Goal: Information Seeking & Learning: Learn about a topic

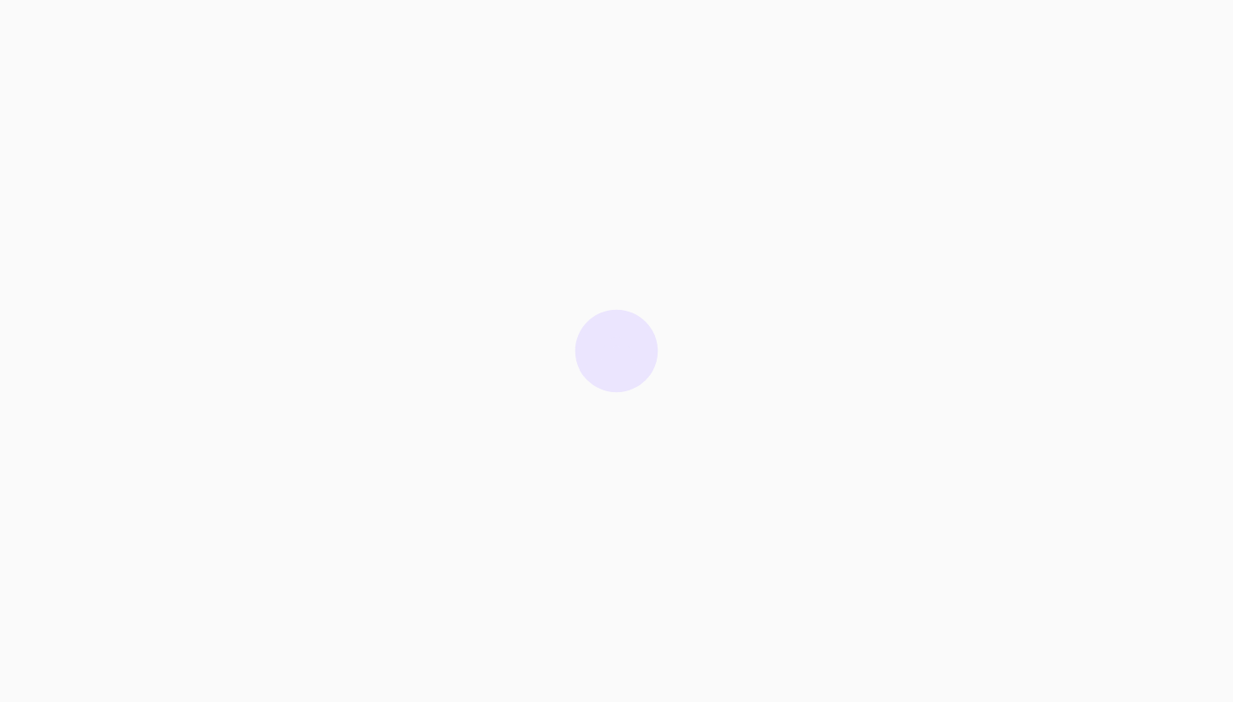
click at [925, 302] on div at bounding box center [616, 351] width 1233 height 702
click at [159, 341] on div at bounding box center [616, 351] width 1233 height 702
click at [223, 588] on div at bounding box center [616, 351] width 1233 height 702
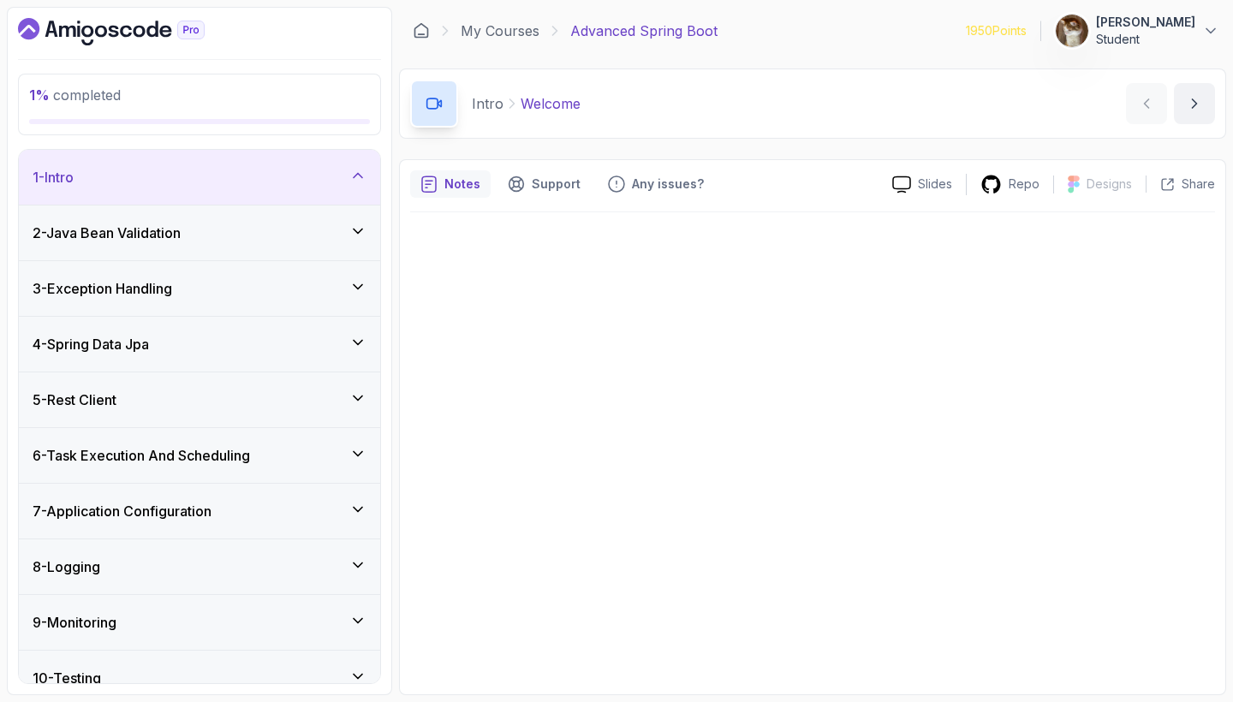
click at [940, 614] on div at bounding box center [812, 448] width 805 height 472
click at [711, 234] on div at bounding box center [812, 448] width 805 height 472
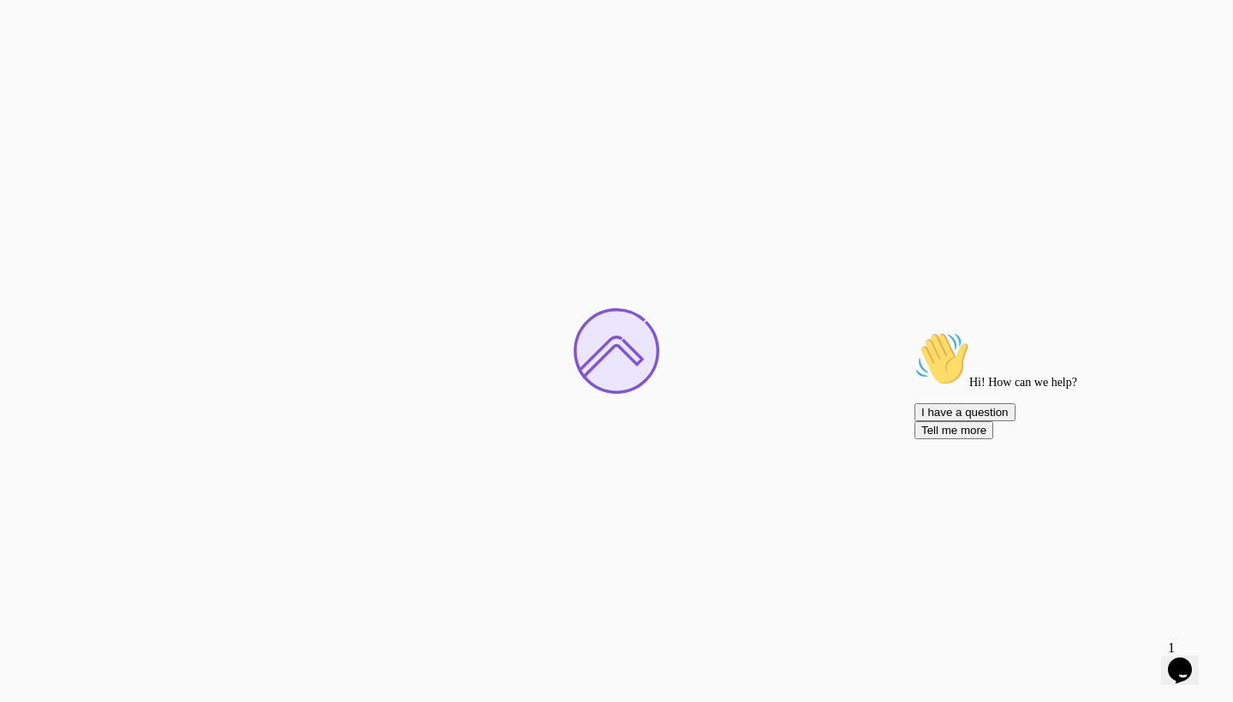
click at [914, 331] on icon "Chat attention grabber" at bounding box center [914, 331] width 0 height 0
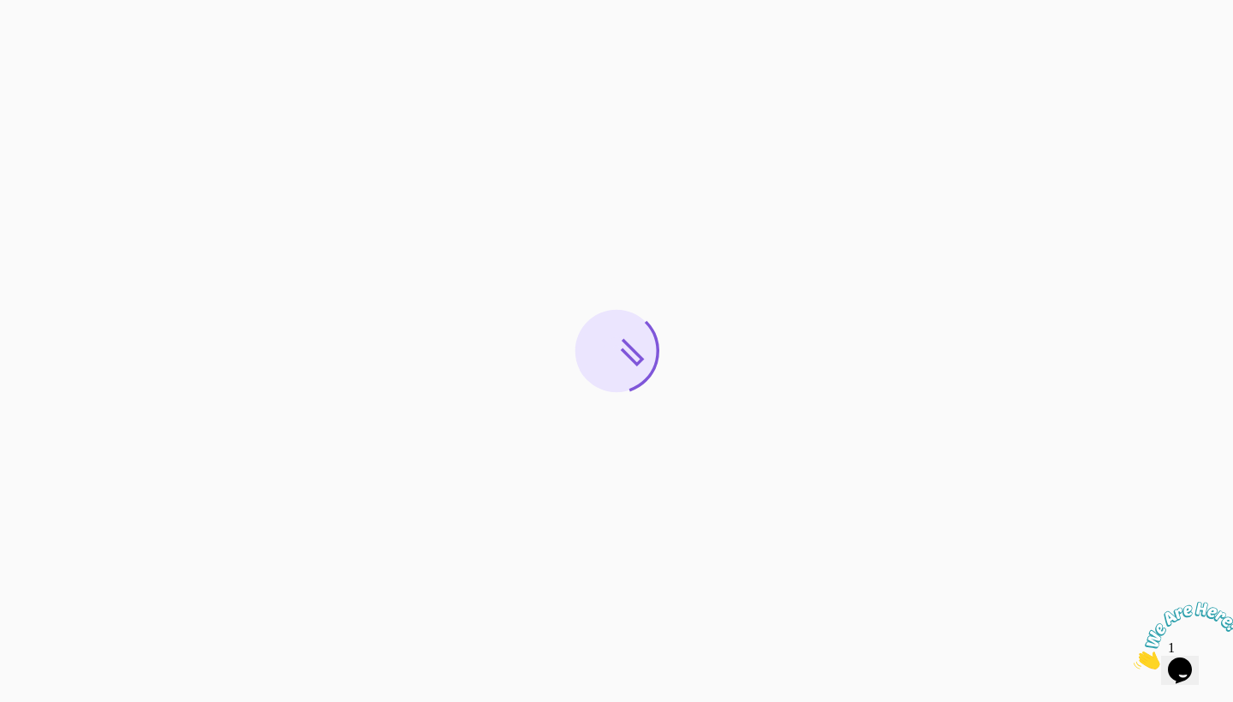
click at [1134, 658] on icon "Close" at bounding box center [1134, 665] width 0 height 15
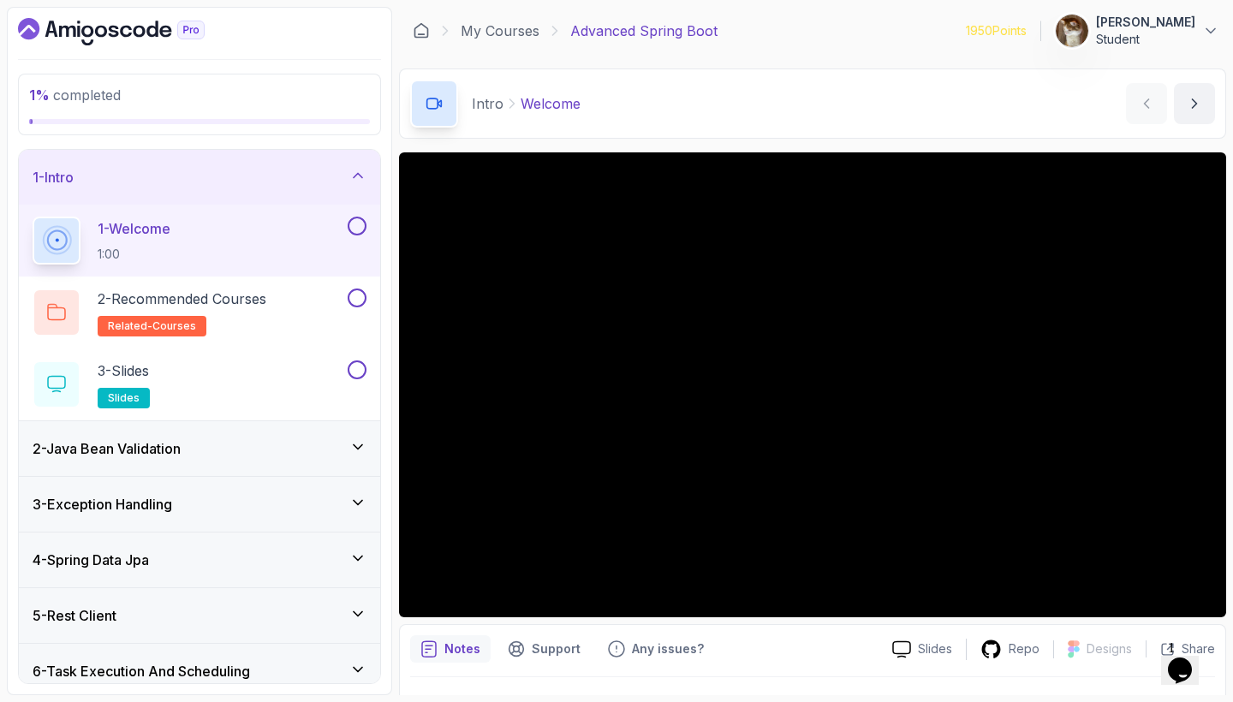
click at [355, 164] on div "1 - Intro" at bounding box center [199, 177] width 361 height 55
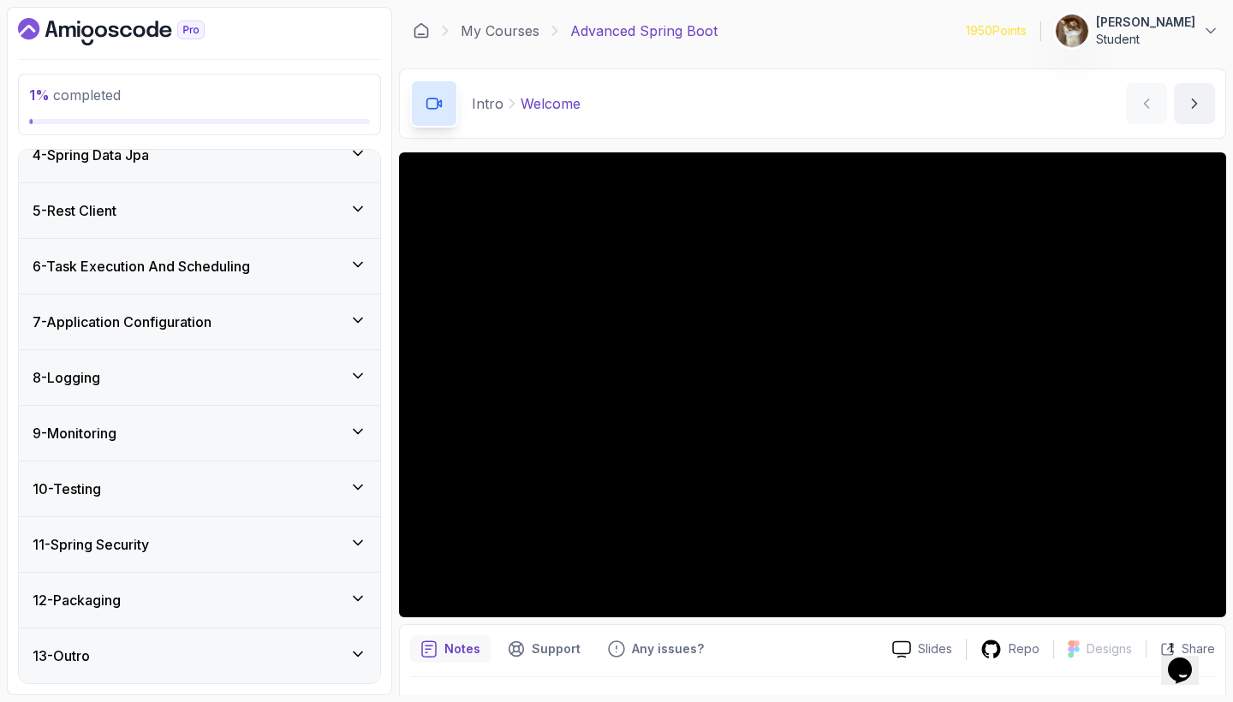
scroll to position [189, 0]
click at [349, 529] on div "11 - Spring Security" at bounding box center [199, 544] width 361 height 55
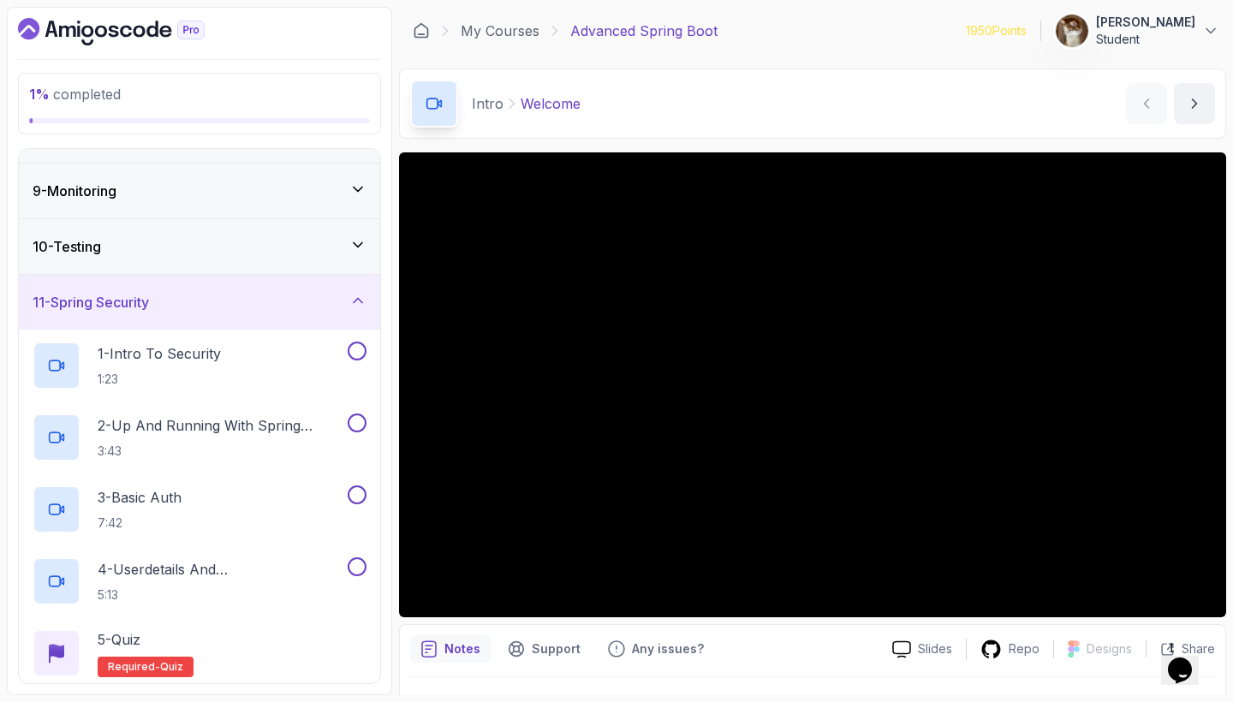
scroll to position [472, 0]
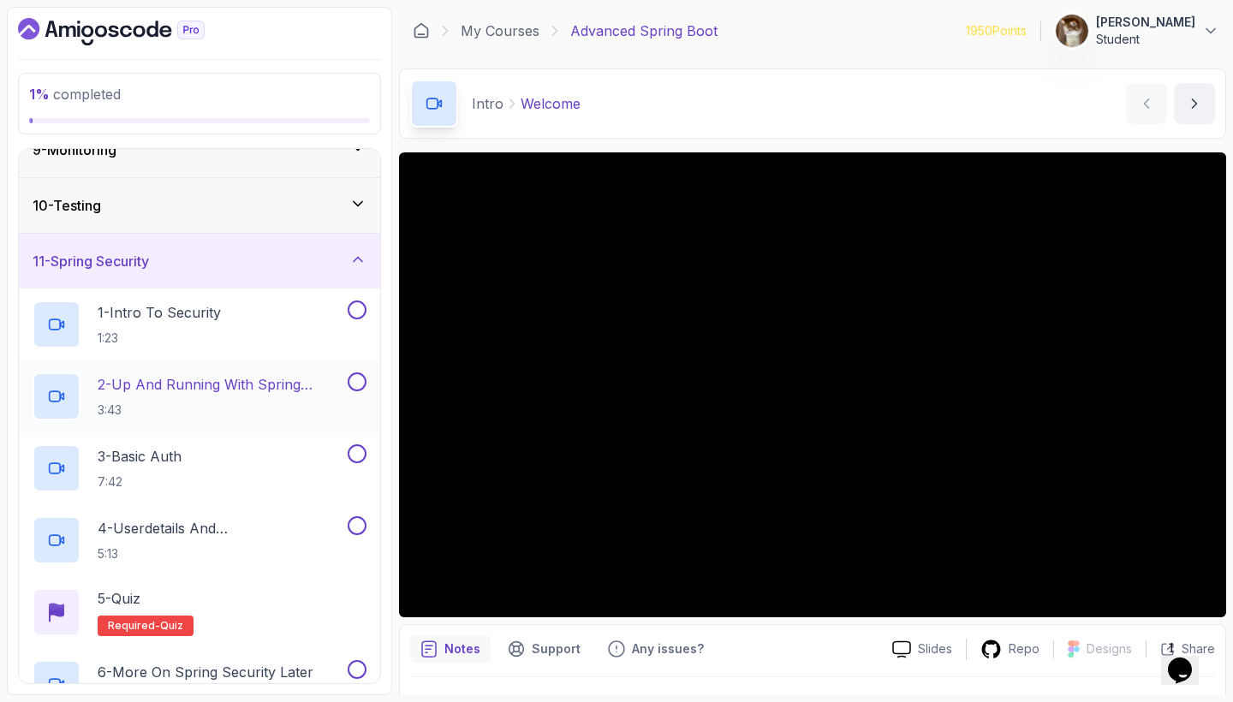
click at [276, 384] on p "2 - Up And Running With Spring Security" at bounding box center [221, 384] width 247 height 21
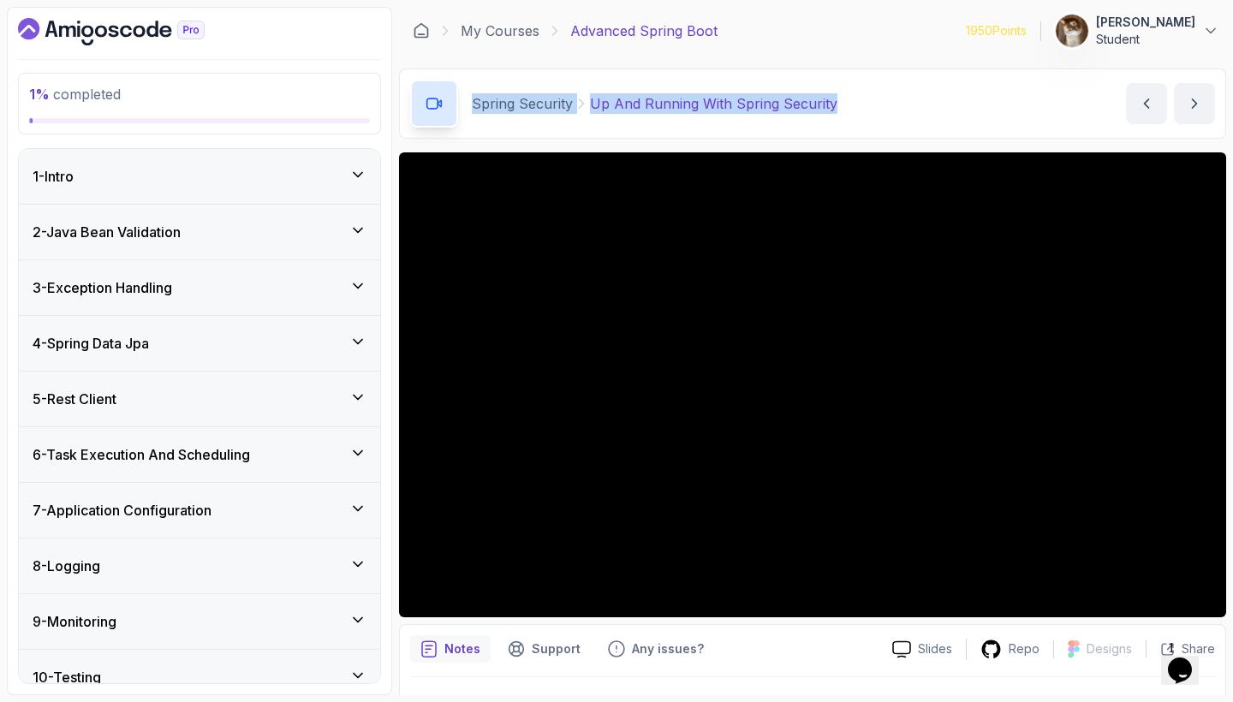
drag, startPoint x: 842, startPoint y: 104, endPoint x: 466, endPoint y: 94, distance: 376.0
click at [466, 94] on div "Spring Security Up And Running With Spring Security Up And Running With Spring …" at bounding box center [812, 104] width 827 height 70
click at [896, 82] on div "Spring Security Up And Running With Spring Security Up And Running With Spring …" at bounding box center [812, 104] width 827 height 70
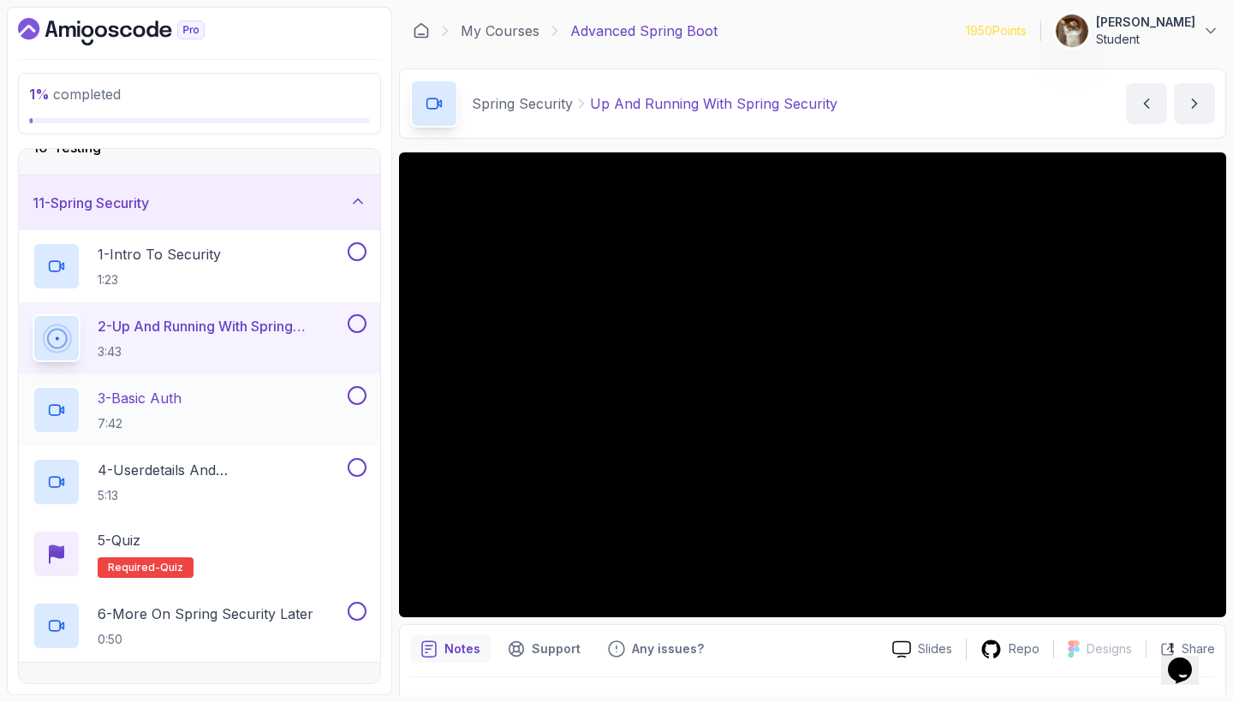
scroll to position [531, 0]
click at [140, 404] on p "3 - Basic Auth" at bounding box center [140, 397] width 84 height 21
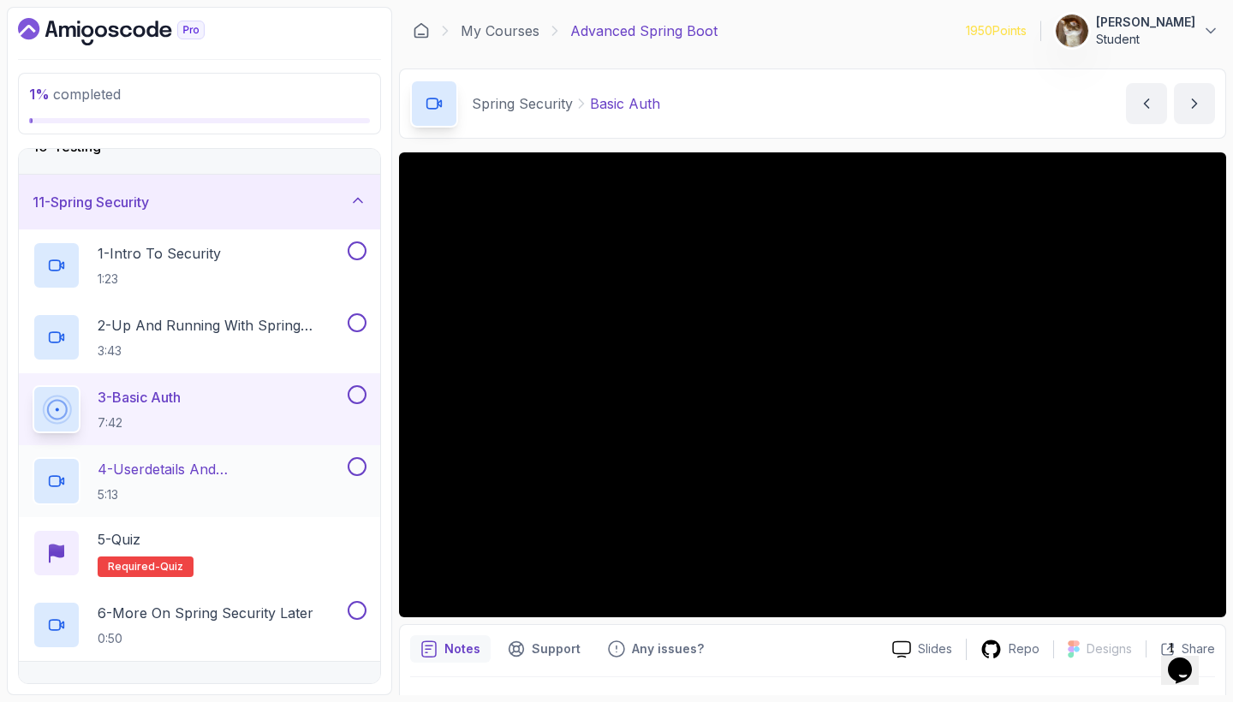
click at [156, 466] on p "4 - Userdetails And Bcryptpasswordencoder" at bounding box center [221, 469] width 247 height 21
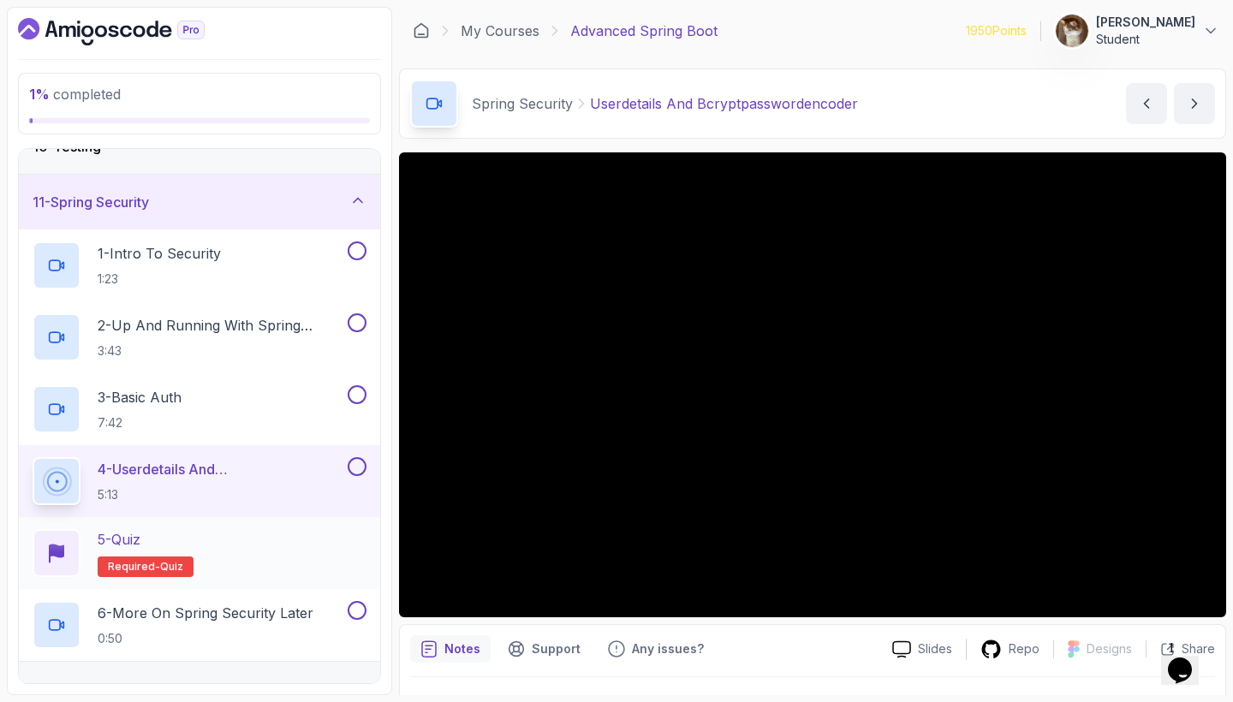
click at [259, 539] on div "5 - Quiz Required- quiz" at bounding box center [200, 553] width 334 height 48
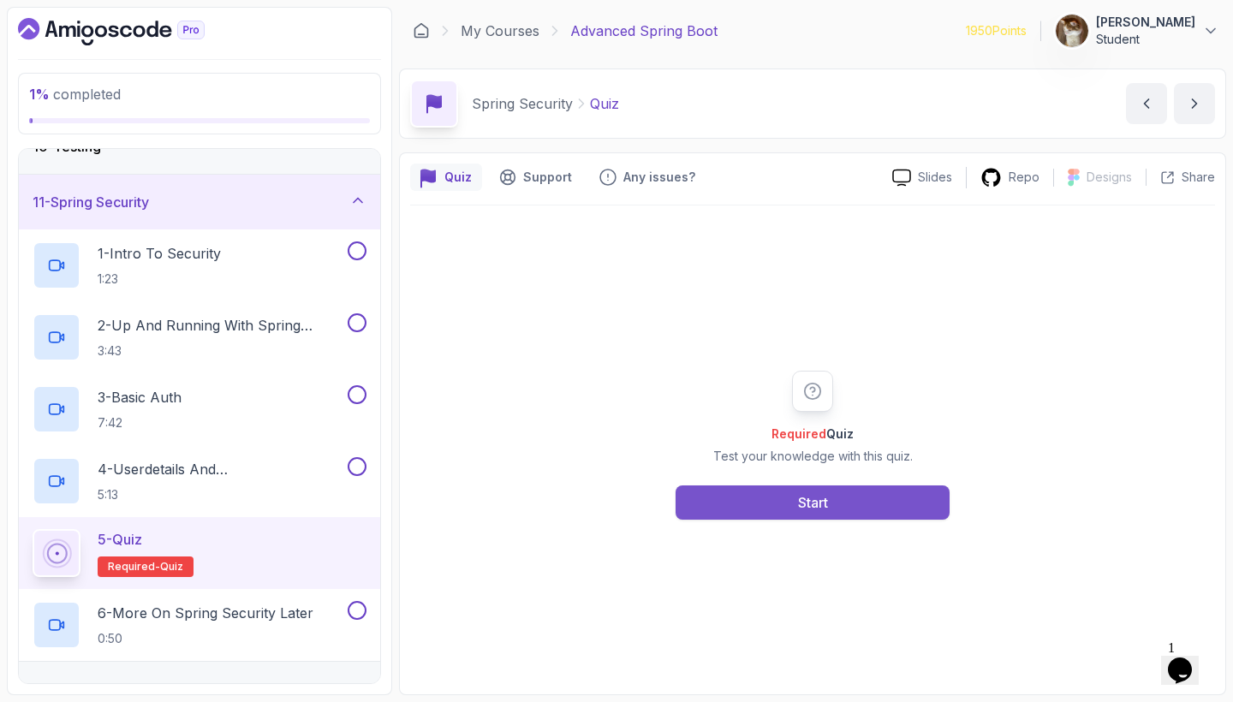
click at [700, 487] on button "Start" at bounding box center [813, 503] width 274 height 34
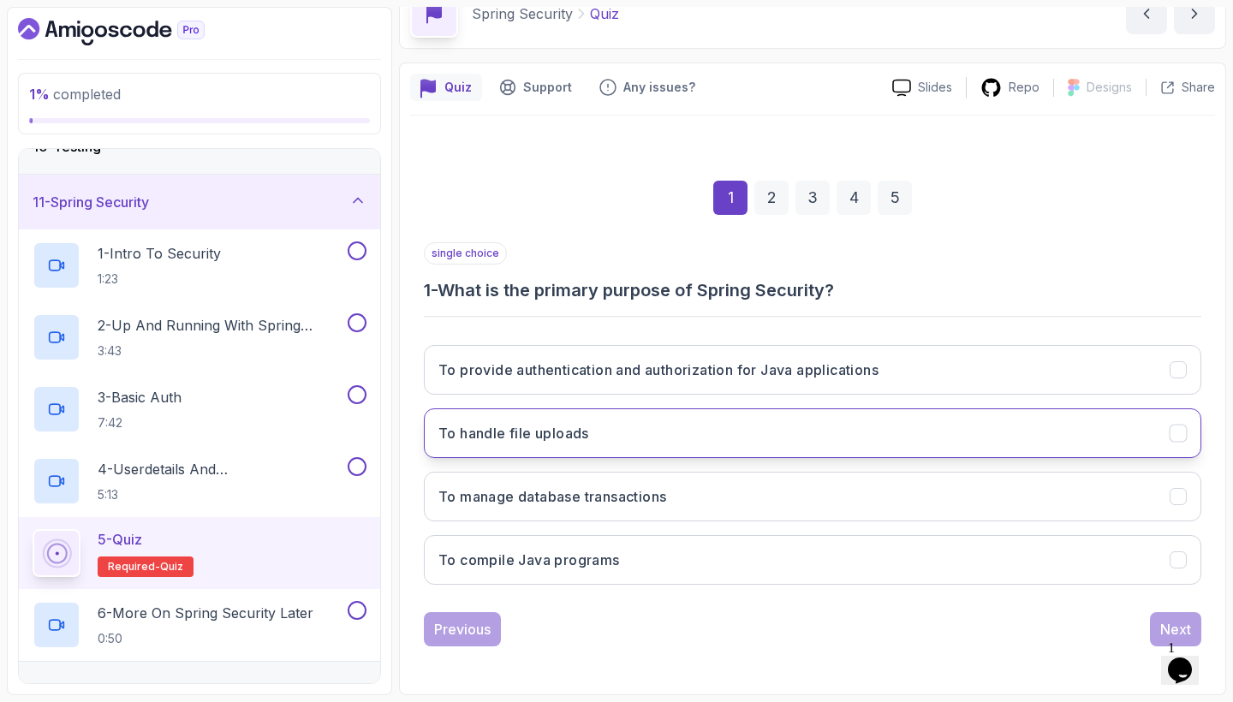
scroll to position [90, 0]
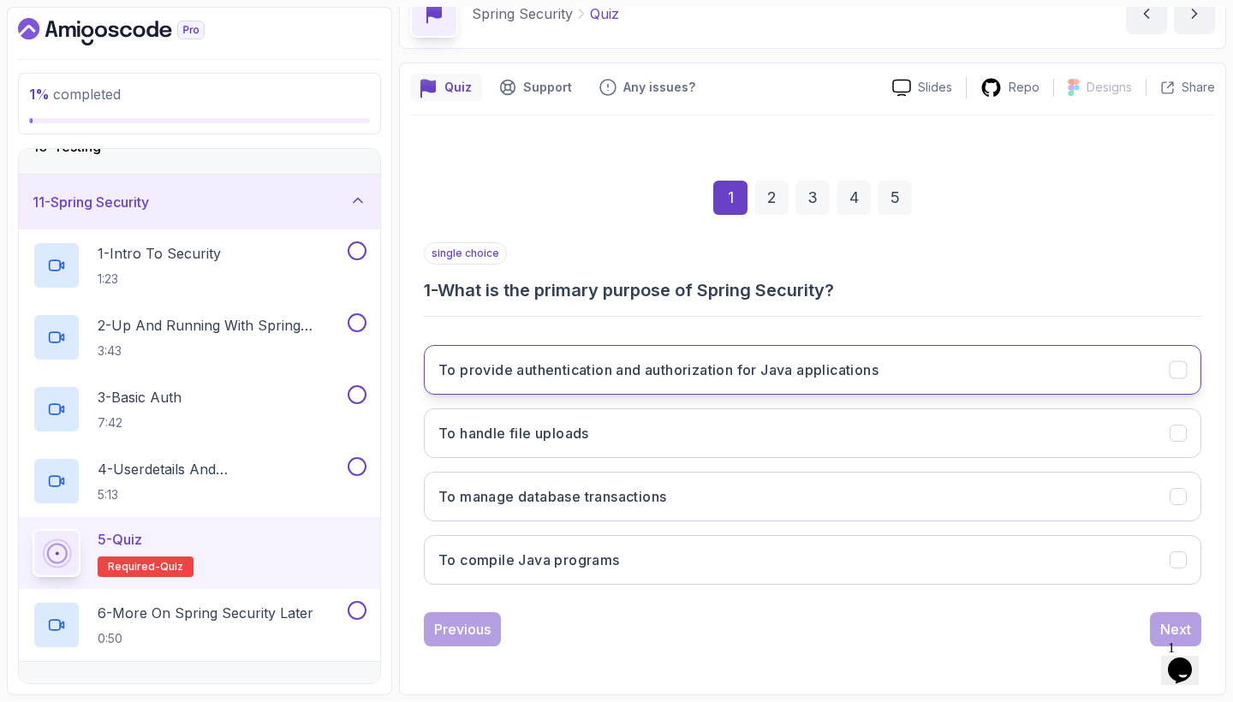
click at [668, 368] on h3 "To provide authentication and authorization for Java applications" at bounding box center [658, 370] width 440 height 21
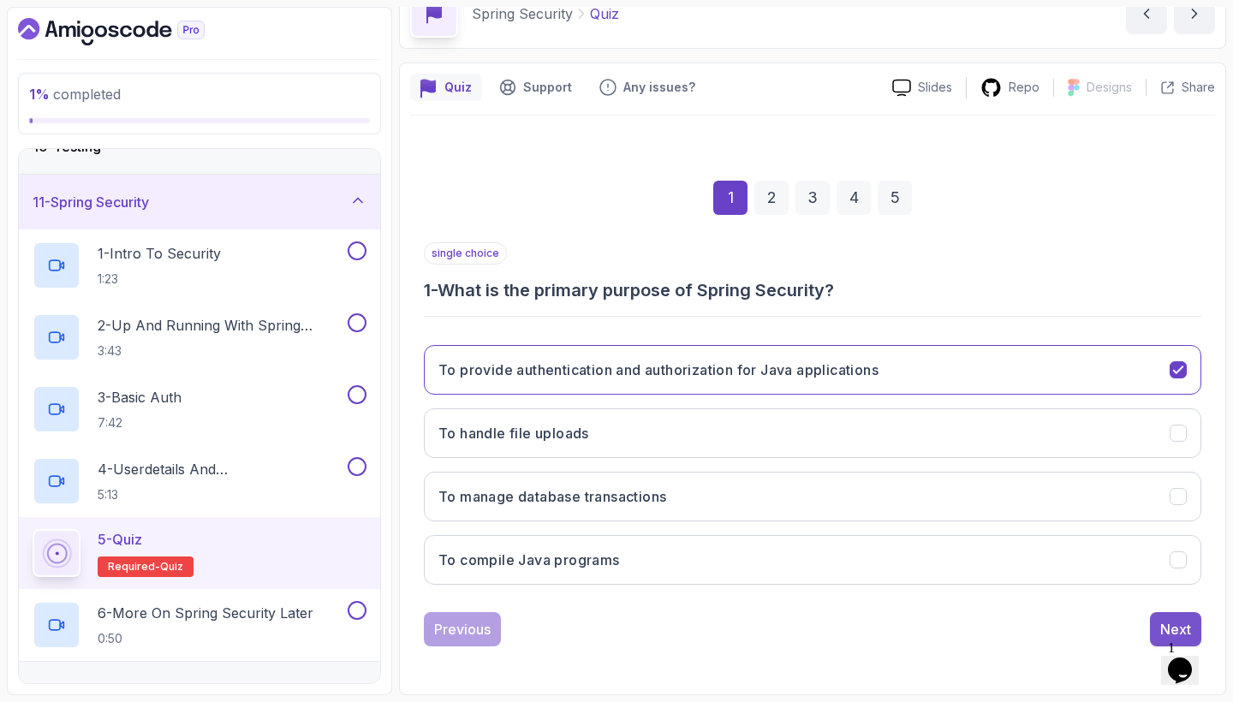
click at [1152, 618] on button "Next" at bounding box center [1175, 629] width 51 height 34
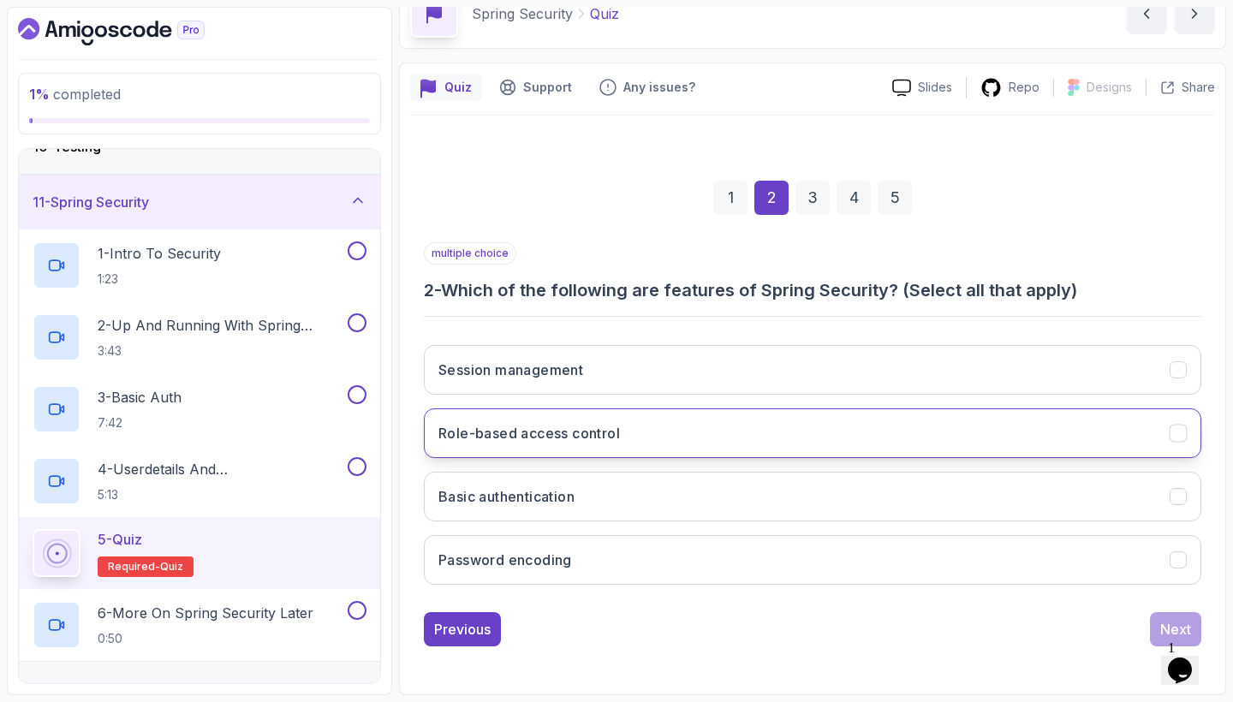
click at [724, 435] on button "Role-based access control" at bounding box center [812, 433] width 777 height 50
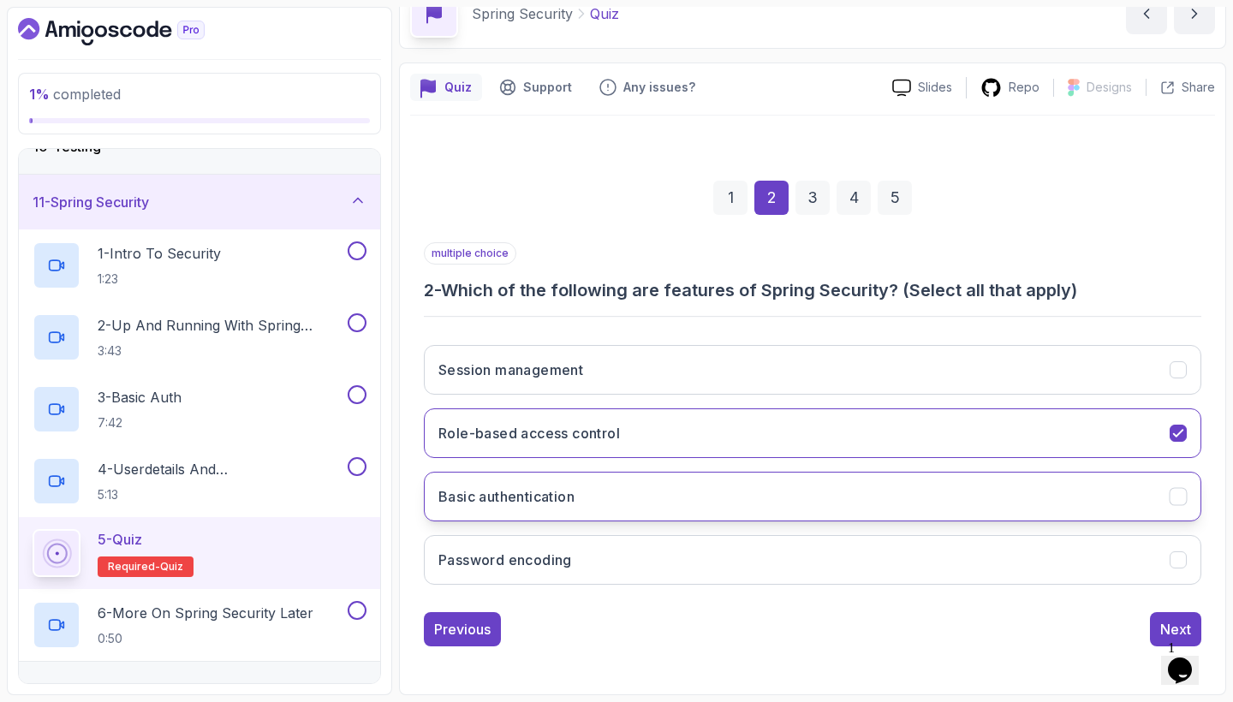
click at [721, 488] on button "Basic authentication" at bounding box center [812, 497] width 777 height 50
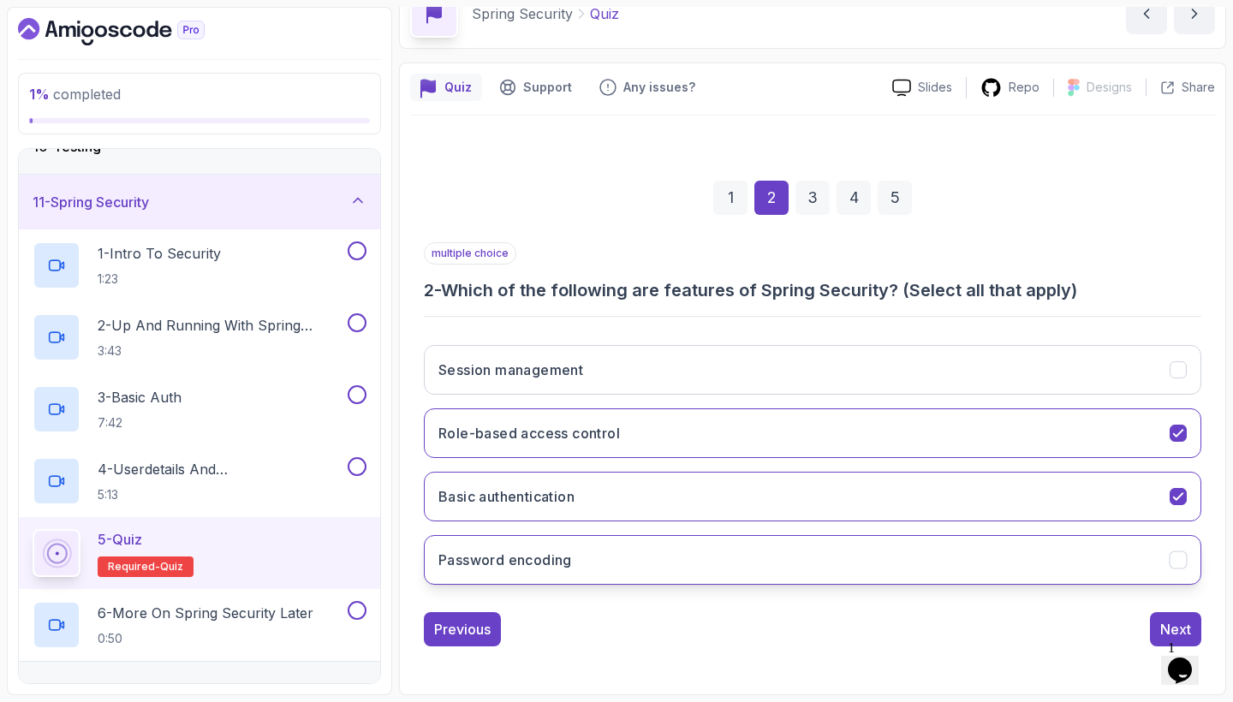
click at [734, 552] on button "Password encoding" at bounding box center [812, 560] width 777 height 50
click at [1158, 624] on button "Next" at bounding box center [1175, 629] width 51 height 34
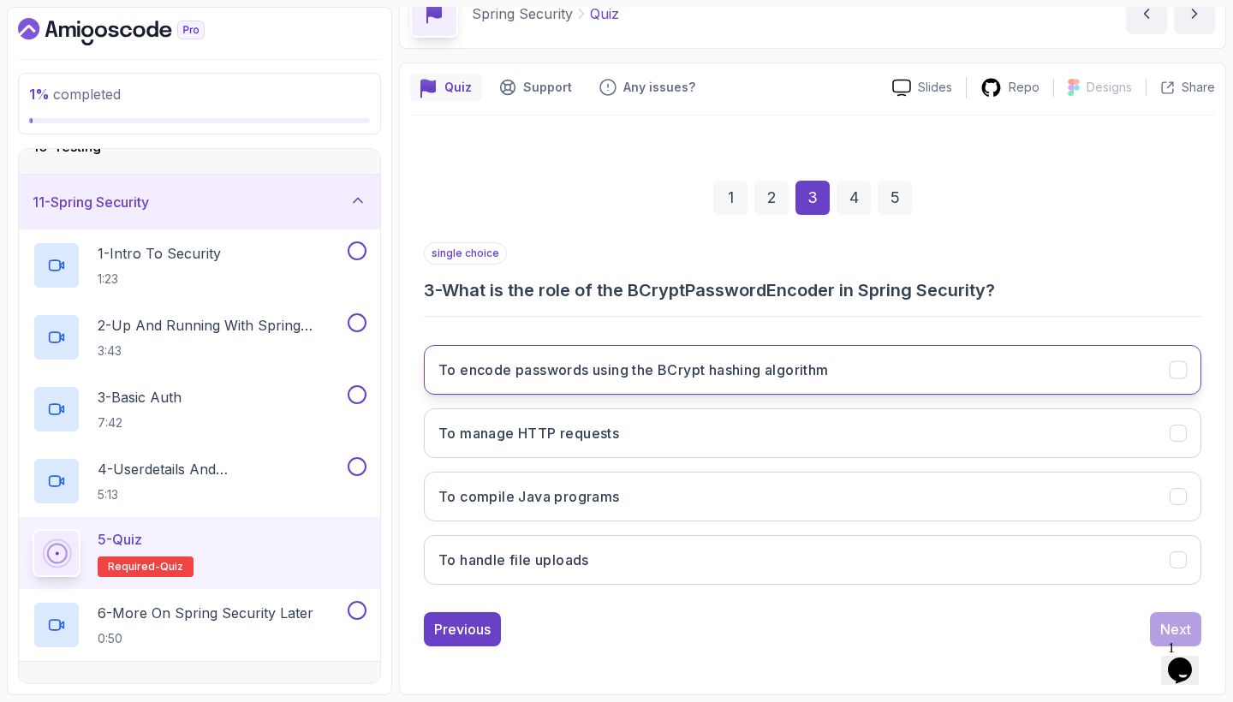
click at [885, 375] on button "To encode passwords using the BCrypt hashing algorithm" at bounding box center [812, 370] width 777 height 50
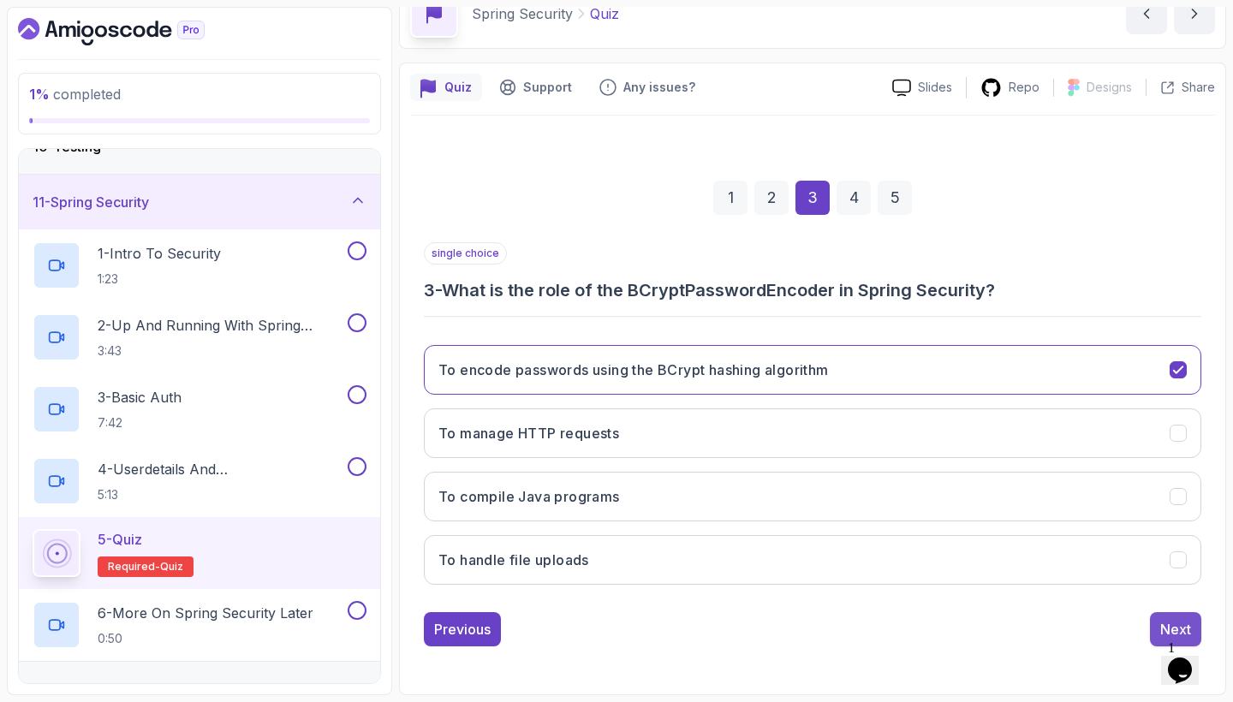
click at [1157, 619] on button "Next" at bounding box center [1175, 629] width 51 height 34
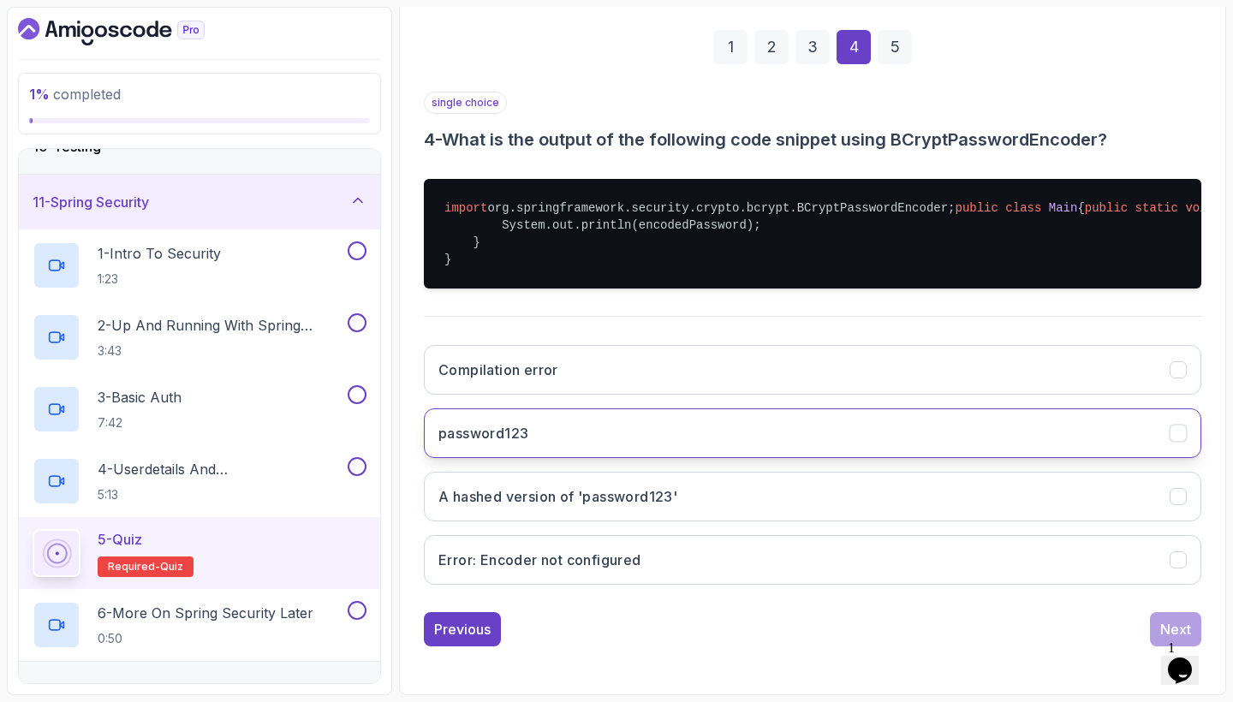
scroll to position [343, 0]
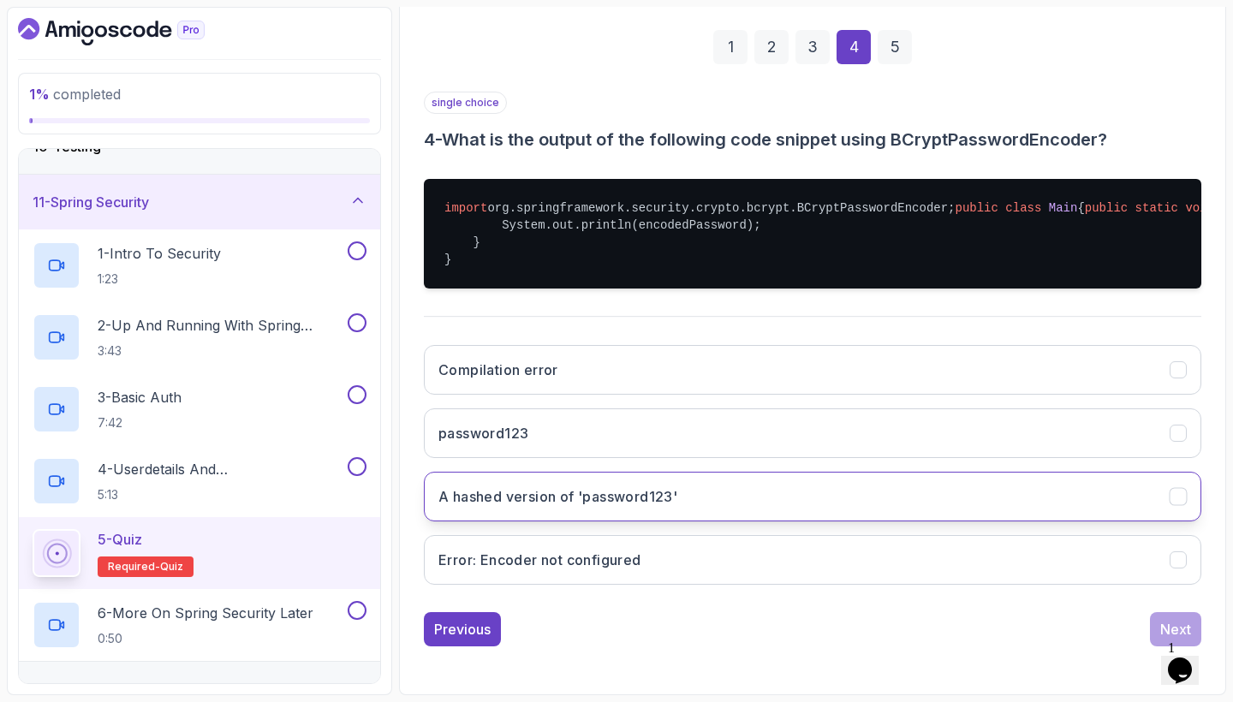
click at [826, 488] on button "A hashed version of 'password123'" at bounding box center [812, 497] width 777 height 50
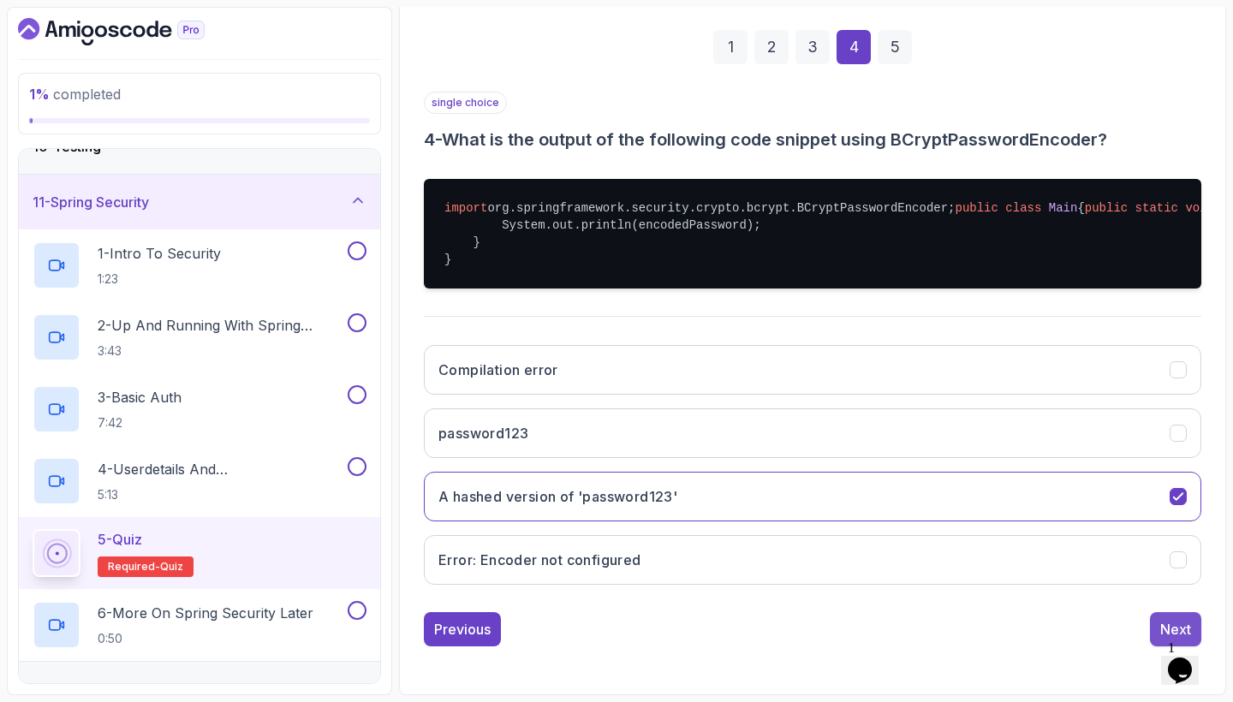
click at [1158, 628] on button "Next" at bounding box center [1175, 629] width 51 height 34
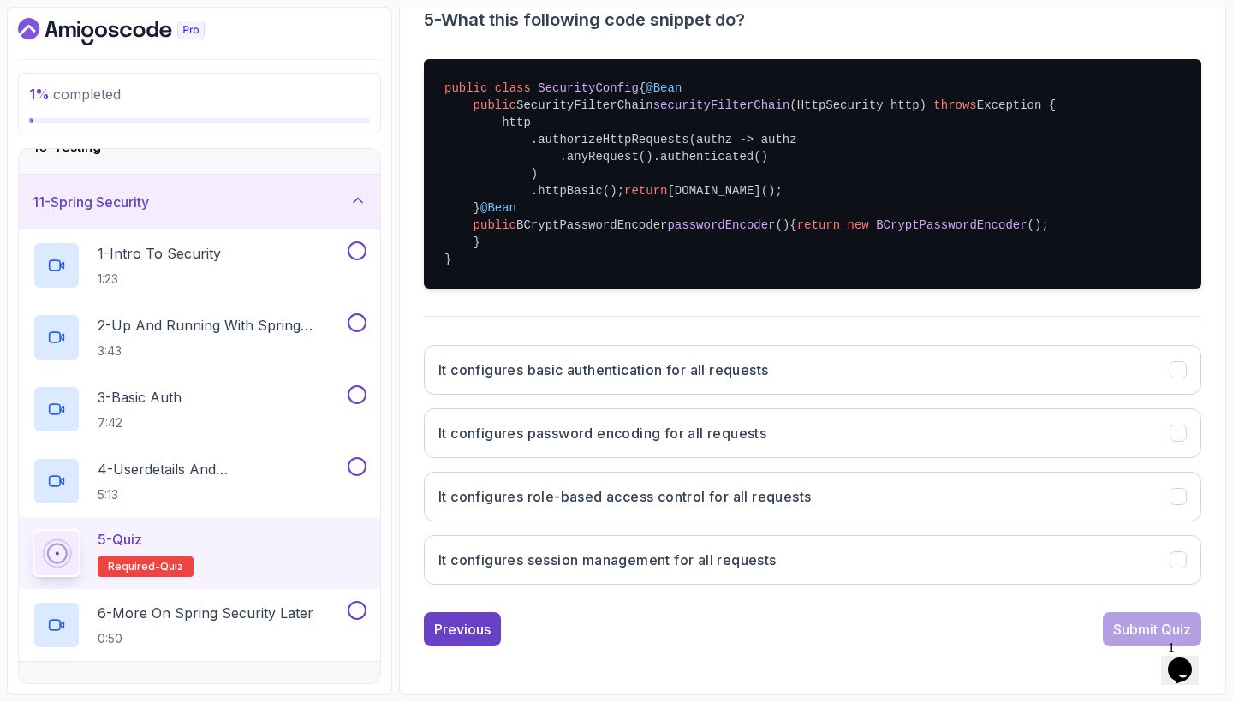
scroll to position [392, 0]
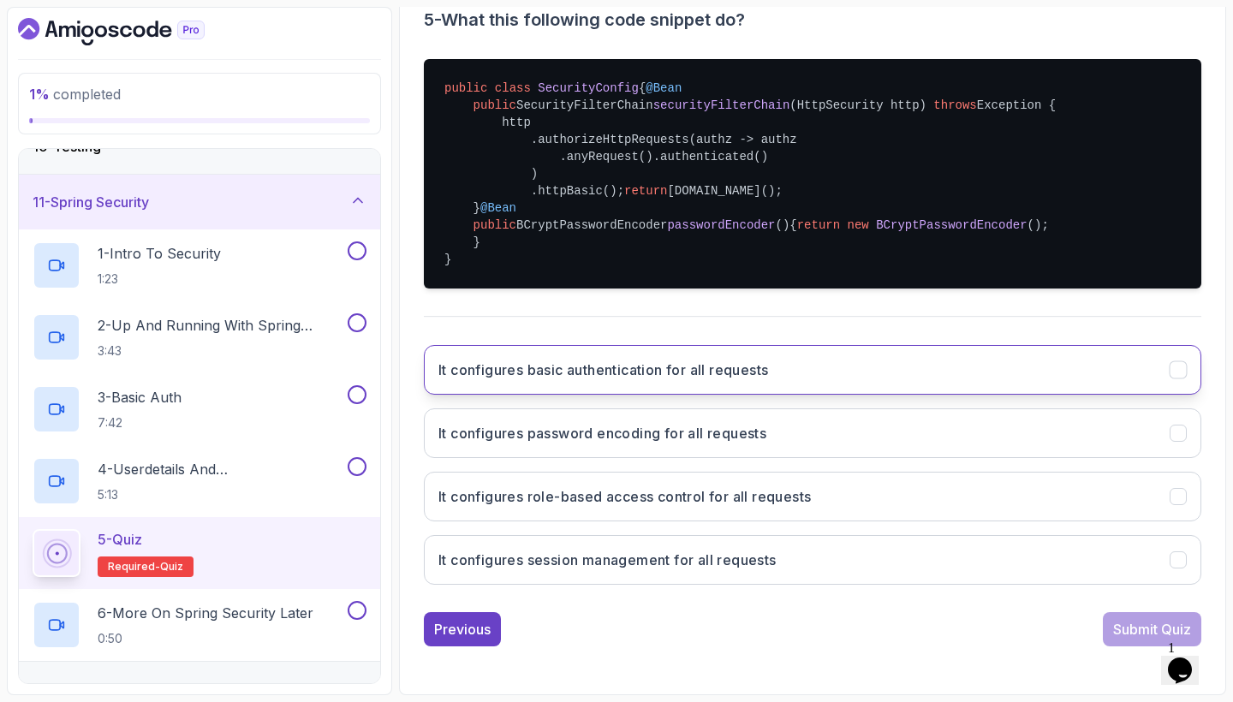
click at [907, 395] on button "It configures basic authentication for all requests" at bounding box center [812, 370] width 777 height 50
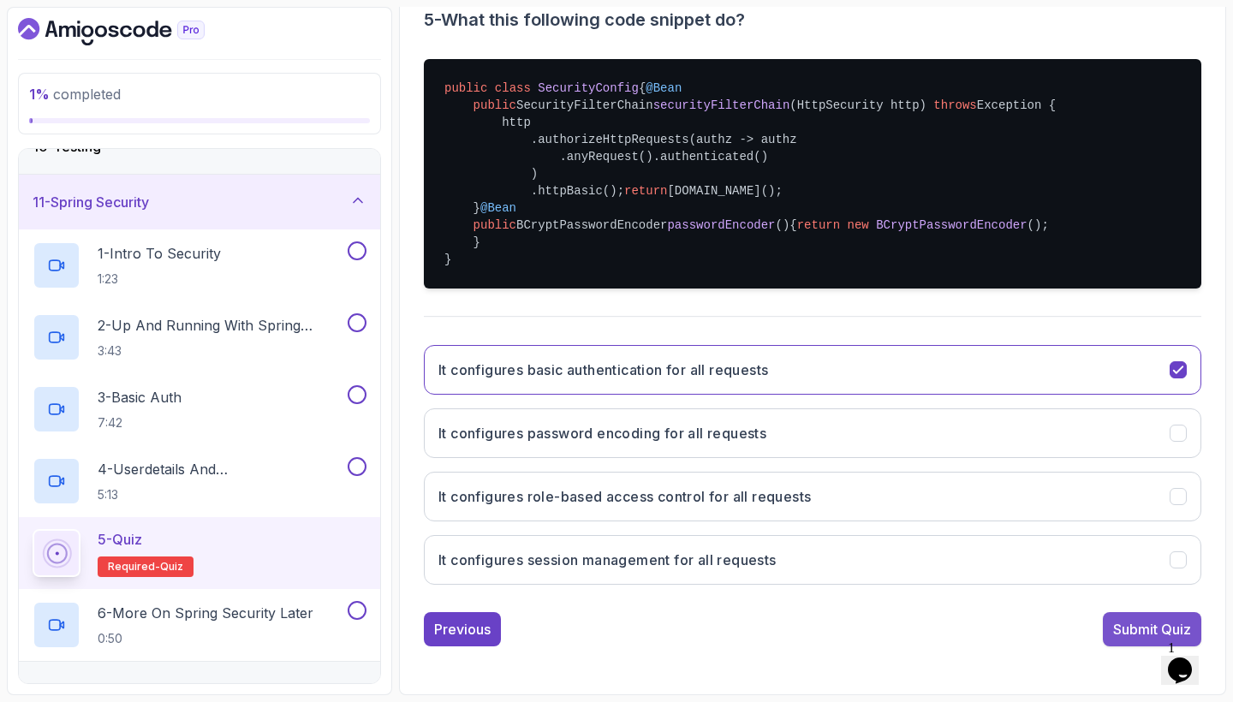
click at [1125, 624] on div "Submit Quiz" at bounding box center [1152, 629] width 78 height 21
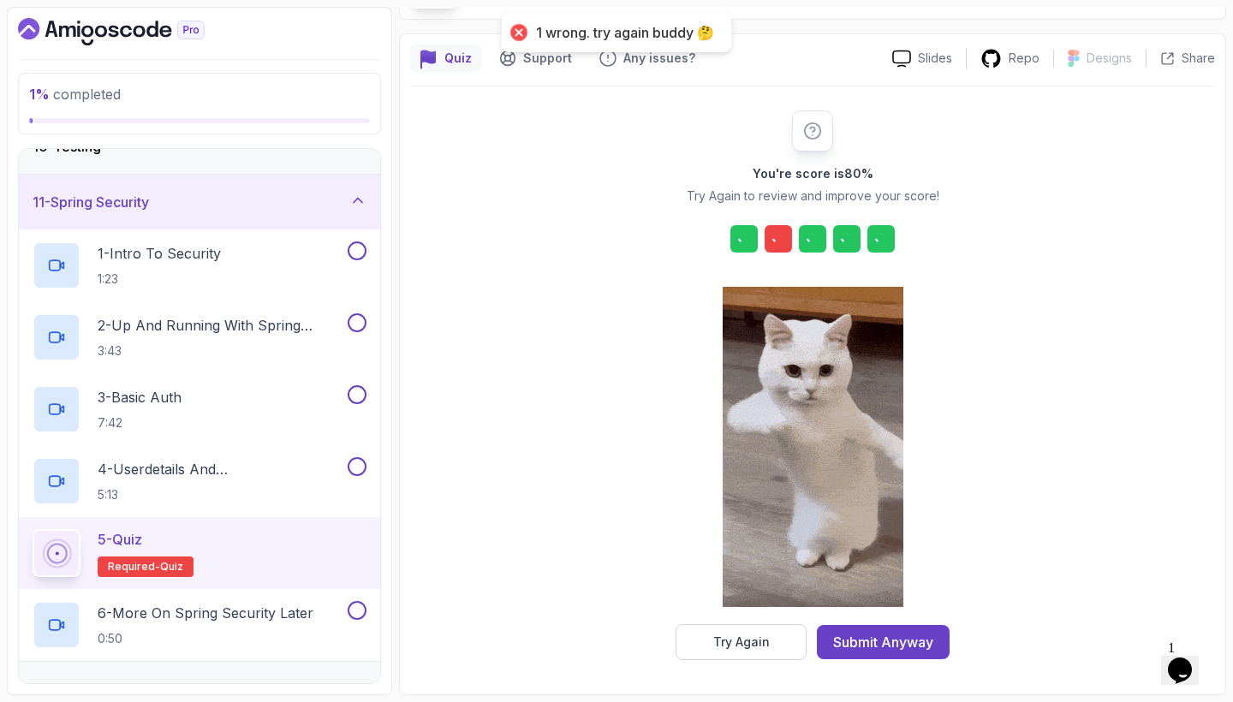
scroll to position [119, 0]
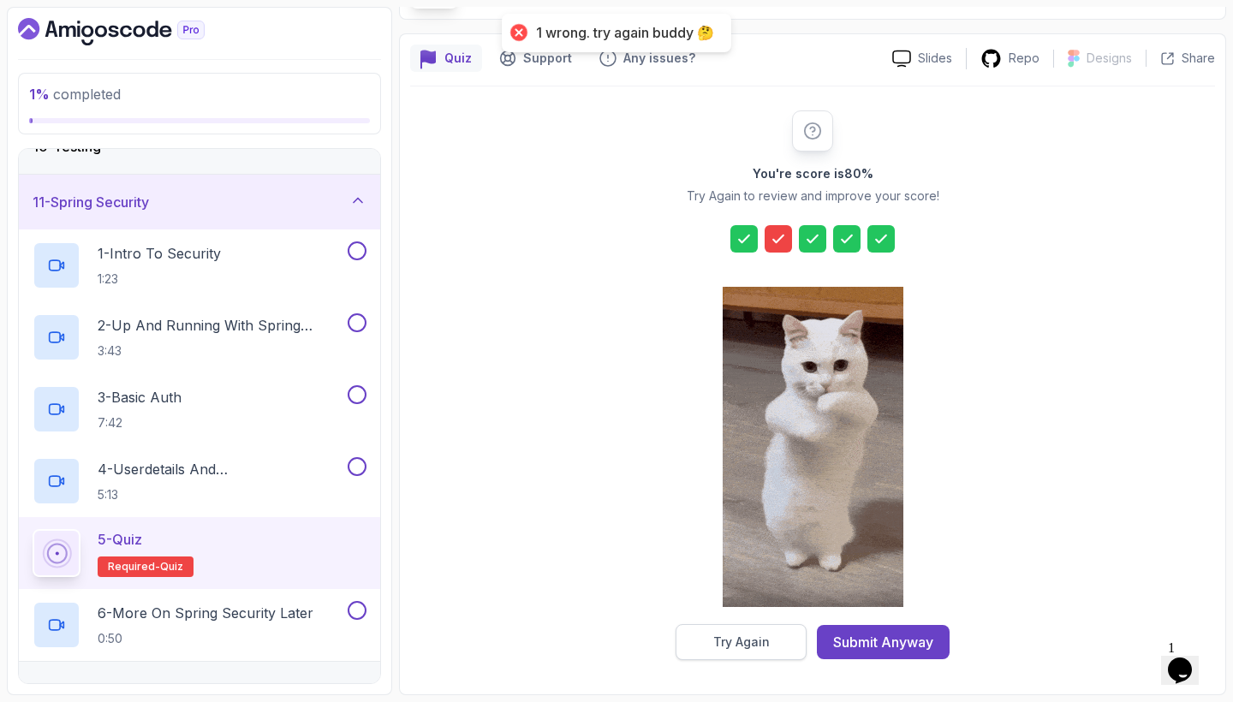
click at [743, 634] on div "Try Again" at bounding box center [741, 642] width 57 height 17
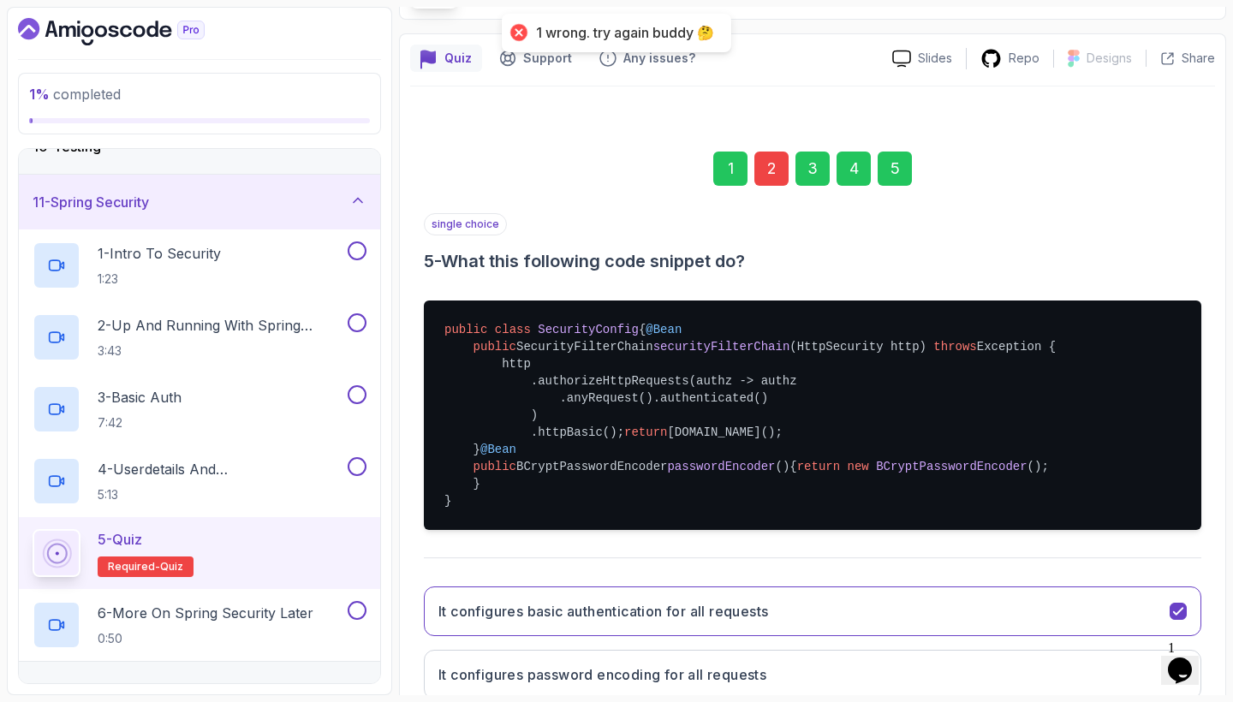
click at [774, 159] on div "2" at bounding box center [771, 169] width 34 height 34
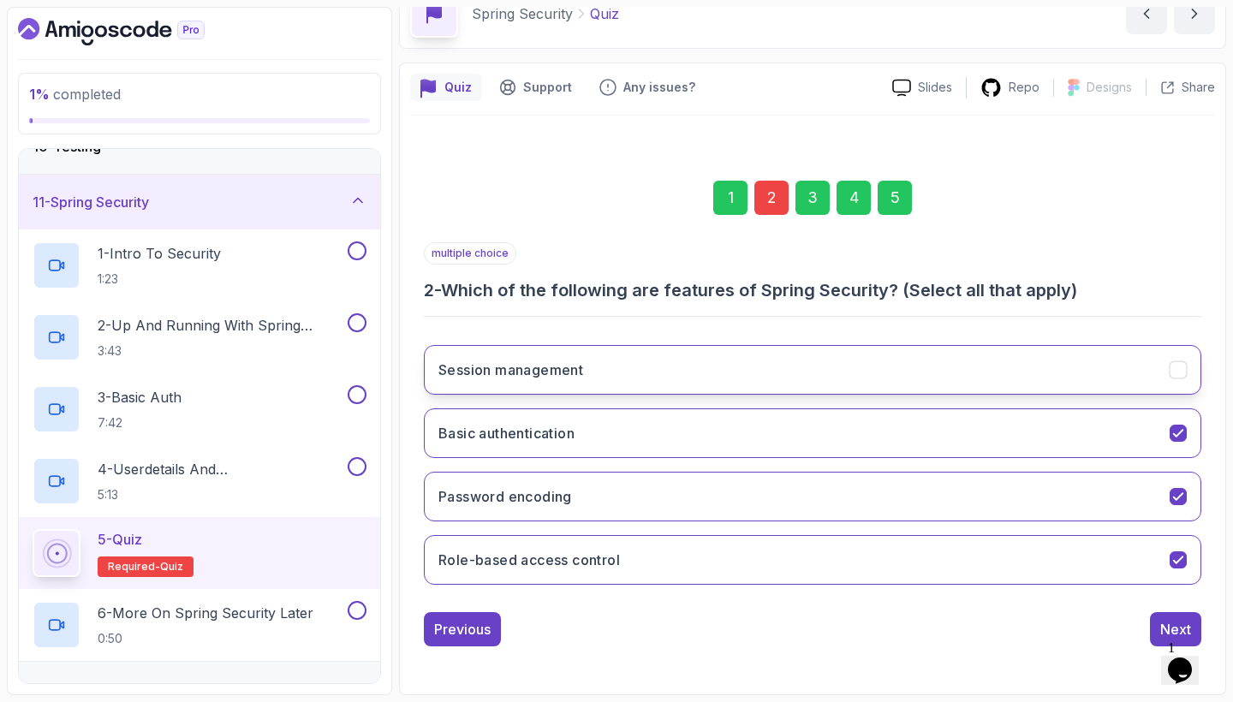
scroll to position [0, 0]
click at [849, 353] on button "Session management" at bounding box center [812, 370] width 777 height 50
click at [907, 202] on div "5" at bounding box center [895, 198] width 34 height 34
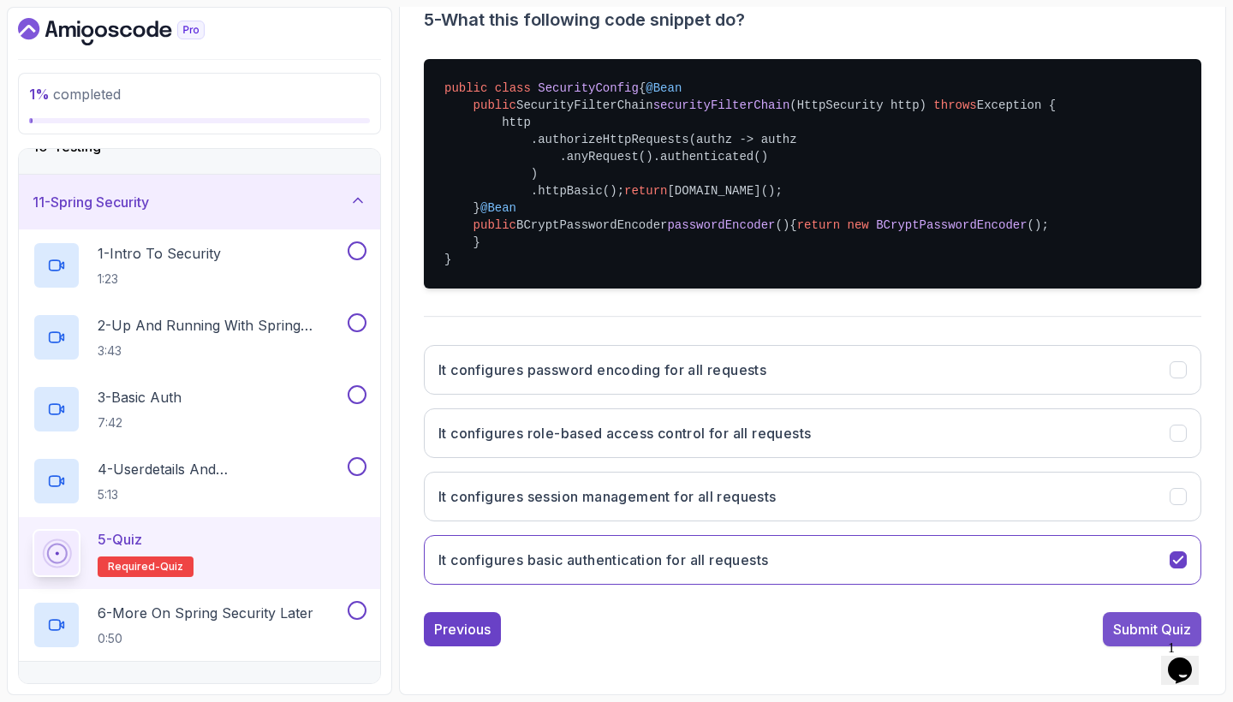
click at [1130, 630] on div "Submit Quiz" at bounding box center [1152, 629] width 78 height 21
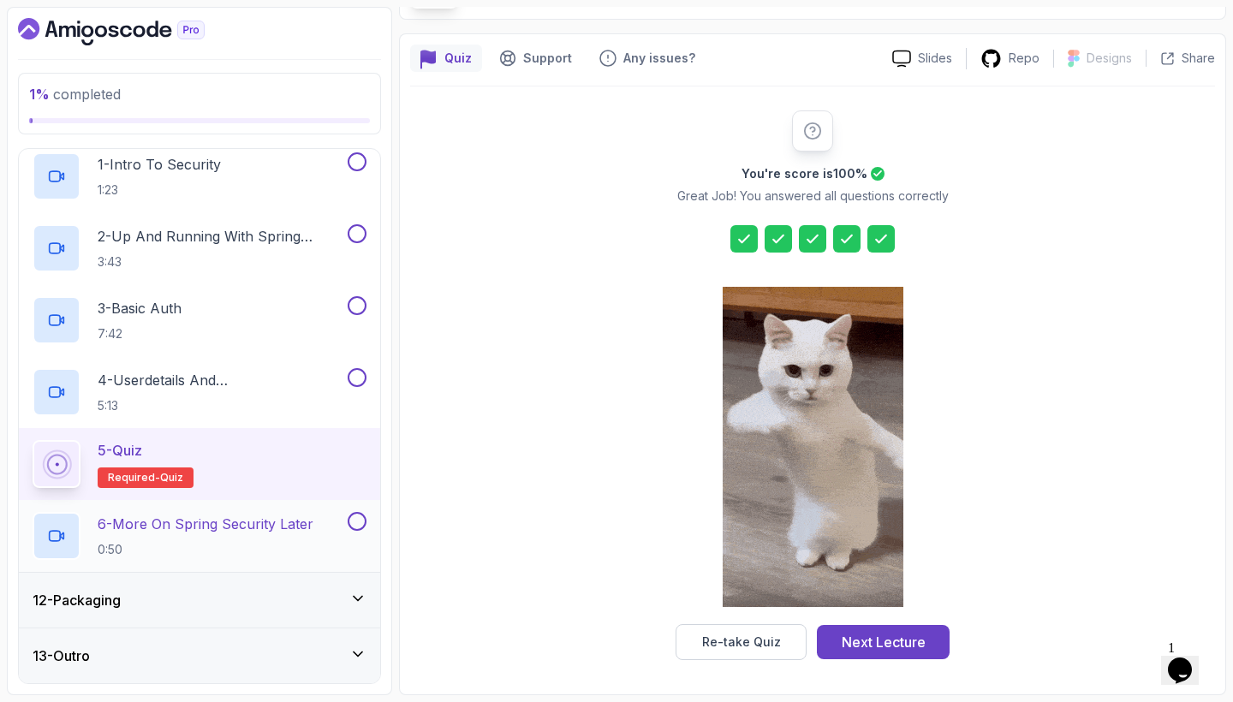
scroll to position [620, 0]
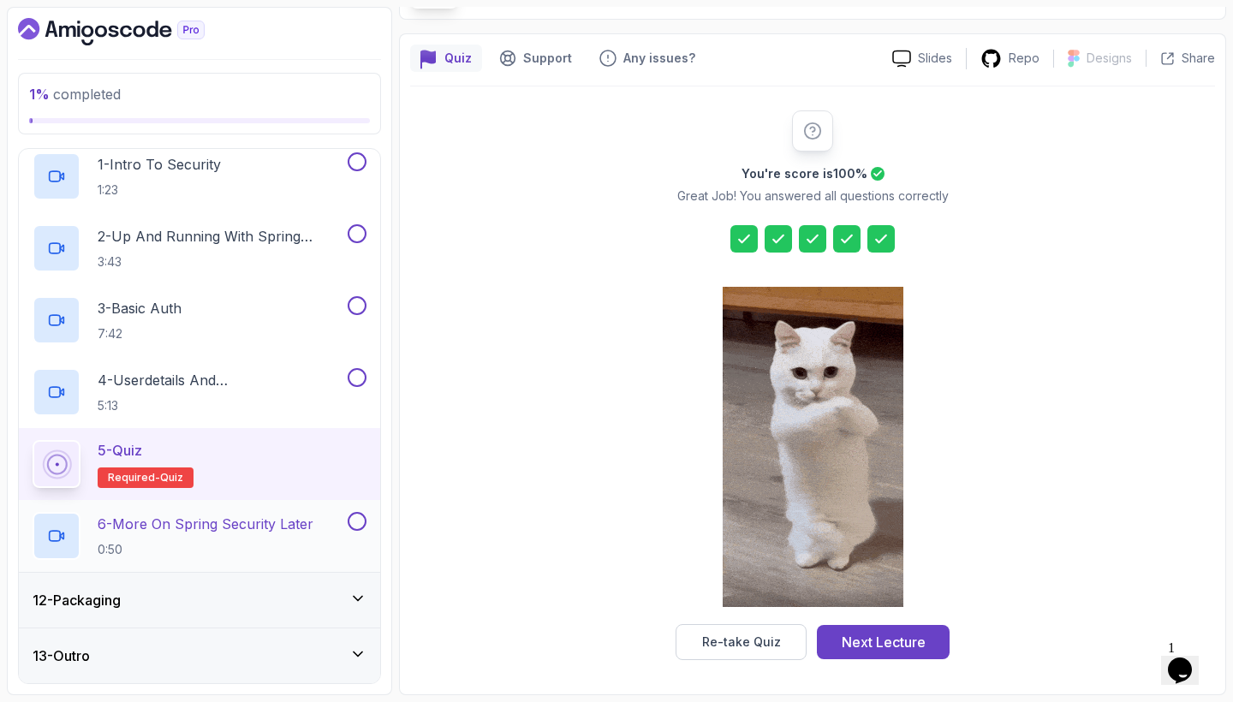
click at [295, 527] on p "6 - More On Spring Security Later" at bounding box center [206, 524] width 216 height 21
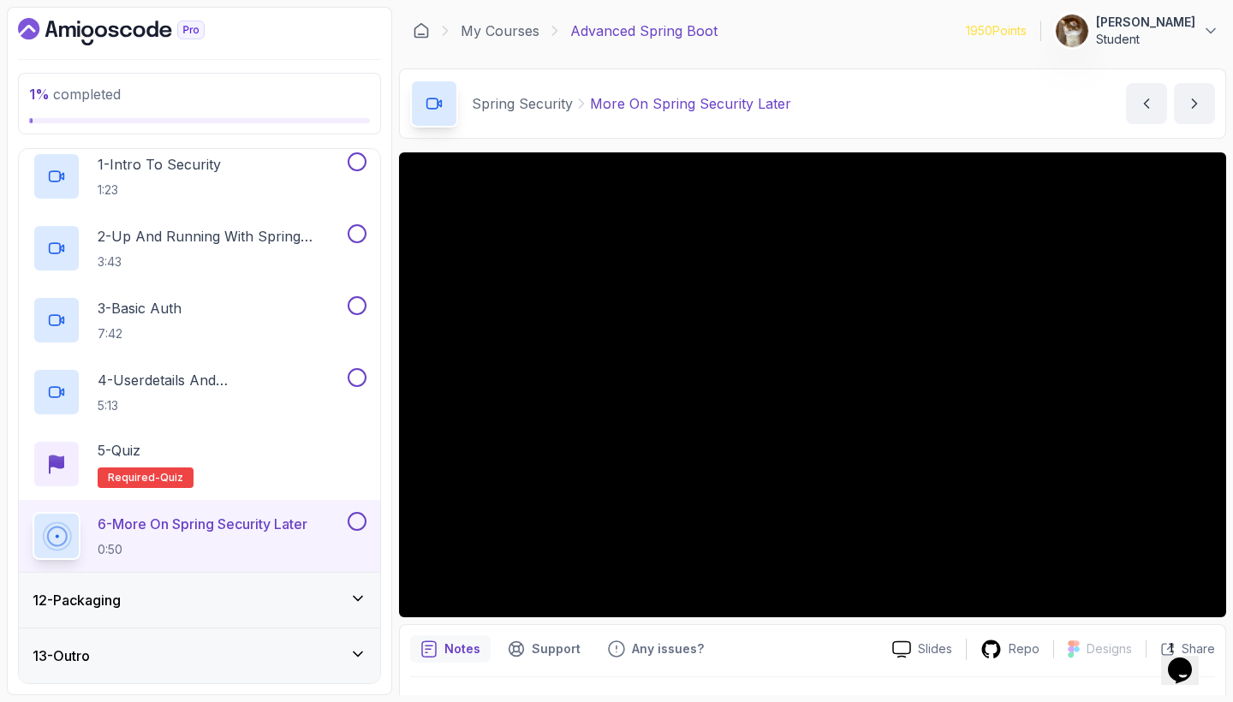
click at [358, 583] on div "12 - Packaging" at bounding box center [199, 600] width 361 height 55
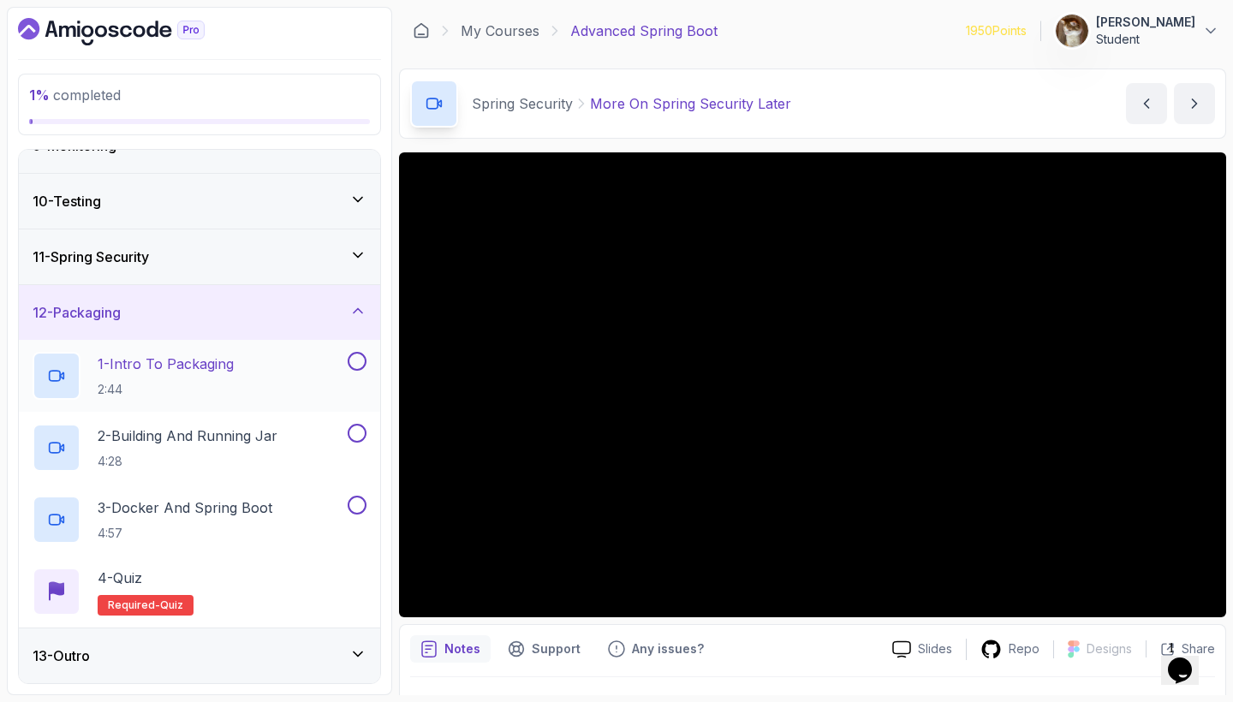
click at [191, 371] on p "1 - Intro To Packaging" at bounding box center [166, 364] width 136 height 21
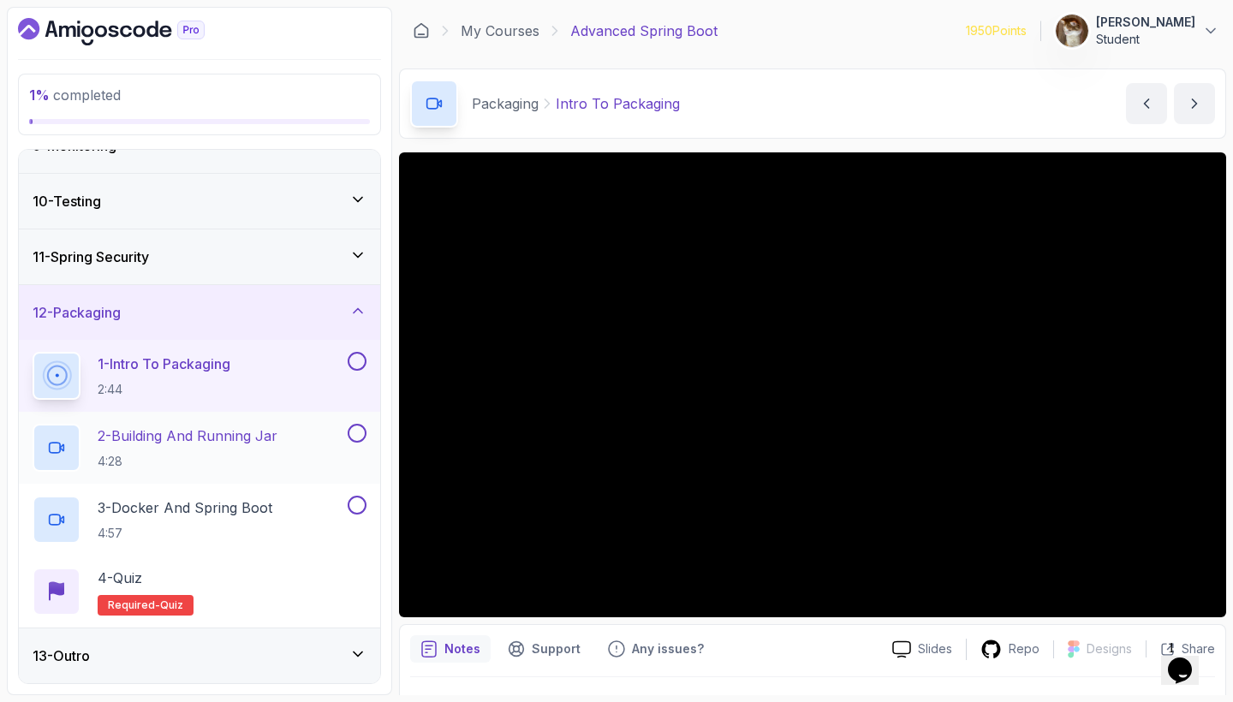
click at [227, 421] on div "2 - Building And Running Jar 4:28" at bounding box center [199, 448] width 361 height 72
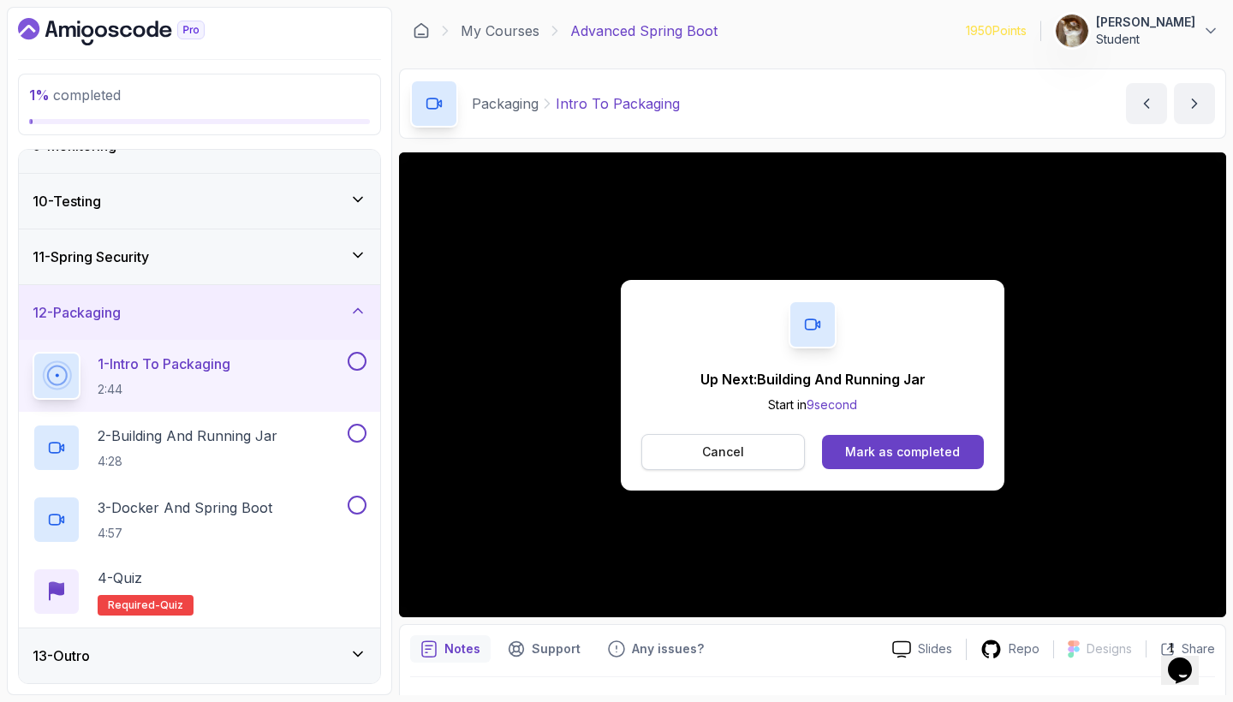
click at [682, 466] on button "Cancel" at bounding box center [723, 452] width 164 height 36
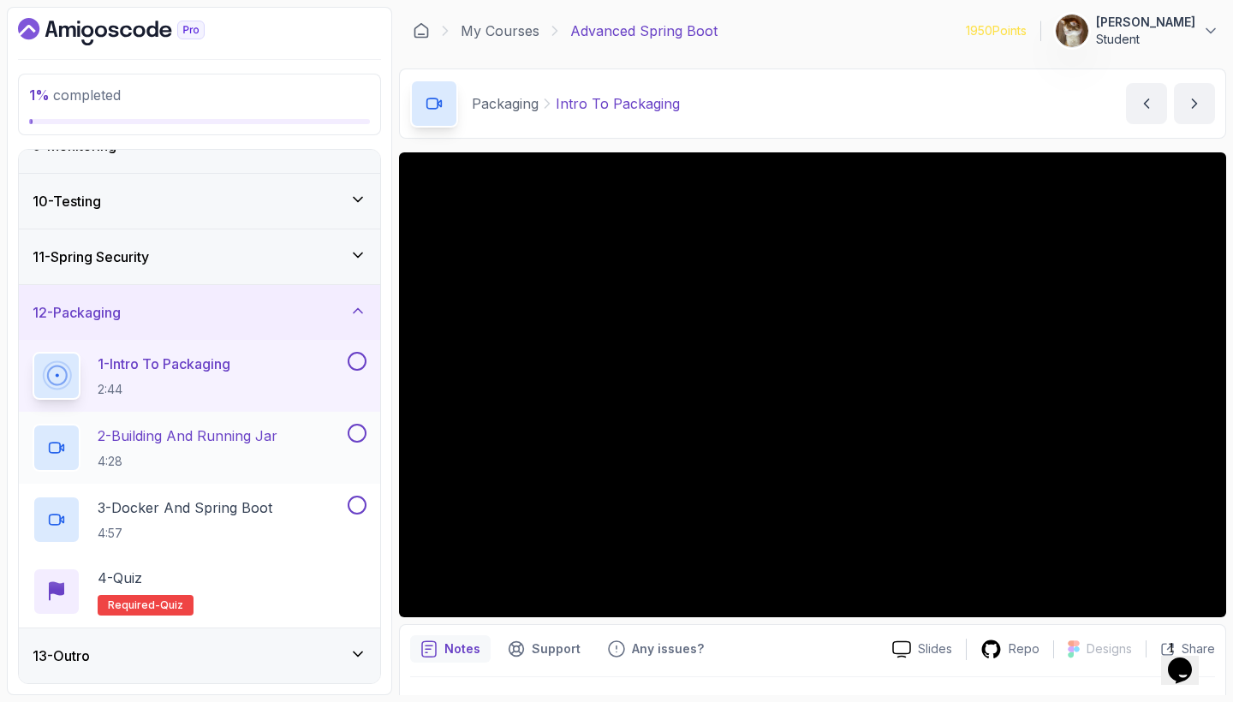
click at [268, 433] on p "2 - Building And Running Jar" at bounding box center [188, 436] width 180 height 21
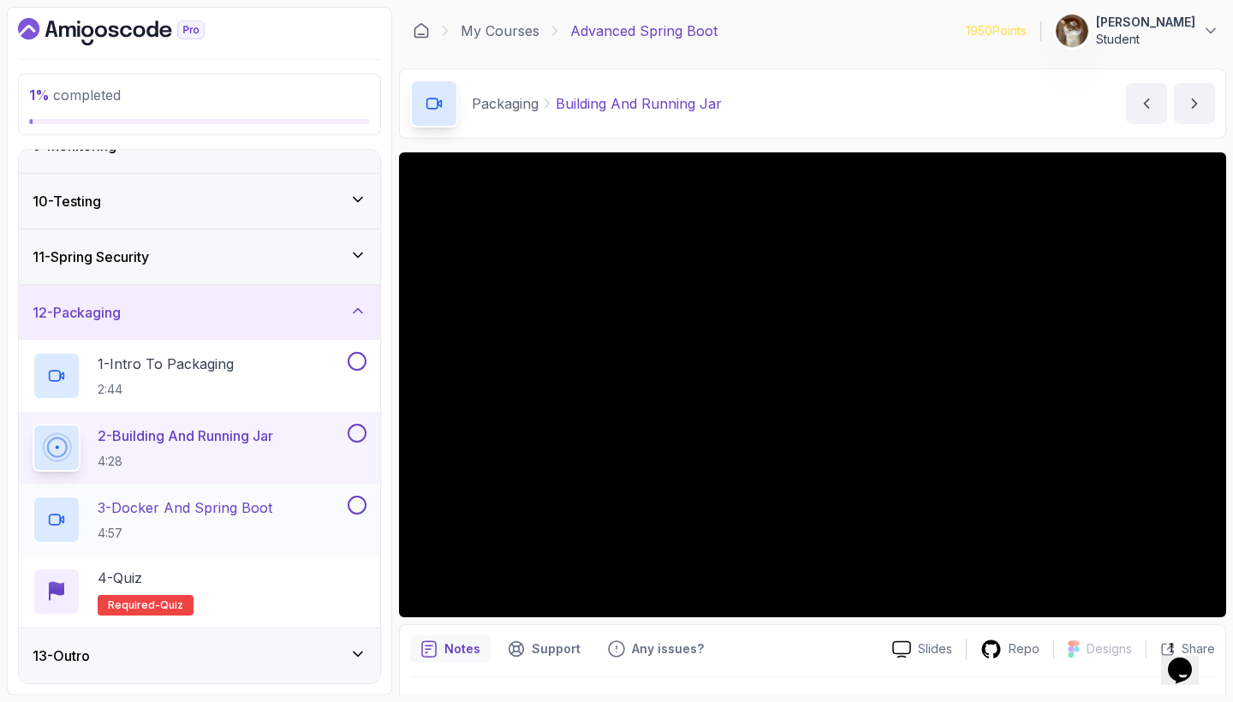
click at [188, 514] on p "3 - Docker And Spring Boot" at bounding box center [185, 507] width 175 height 21
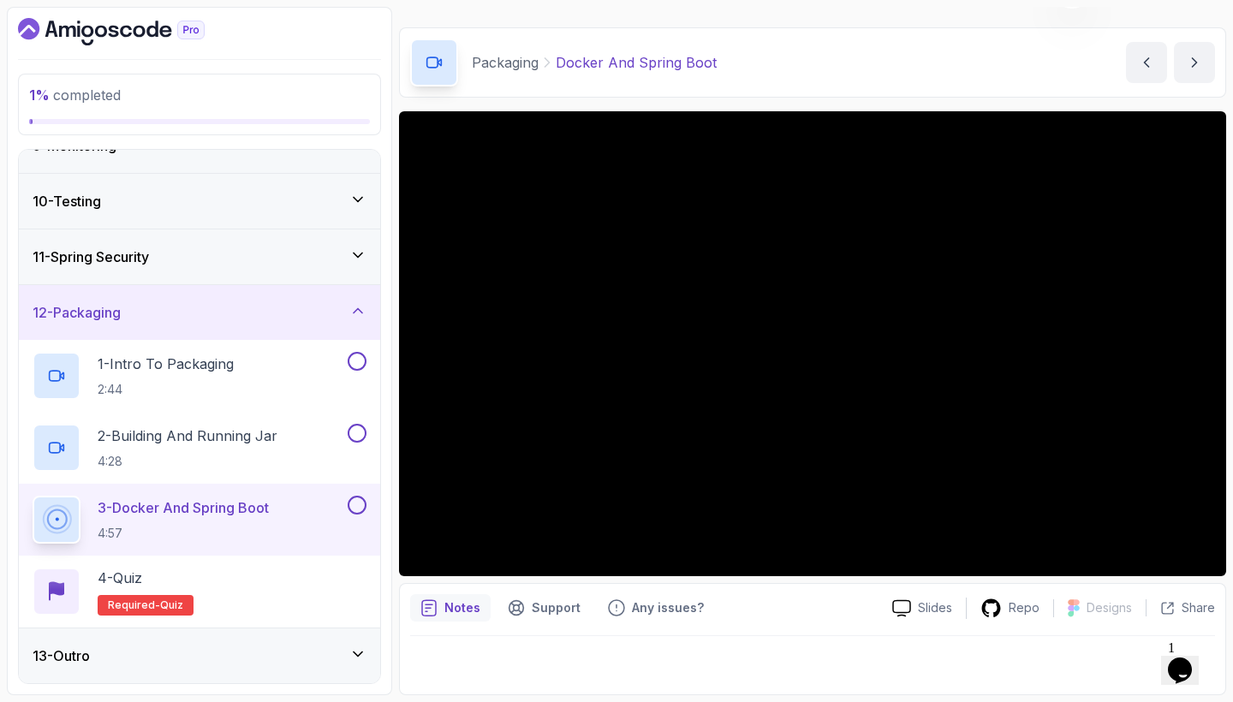
scroll to position [41, 0]
click at [250, 574] on div "4 - Quiz Required- quiz" at bounding box center [200, 592] width 334 height 48
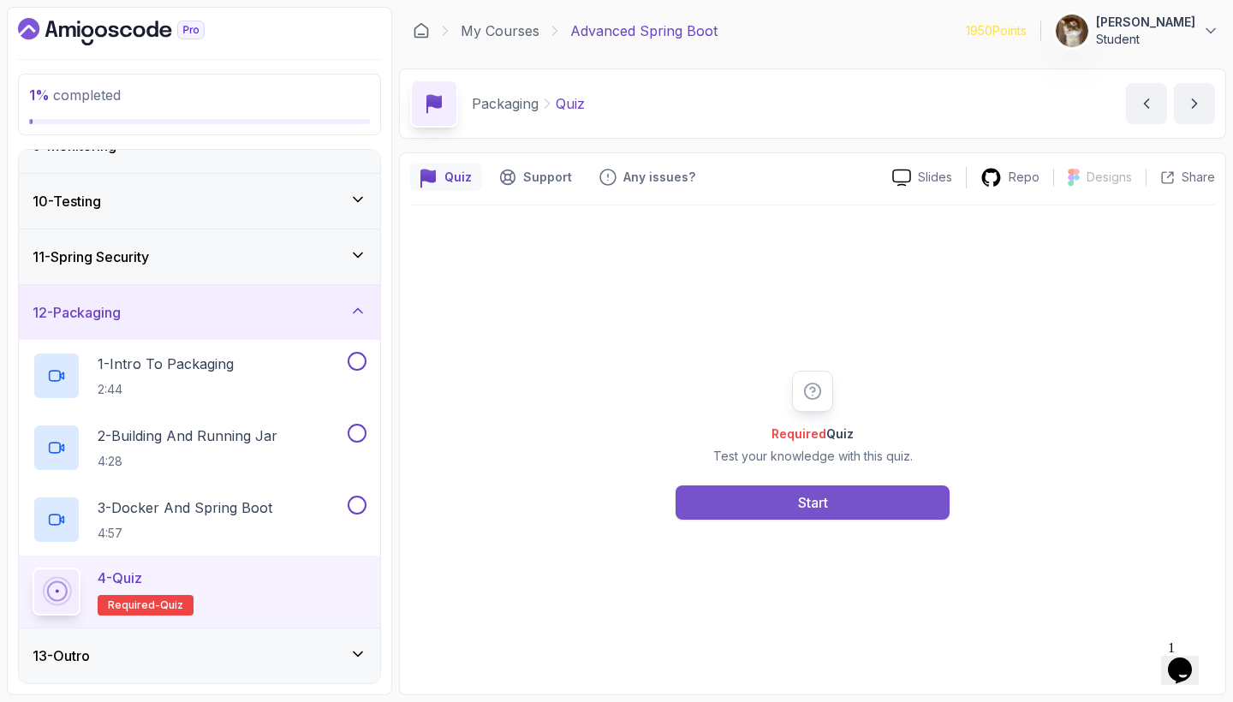
click at [792, 518] on button "Start" at bounding box center [813, 503] width 274 height 34
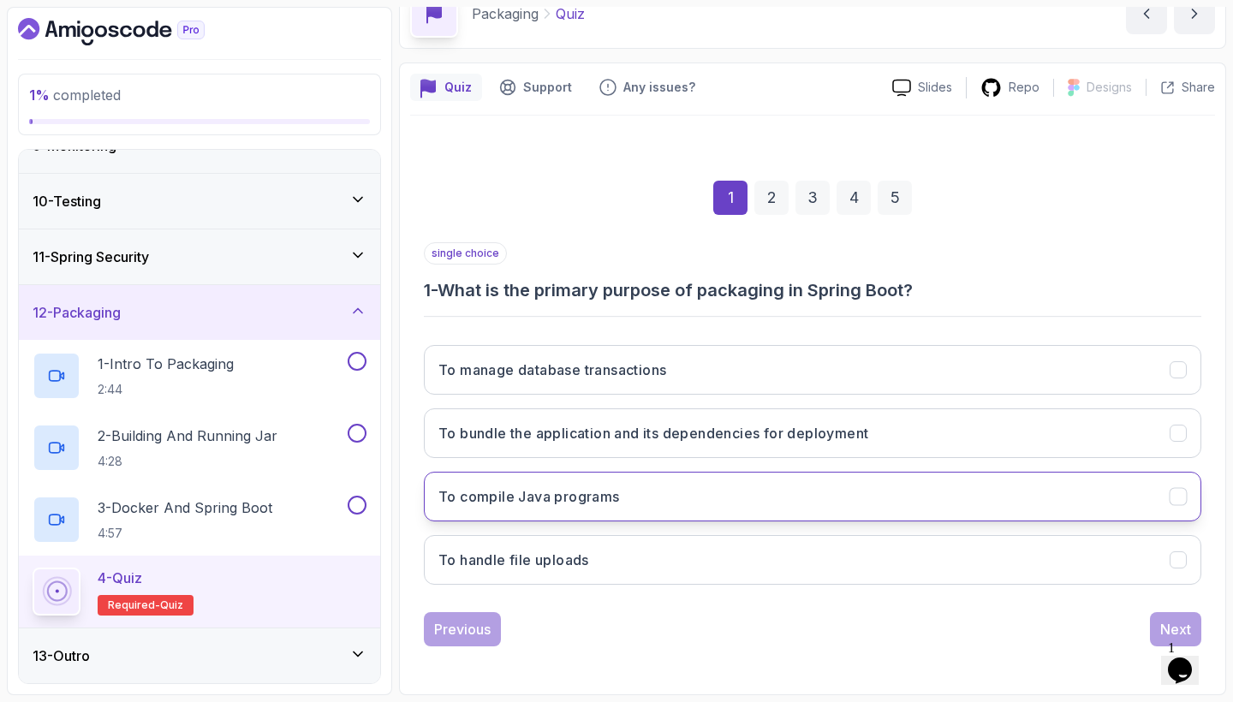
scroll to position [90, 0]
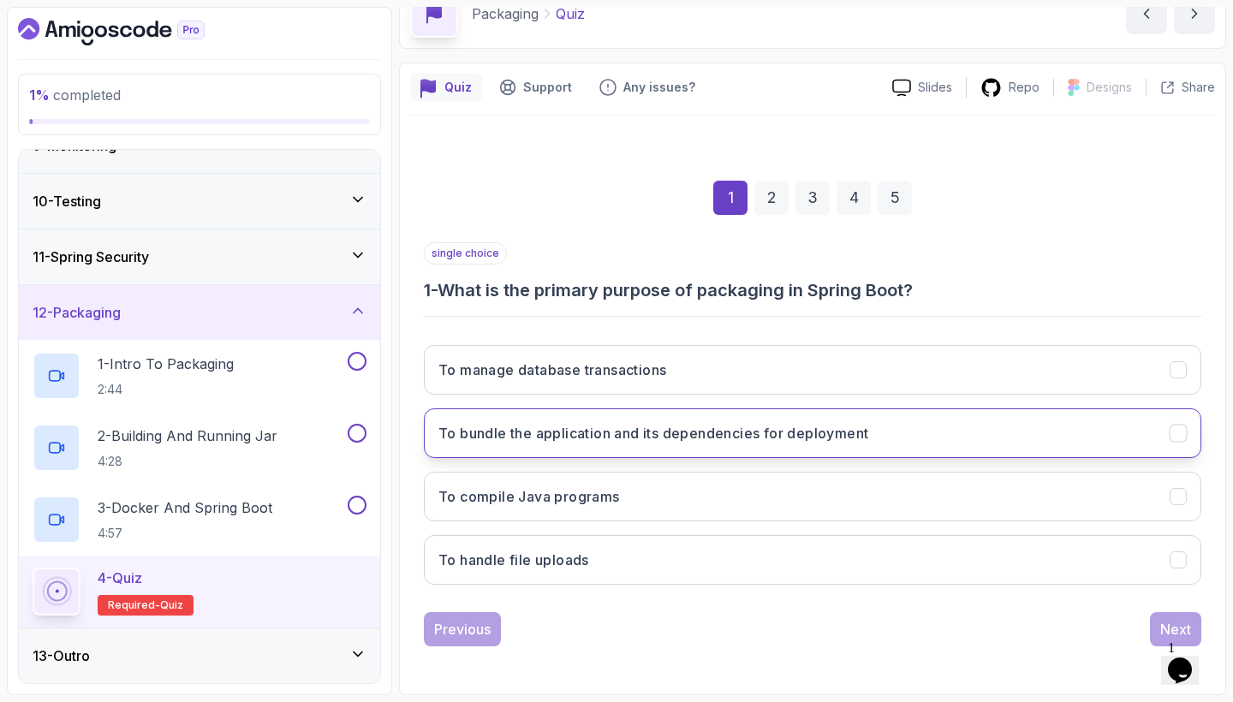
click at [722, 437] on h3 "To bundle the application and its dependencies for deployment" at bounding box center [653, 433] width 430 height 21
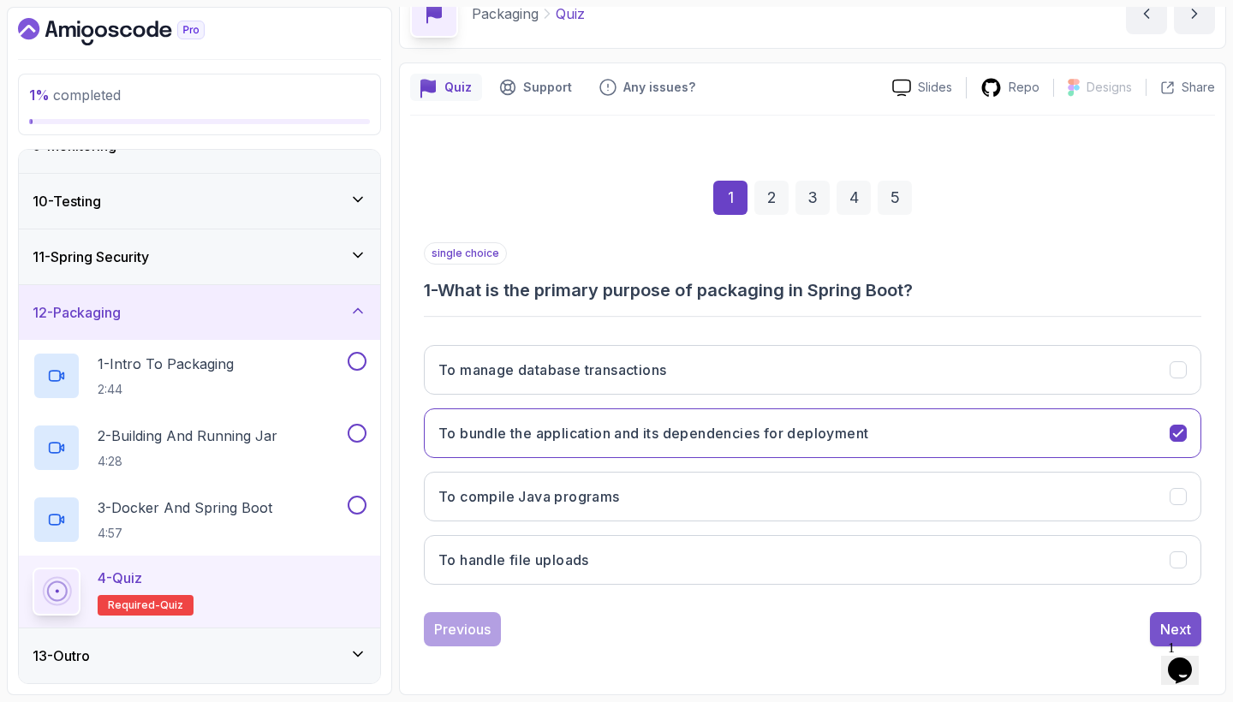
click at [1150, 620] on button "Next" at bounding box center [1175, 629] width 51 height 34
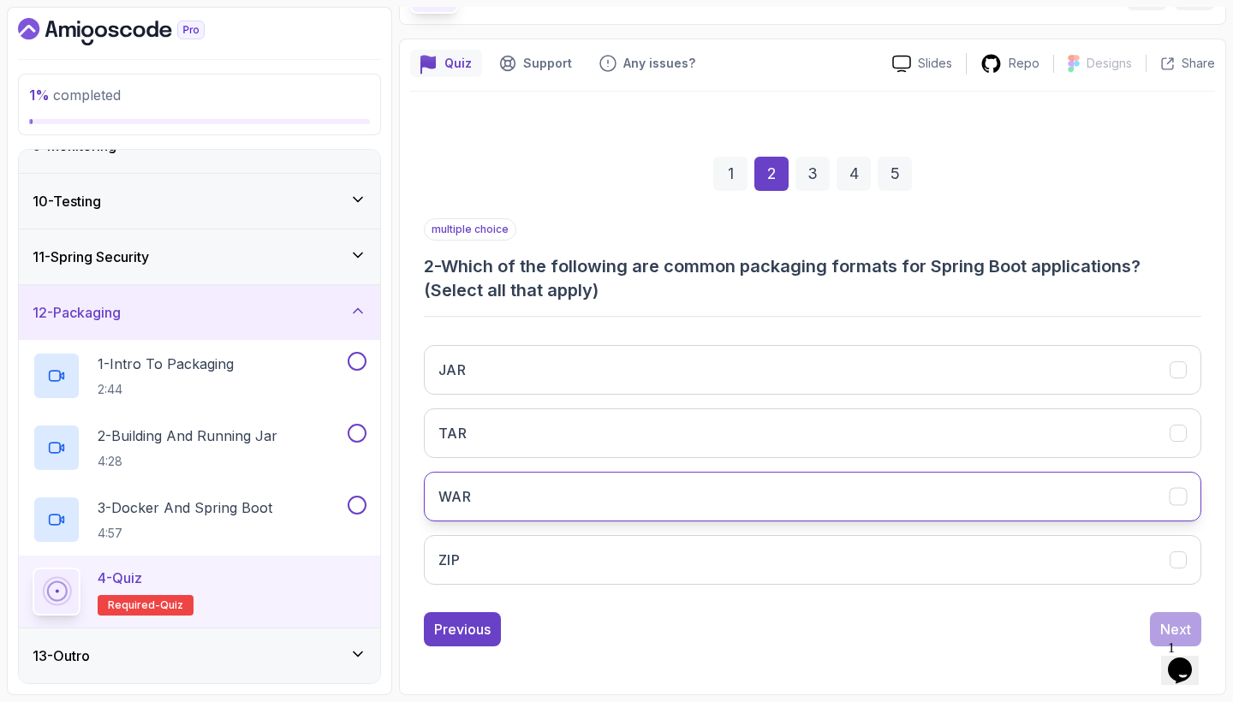
scroll to position [114, 0]
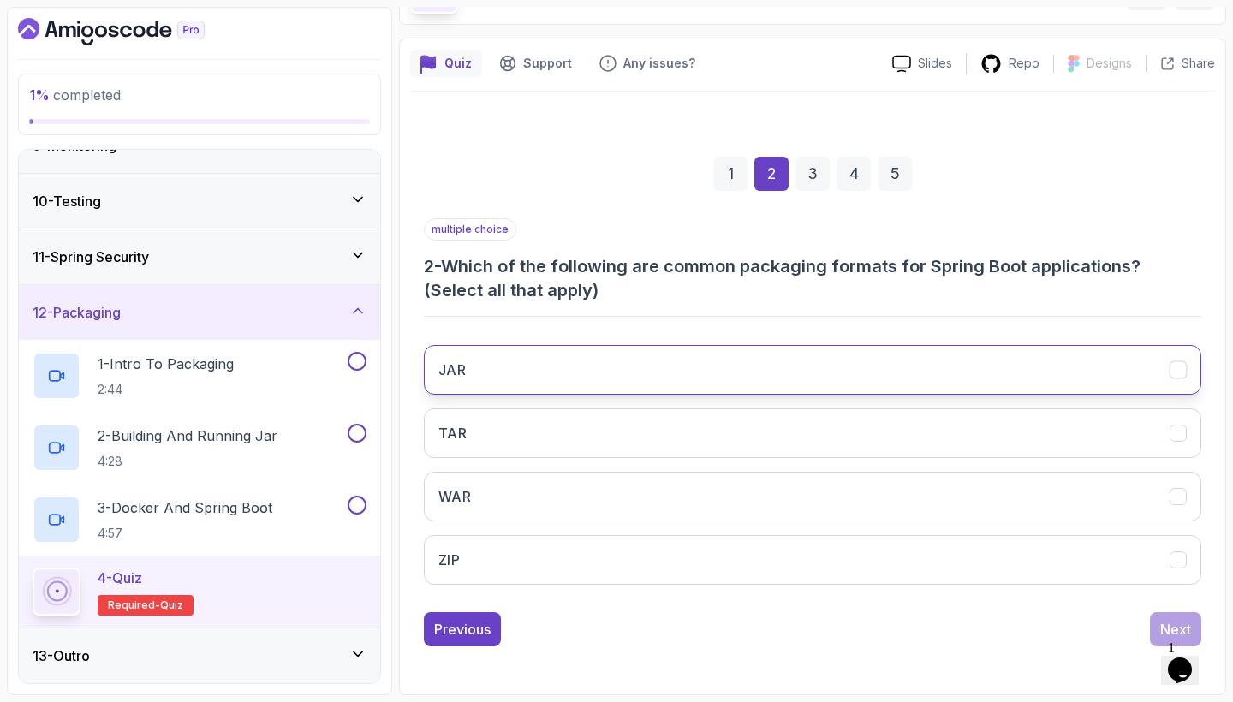
click at [949, 376] on button "JAR" at bounding box center [812, 370] width 777 height 50
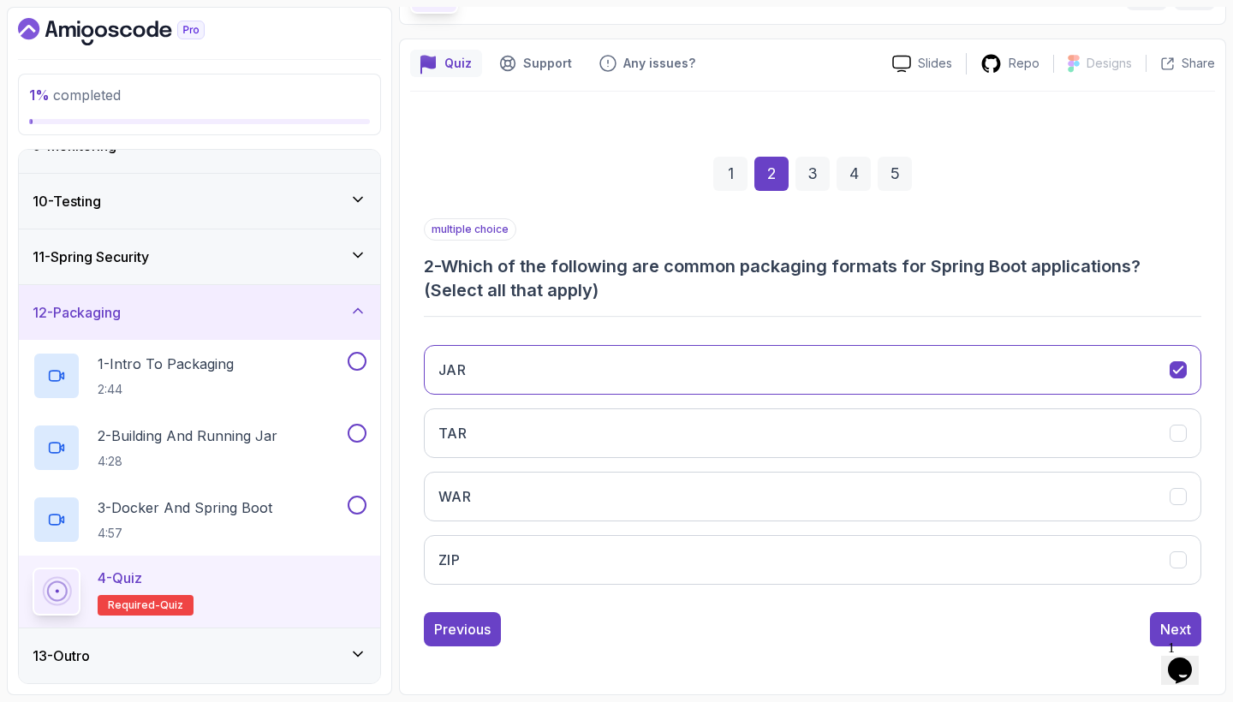
scroll to position [0, 0]
click at [1159, 617] on button "Next" at bounding box center [1175, 629] width 51 height 34
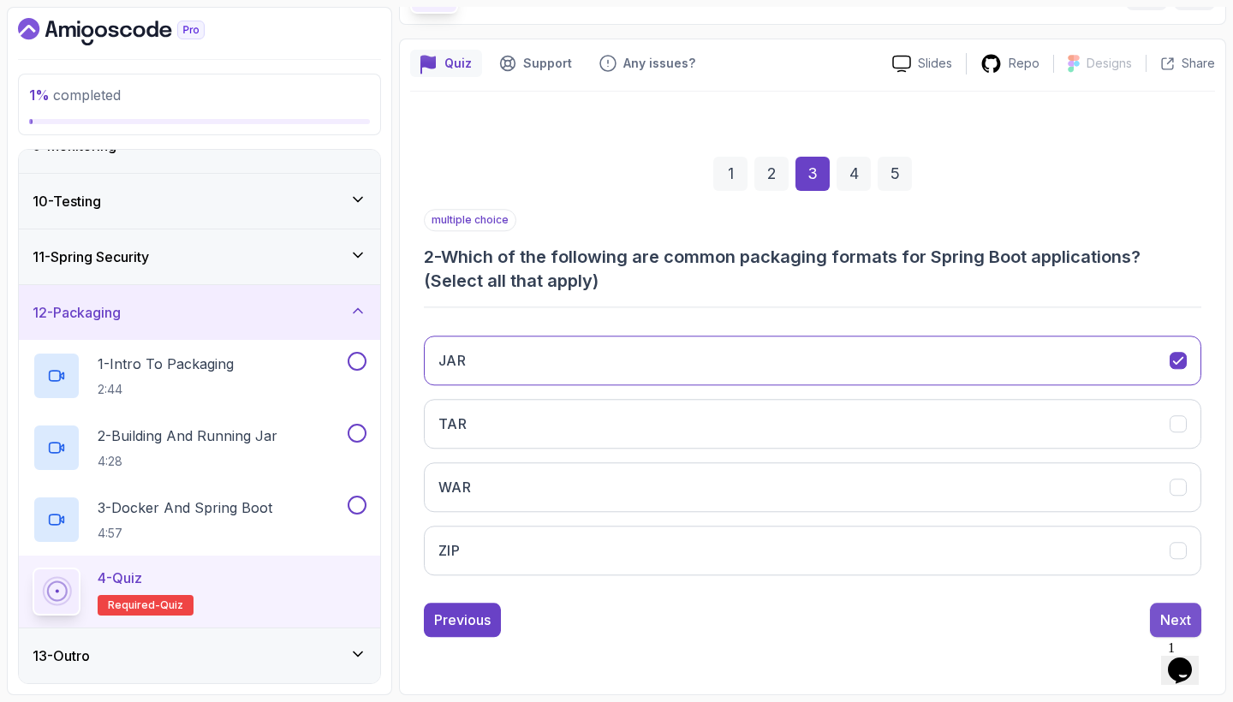
scroll to position [90, 0]
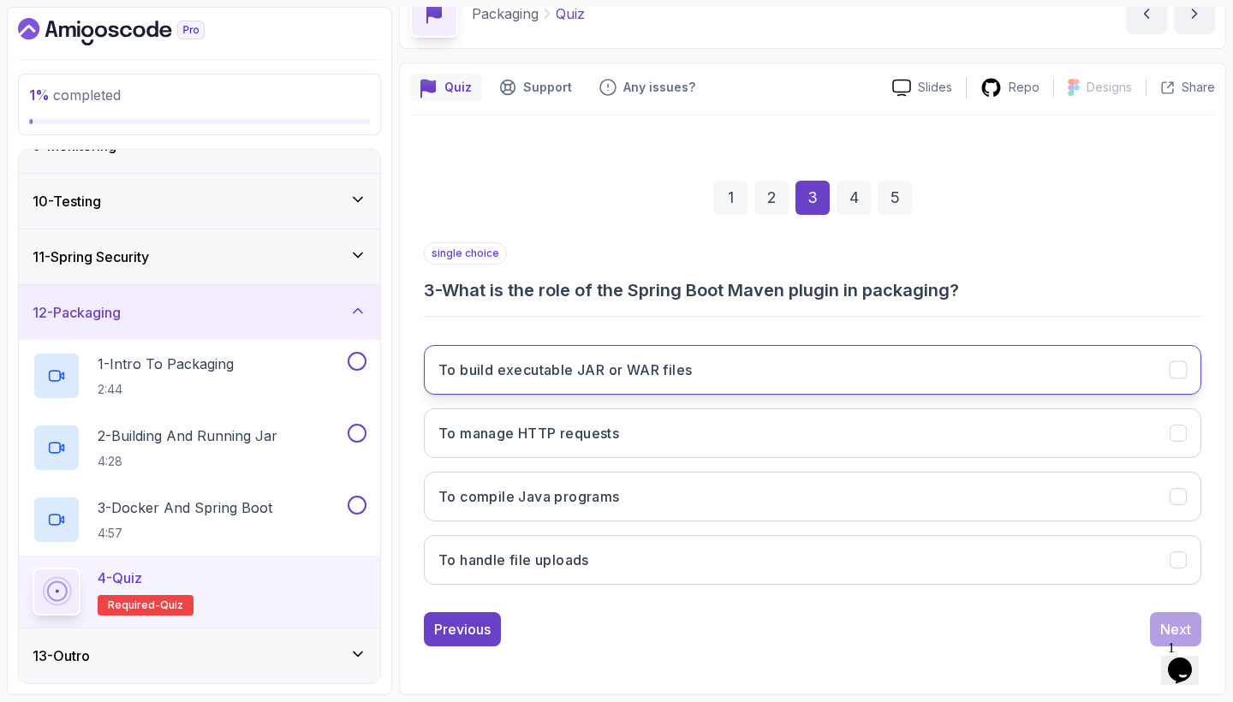
click at [949, 362] on button "To build executable JAR or WAR files" at bounding box center [812, 370] width 777 height 50
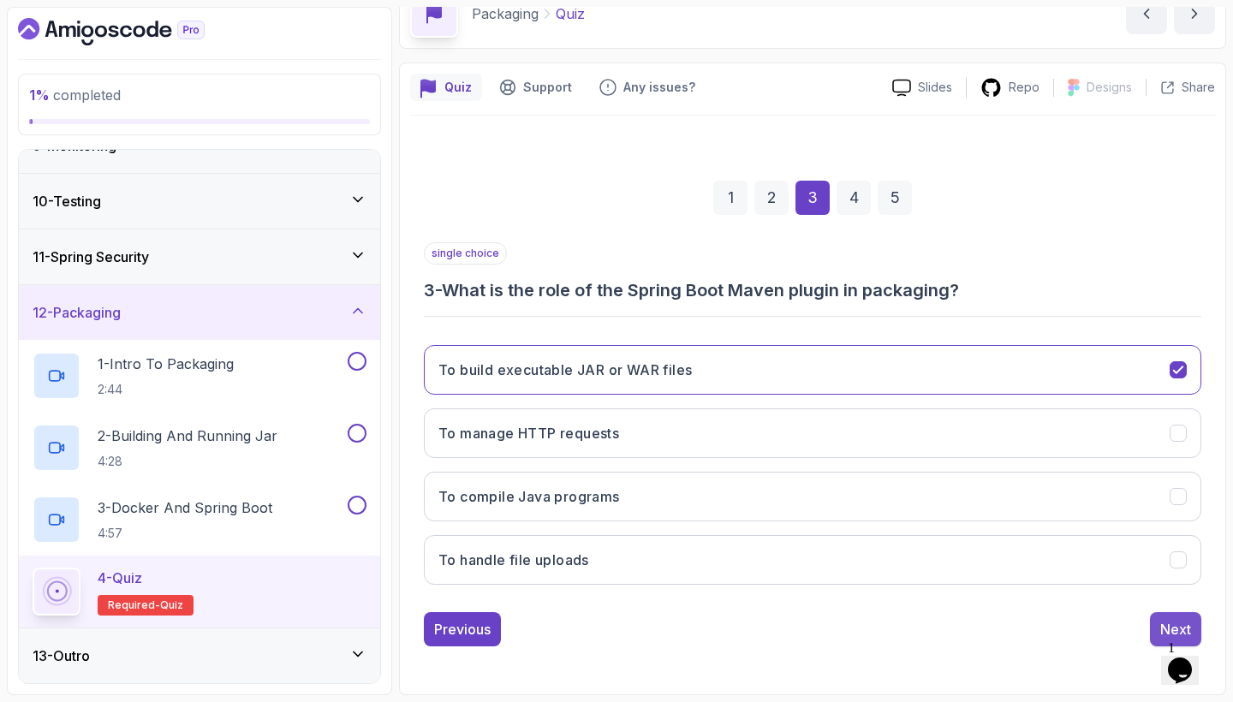
click at [1158, 617] on button "Next" at bounding box center [1175, 629] width 51 height 34
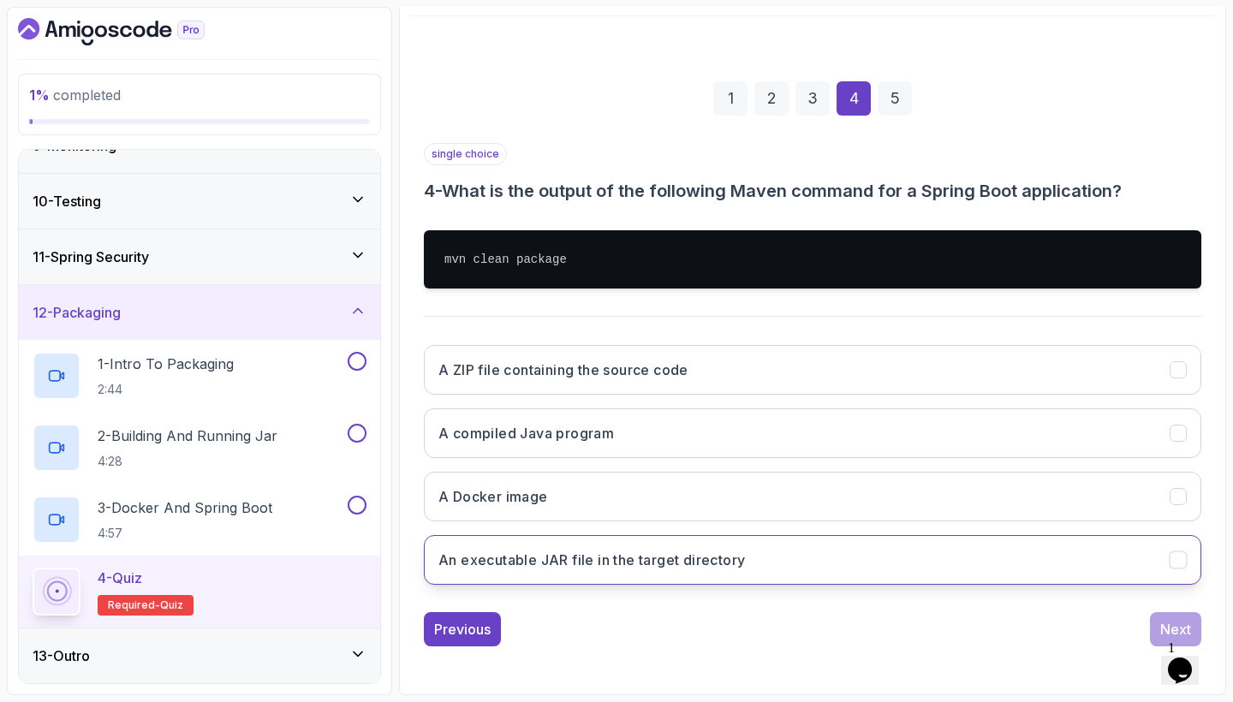
scroll to position [189, 0]
click at [967, 560] on button "An executable JAR file in the target directory" at bounding box center [812, 560] width 777 height 50
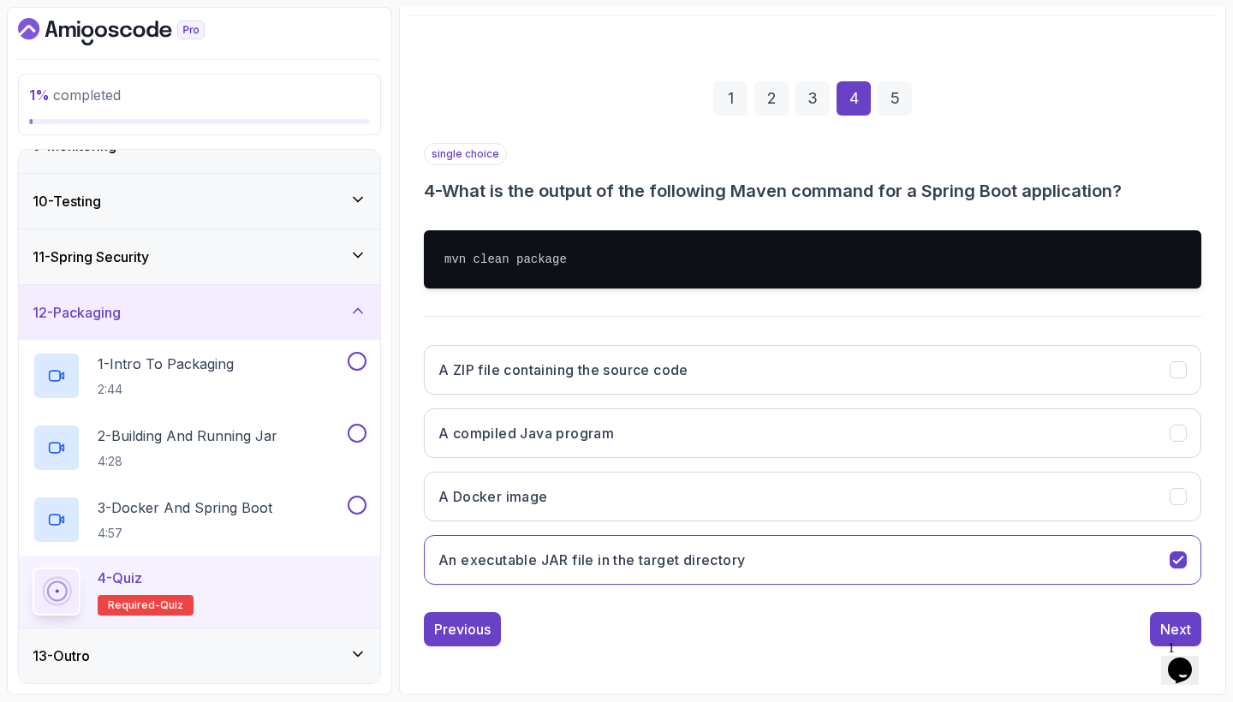
scroll to position [0, 0]
click at [1159, 620] on button "Next" at bounding box center [1175, 629] width 51 height 34
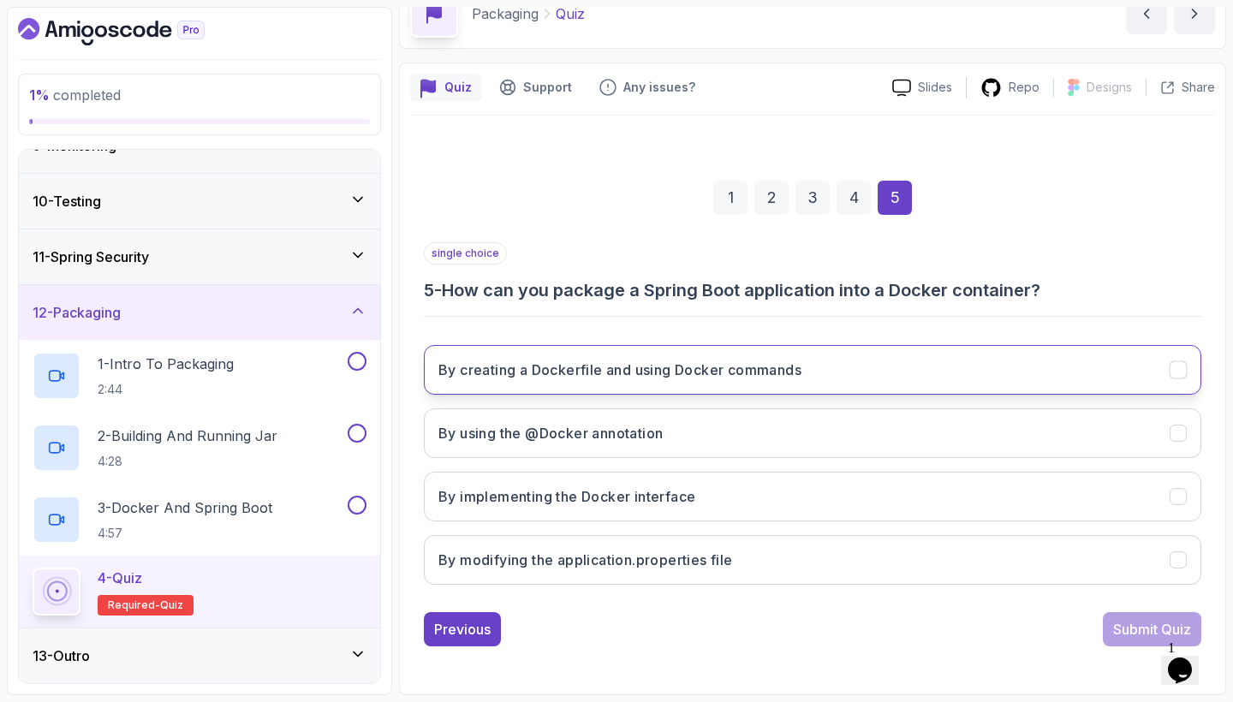
click at [909, 345] on button "By creating a Dockerfile and using Docker commands" at bounding box center [812, 370] width 777 height 50
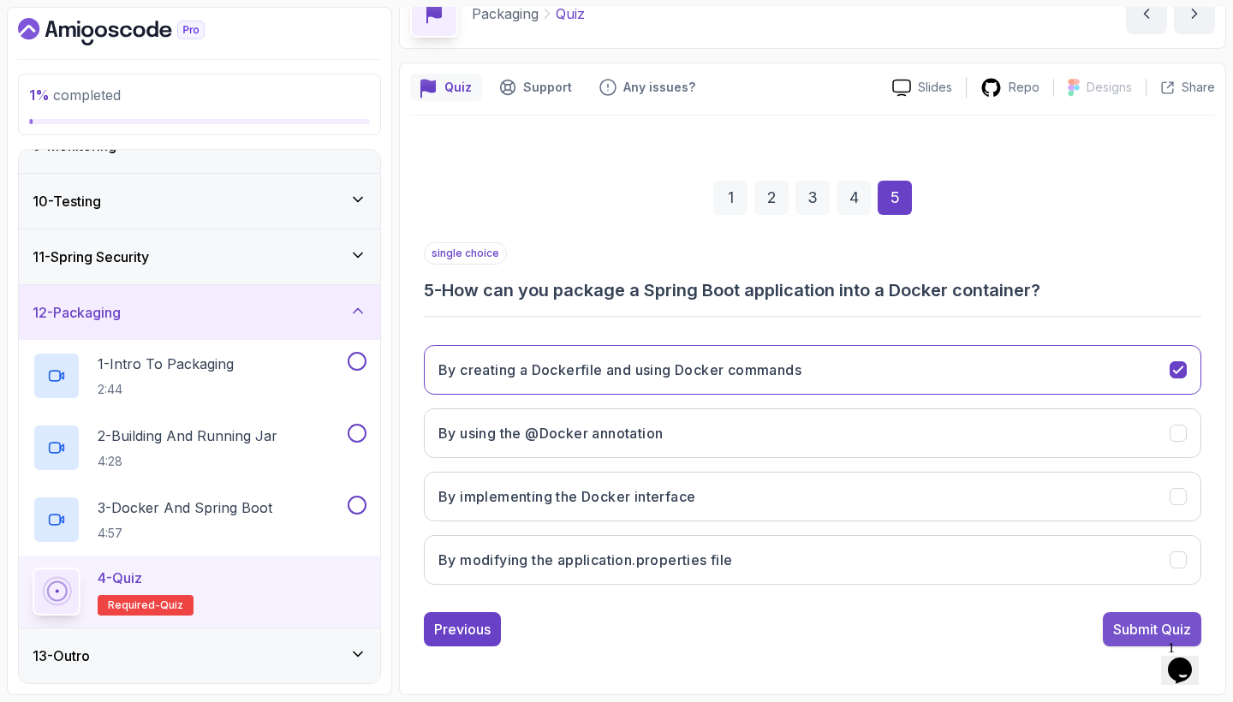
click at [1132, 612] on button "Submit Quiz" at bounding box center [1152, 629] width 98 height 34
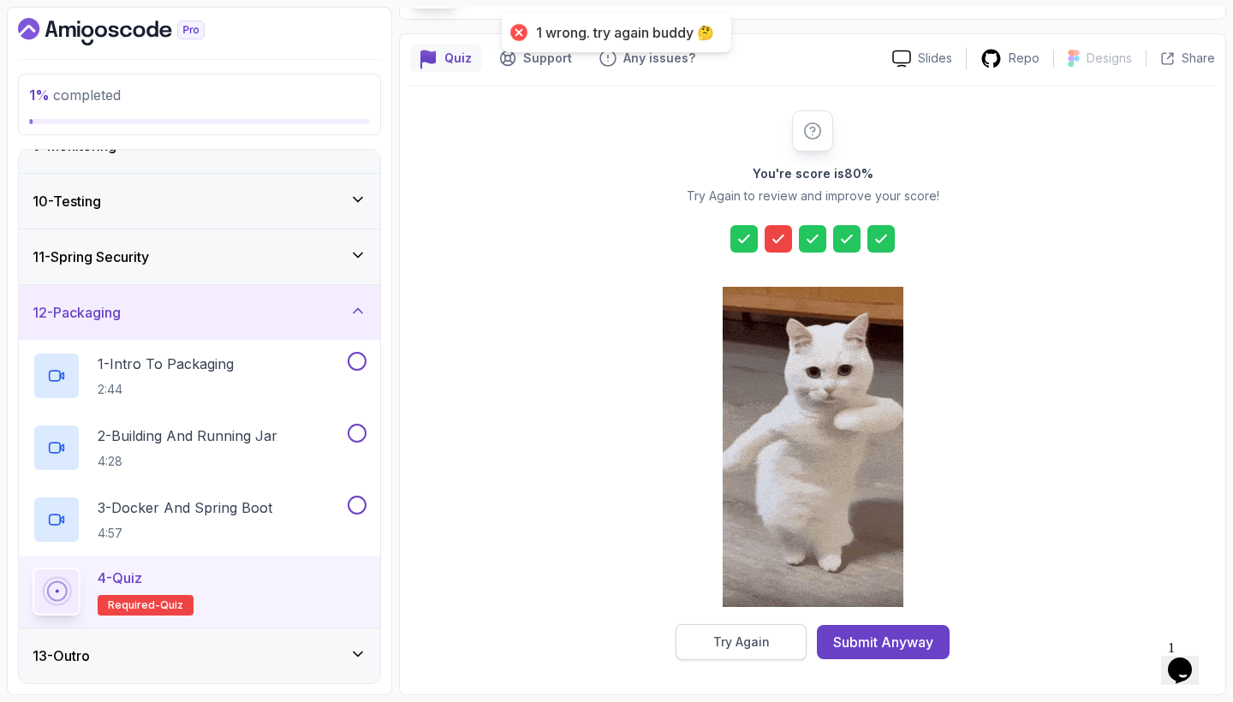
click at [770, 624] on button "Try Again" at bounding box center [741, 642] width 131 height 36
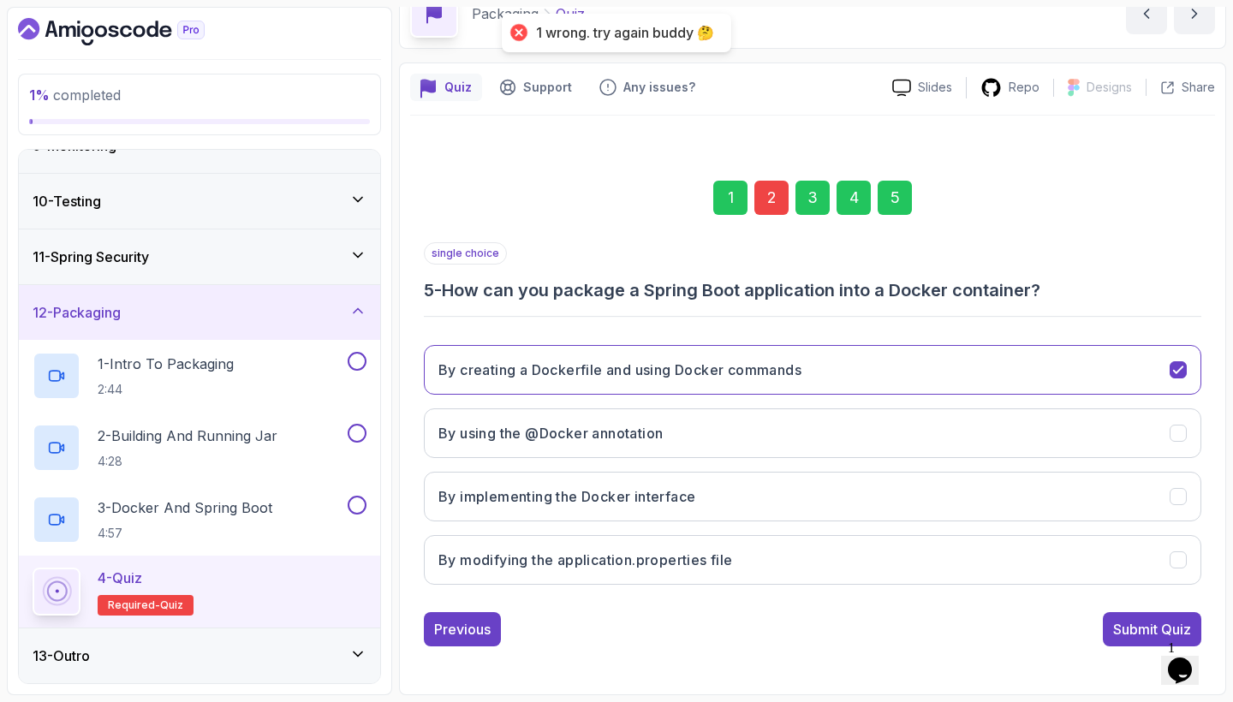
click at [771, 181] on div "2" at bounding box center [771, 198] width 34 height 34
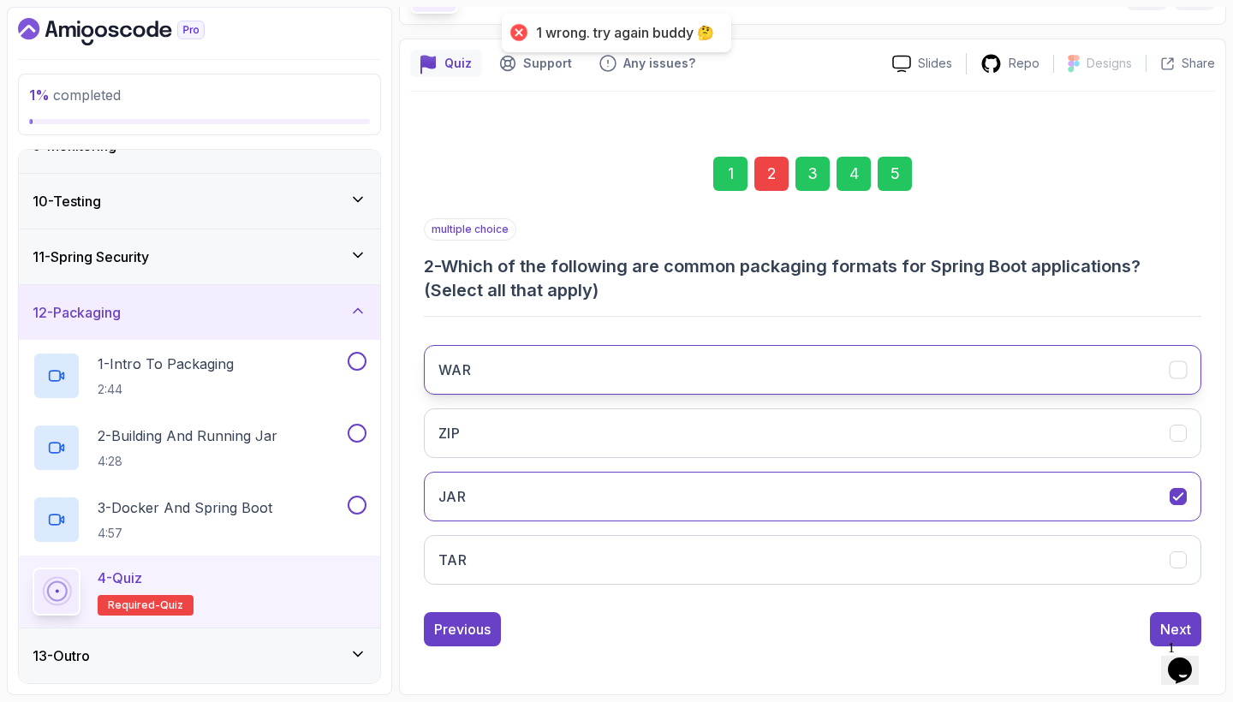
click at [915, 345] on button "WAR" at bounding box center [812, 370] width 777 height 50
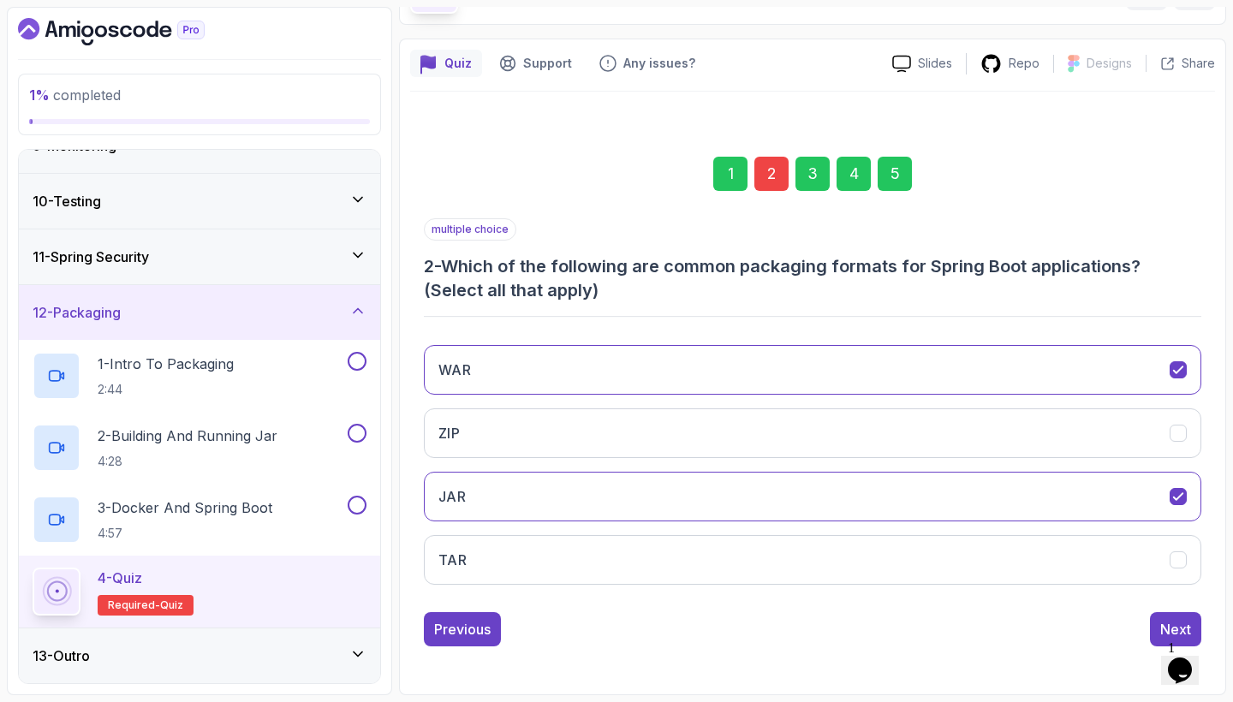
click at [881, 110] on div "1 2 3 4 5 multiple choice 2 - Which of the following are common packaging forma…" at bounding box center [812, 388] width 805 height 593
click at [1166, 621] on div "Next" at bounding box center [1175, 629] width 31 height 21
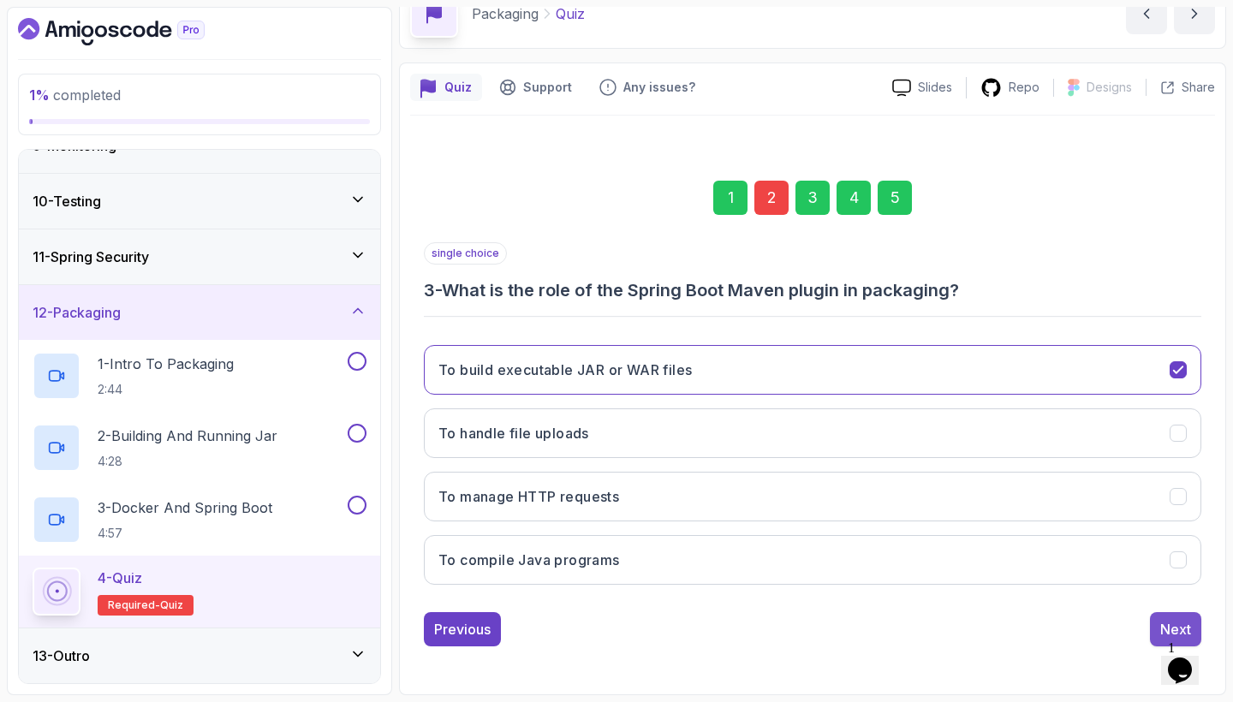
click at [1162, 621] on button "Next" at bounding box center [1175, 629] width 51 height 34
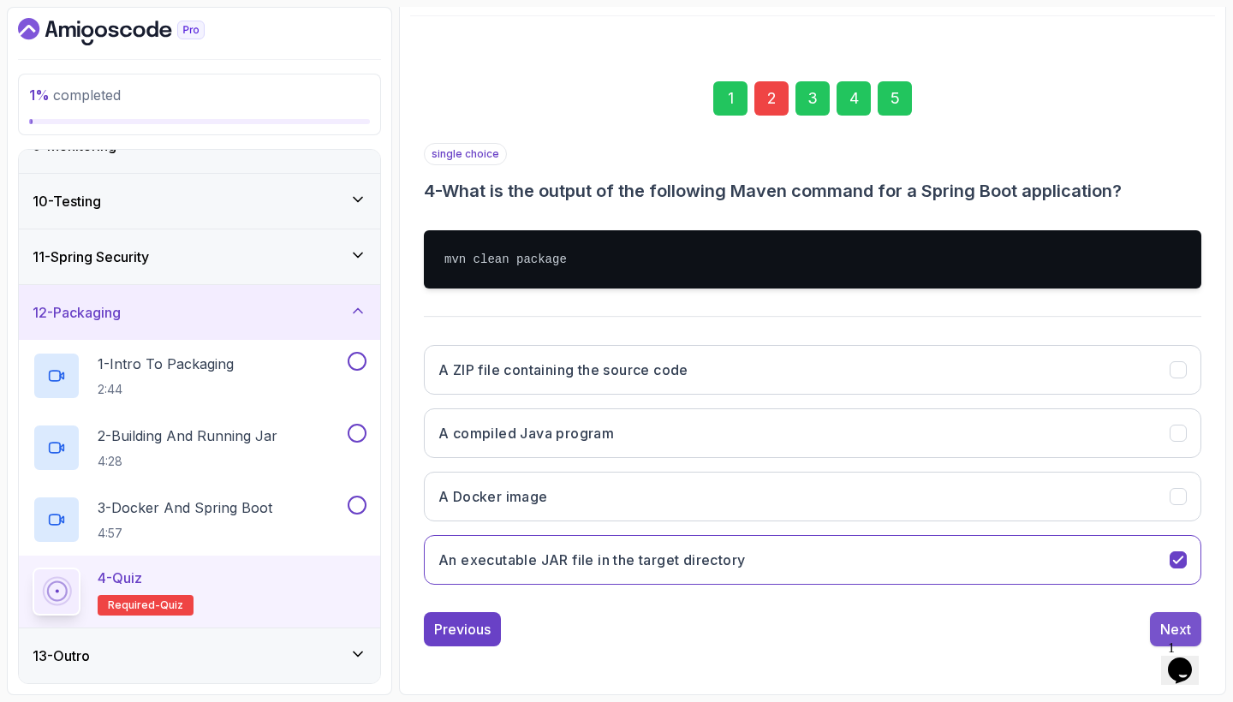
click at [1156, 627] on button "Next" at bounding box center [1175, 629] width 51 height 34
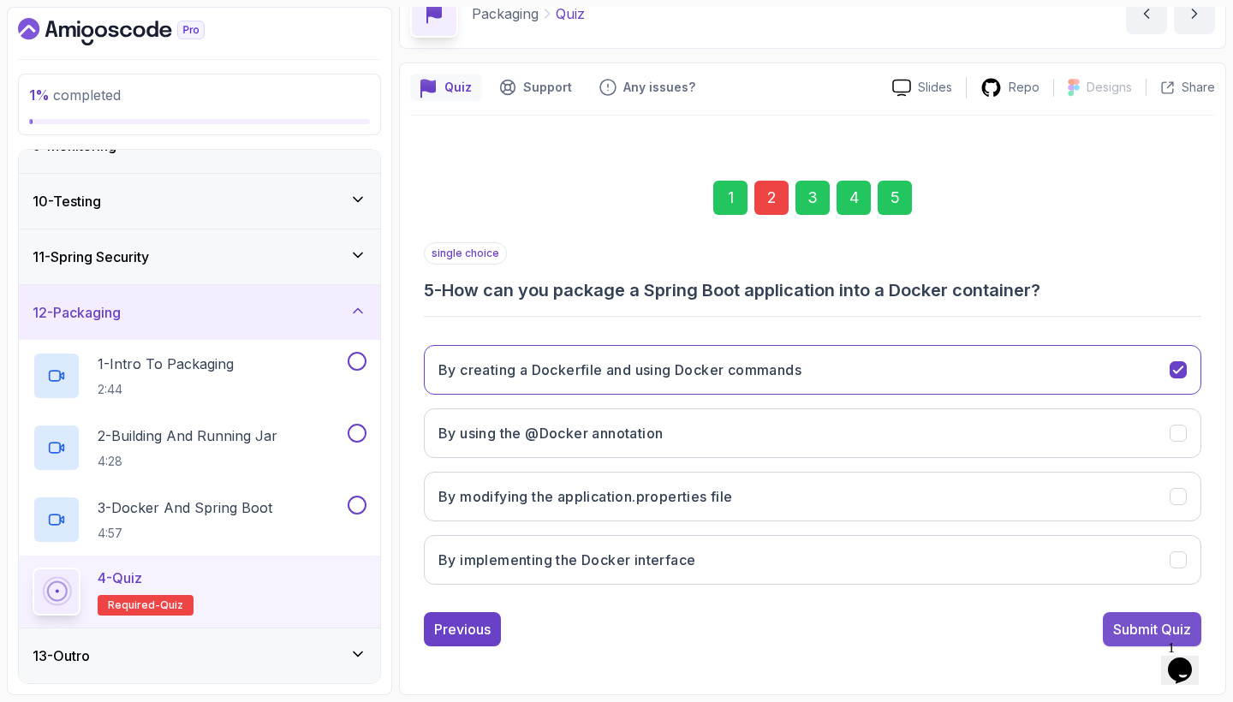
scroll to position [0, 0]
click at [1121, 627] on div "Submit Quiz" at bounding box center [1152, 629] width 78 height 21
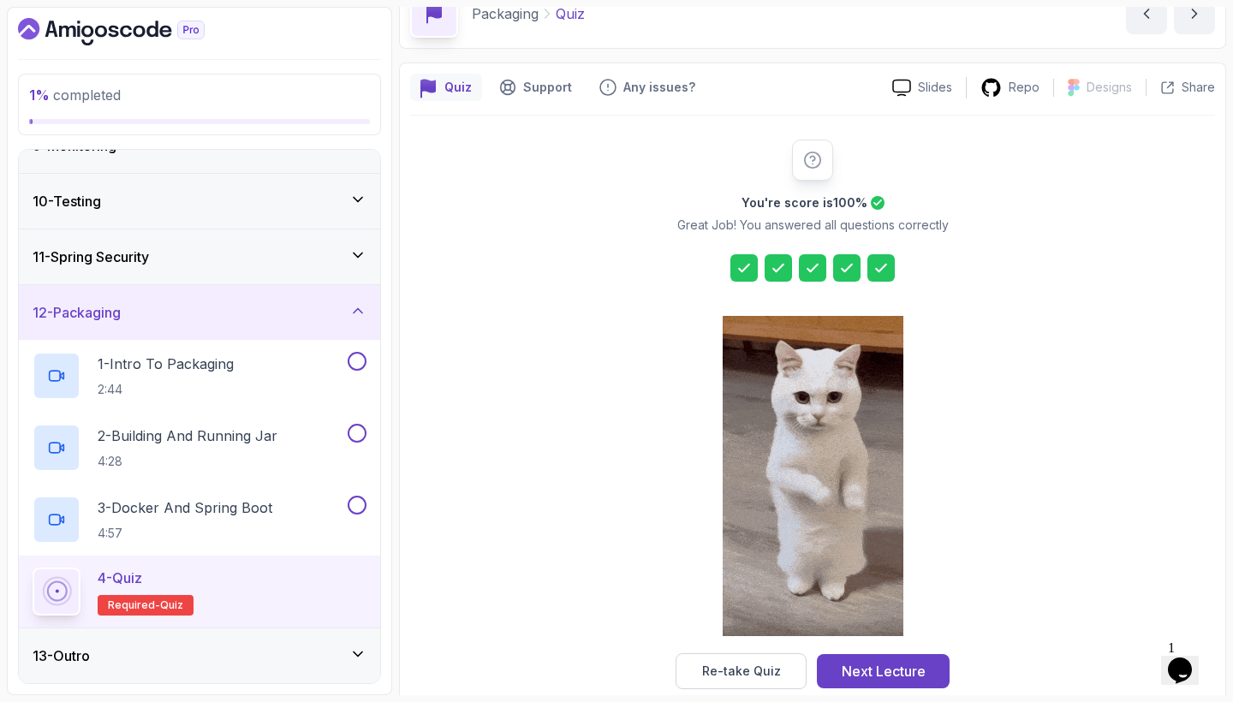
click at [316, 658] on div "13 - Outro" at bounding box center [200, 656] width 334 height 21
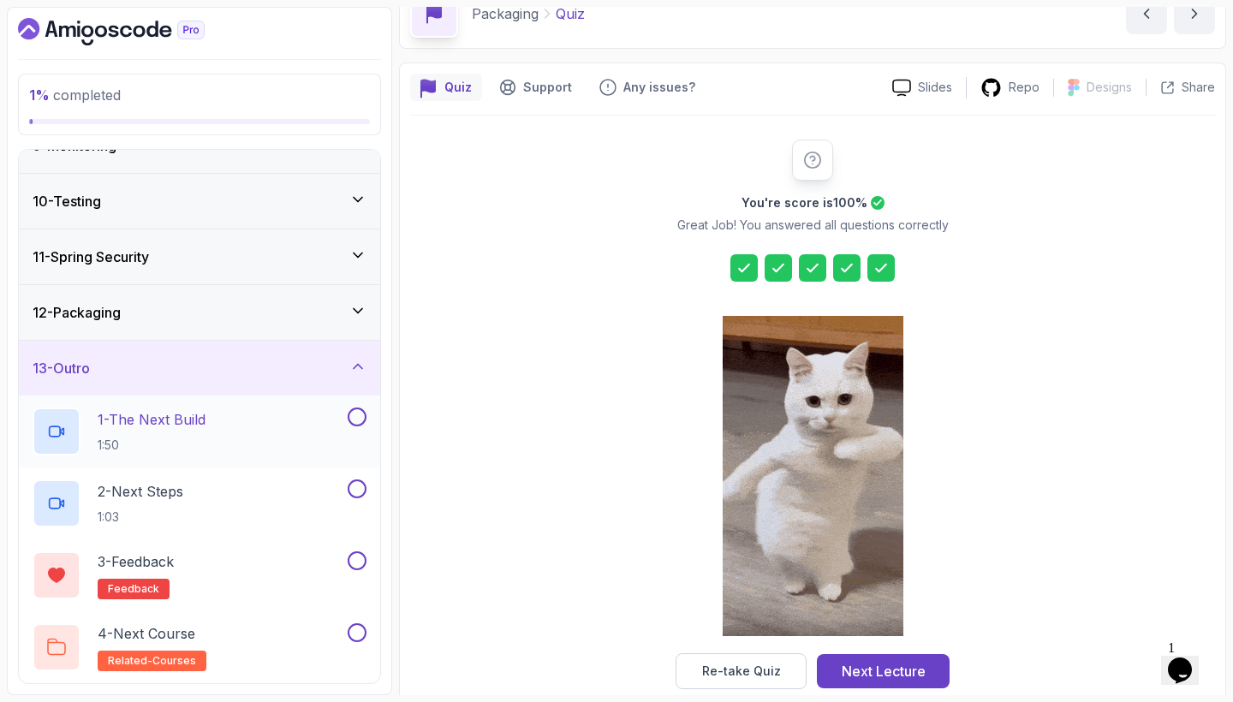
scroll to position [477, 0]
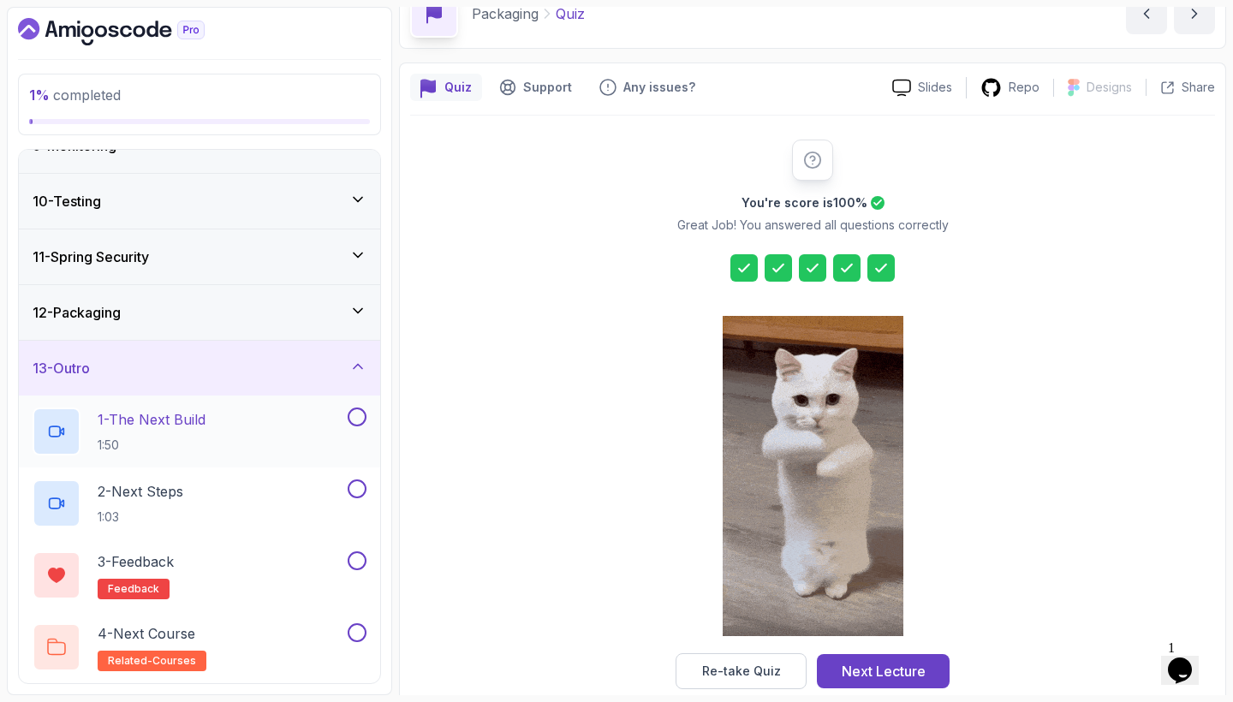
click at [259, 424] on div "1 - The Next Build 1:50" at bounding box center [189, 432] width 312 height 48
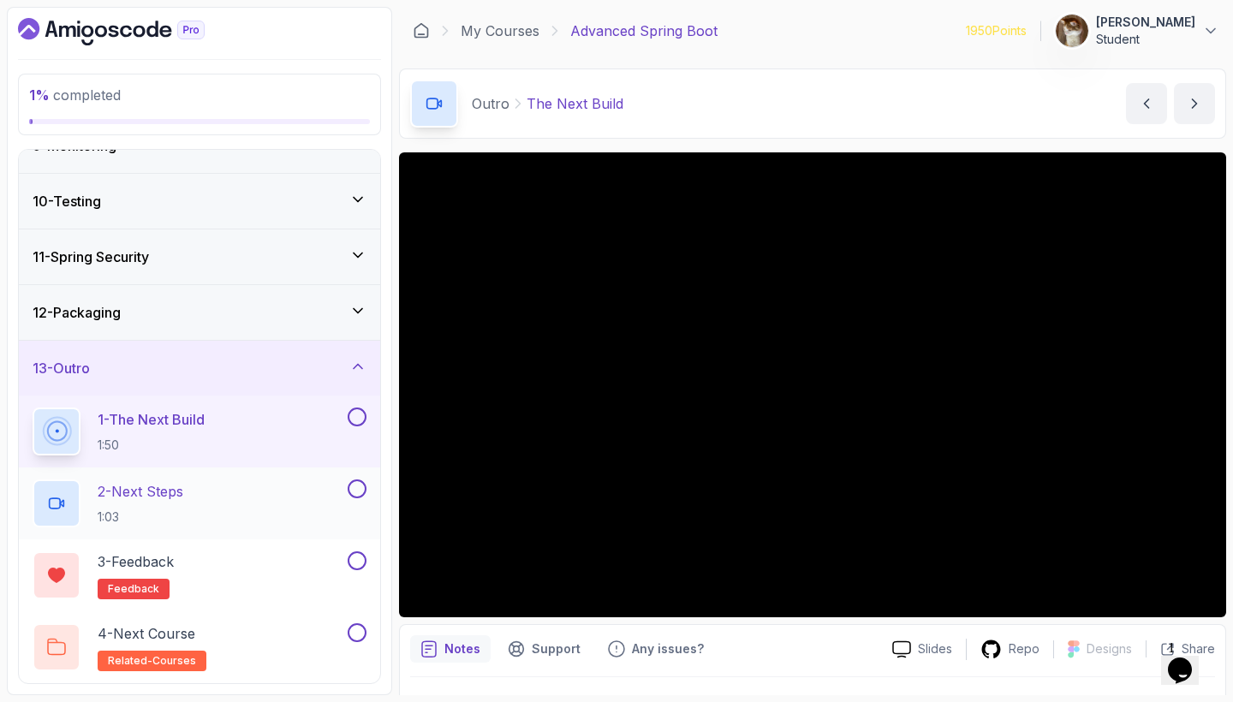
click at [161, 503] on h2 "2 - Next Steps 1:03" at bounding box center [141, 503] width 86 height 45
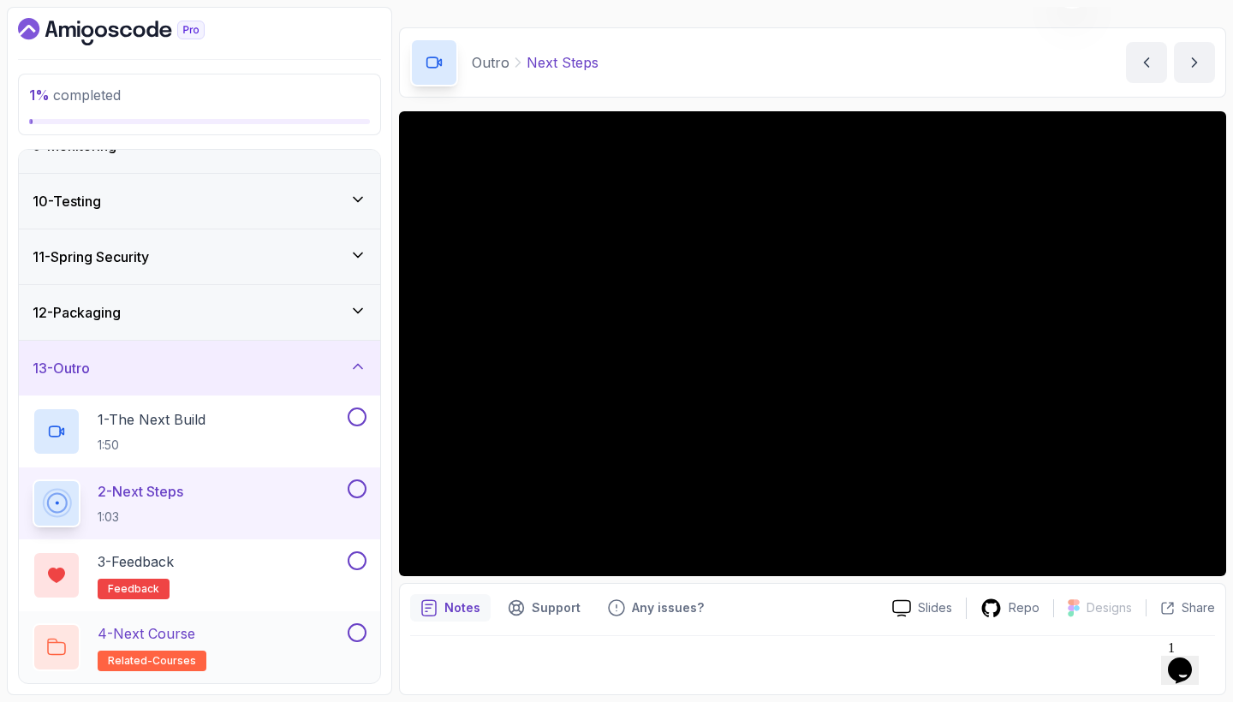
click at [256, 639] on div "4 - Next Course related-courses" at bounding box center [189, 647] width 312 height 48
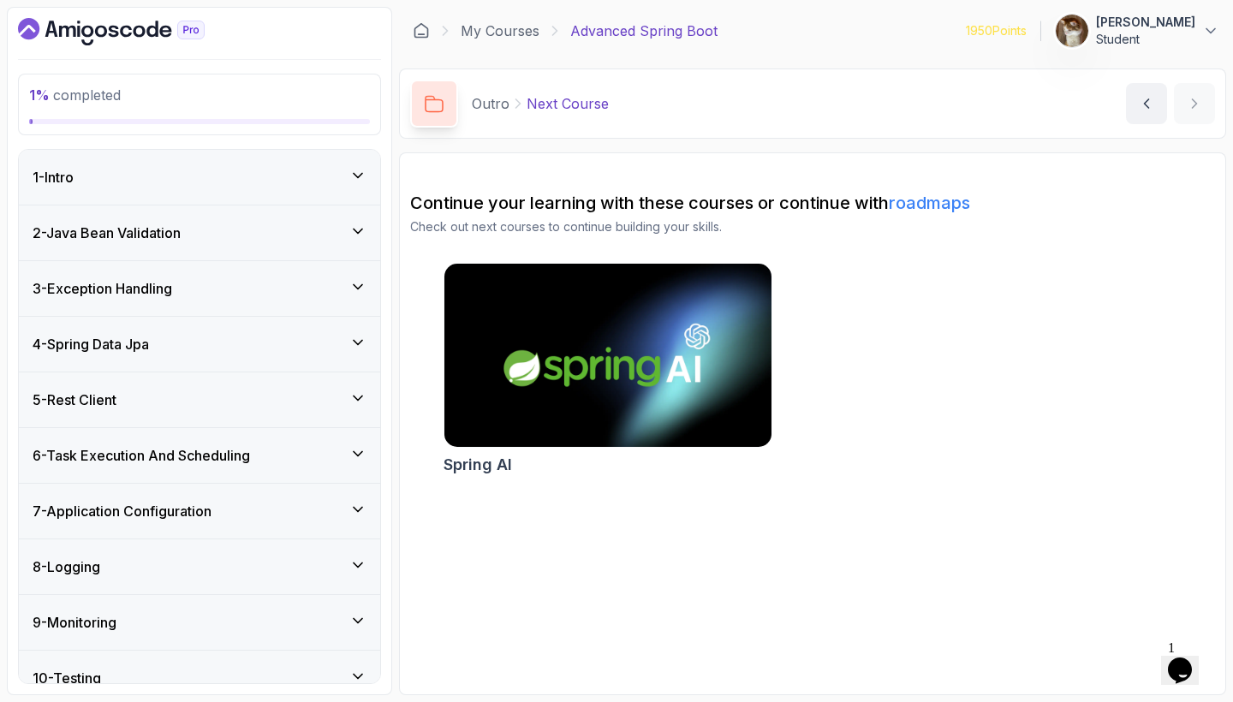
click at [122, 34] on icon "Dashboard" at bounding box center [126, 32] width 12 height 12
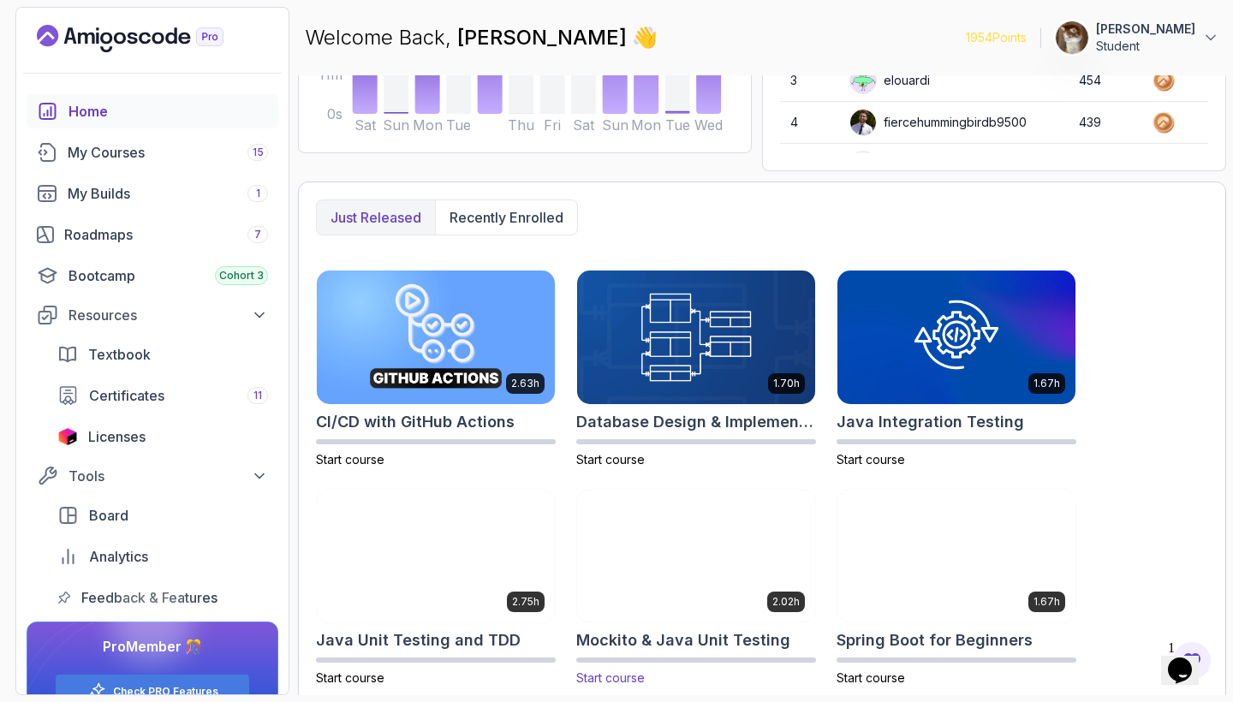
scroll to position [178, 0]
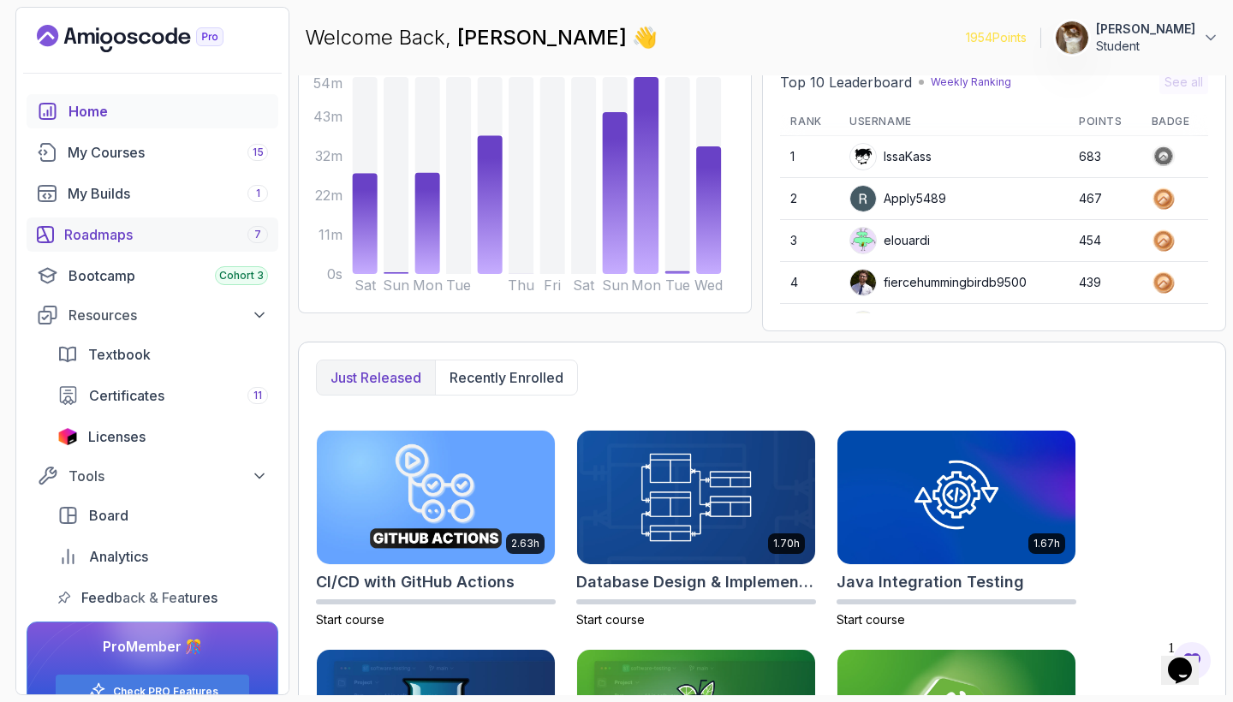
click at [146, 222] on link "Roadmaps 7" at bounding box center [153, 234] width 252 height 34
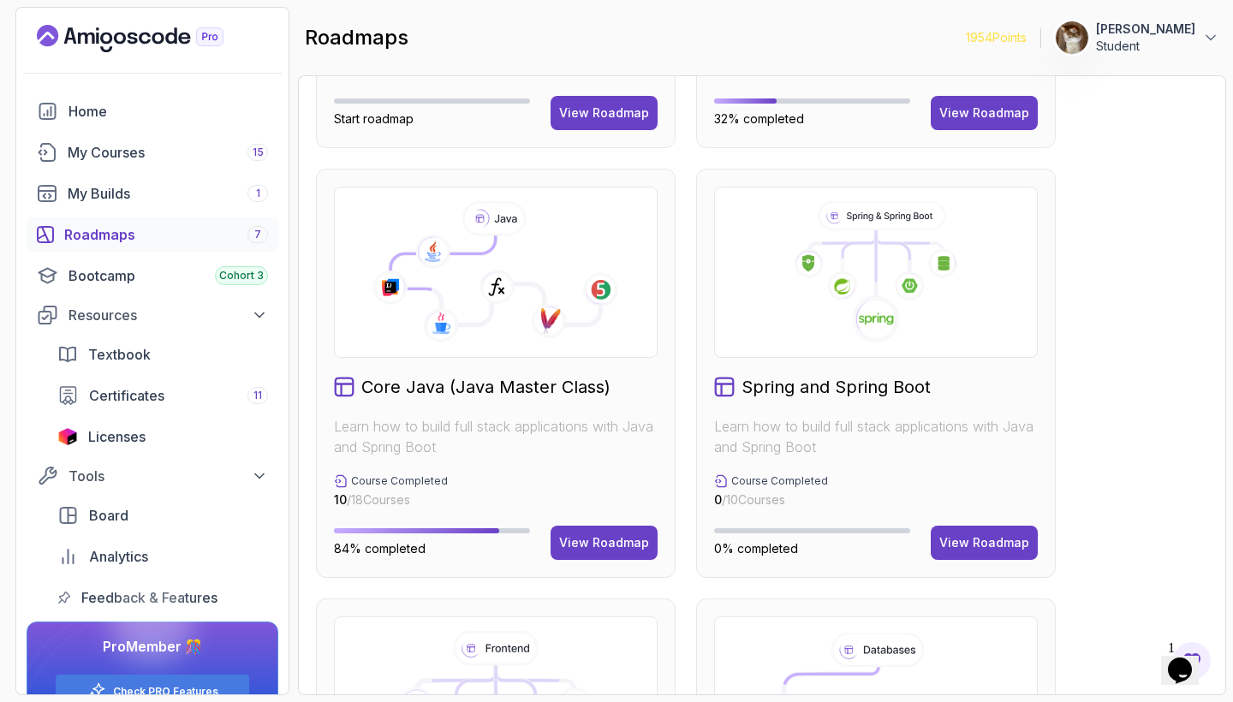
scroll to position [316, 0]
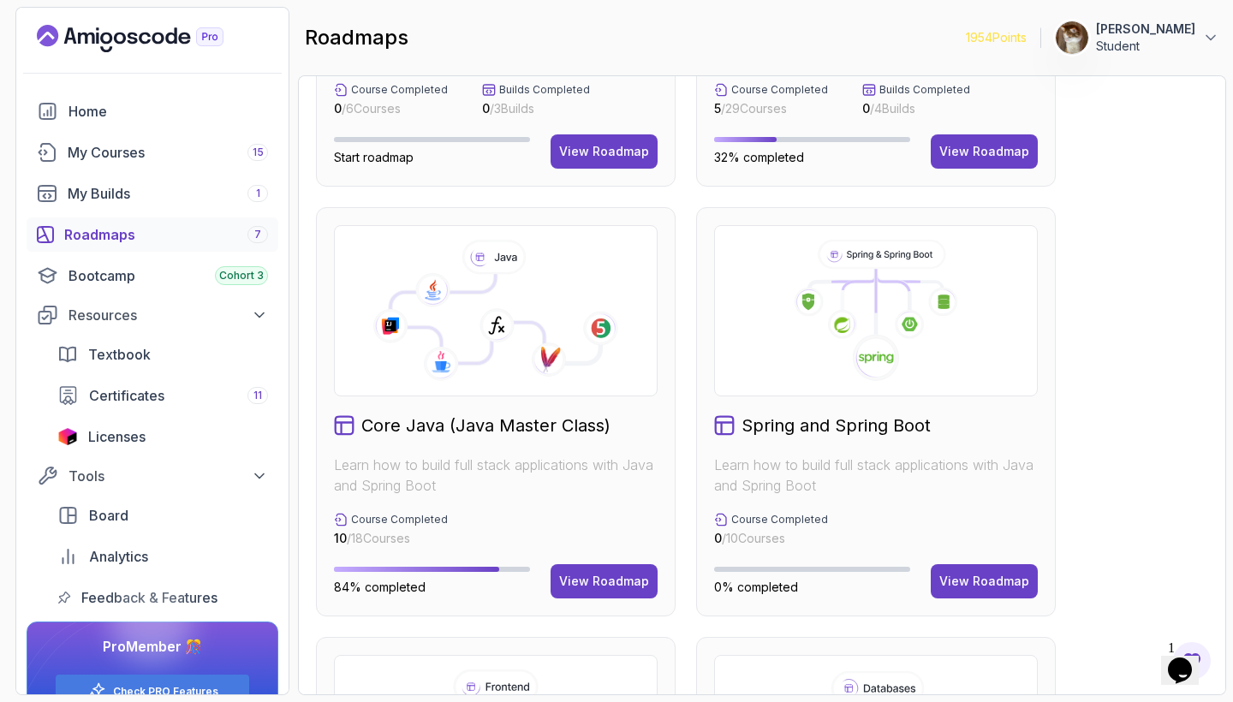
click at [540, 408] on div "Core Java (Java Master Class) Learn how to build full stack applications with J…" at bounding box center [496, 411] width 360 height 409
click at [593, 587] on div "View Roadmap" at bounding box center [604, 581] width 90 height 17
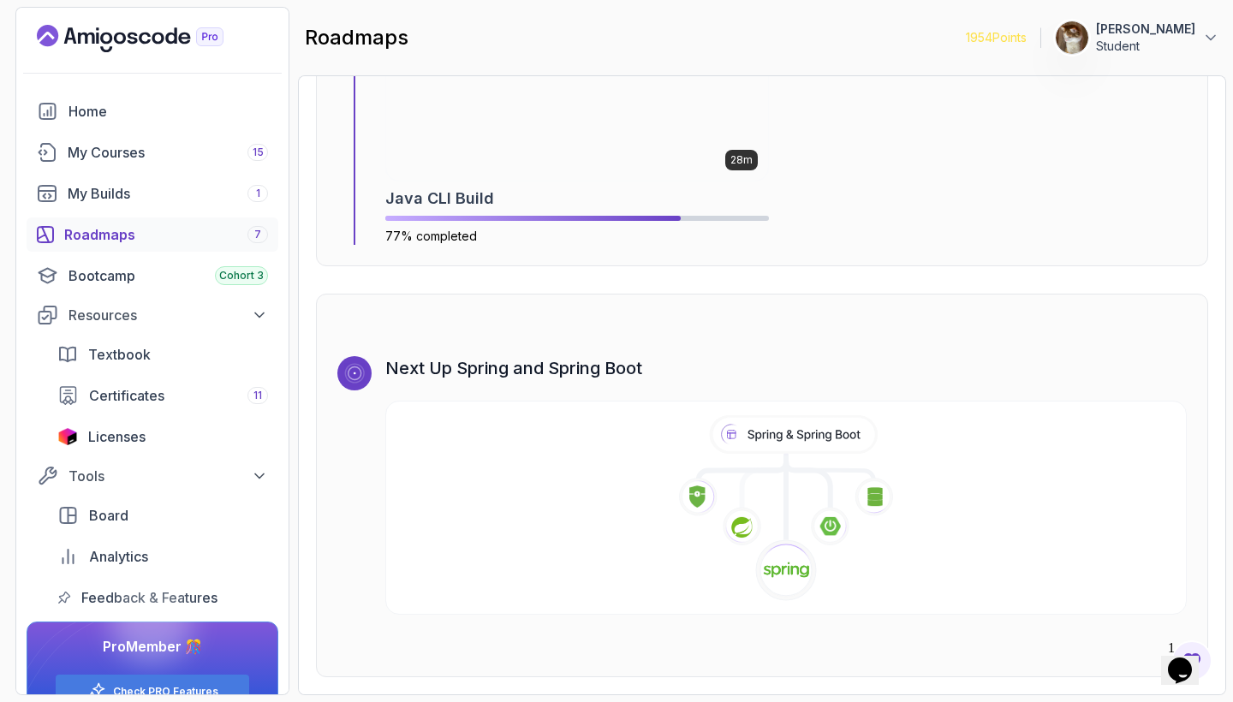
scroll to position [10813, 0]
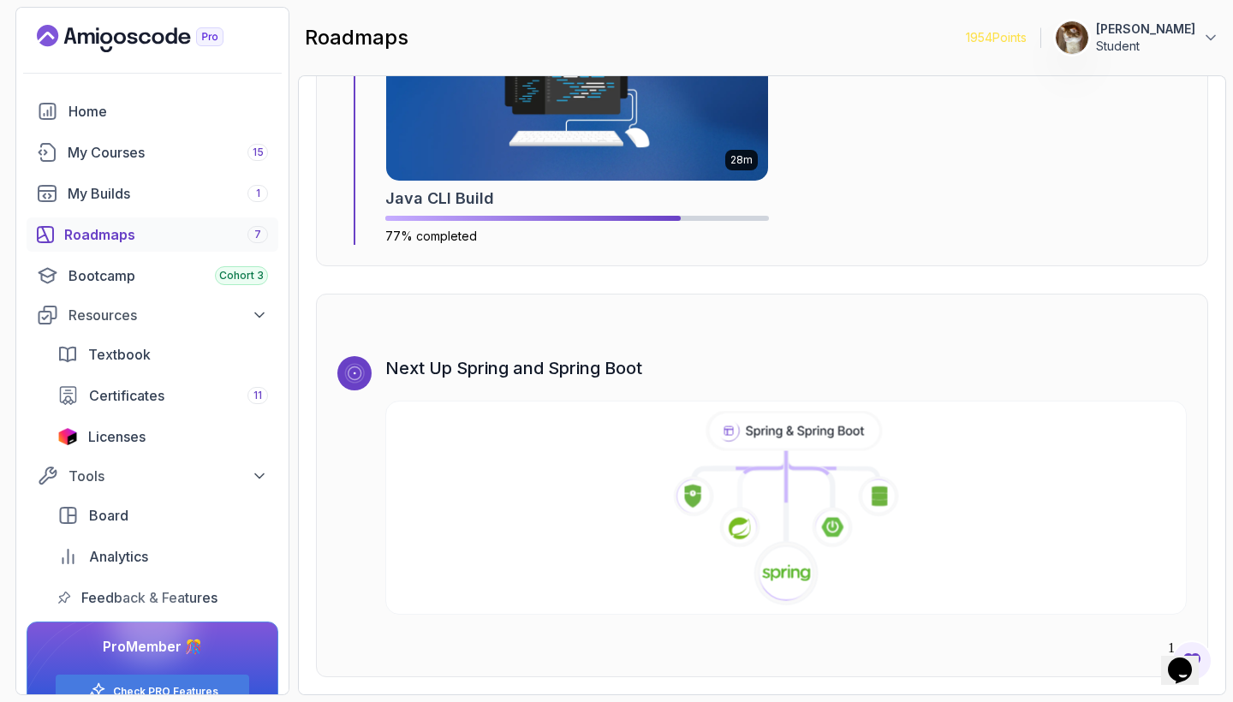
click at [786, 456] on icon at bounding box center [786, 476] width 0 height 51
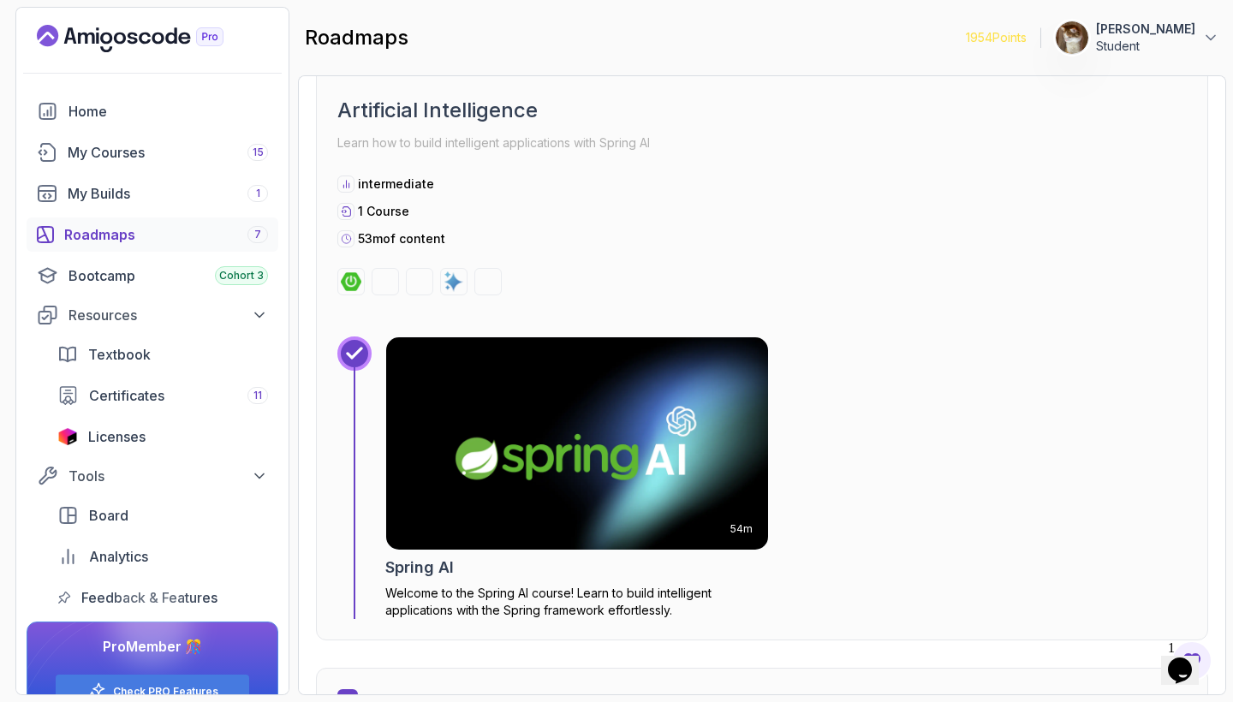
scroll to position [3345, 0]
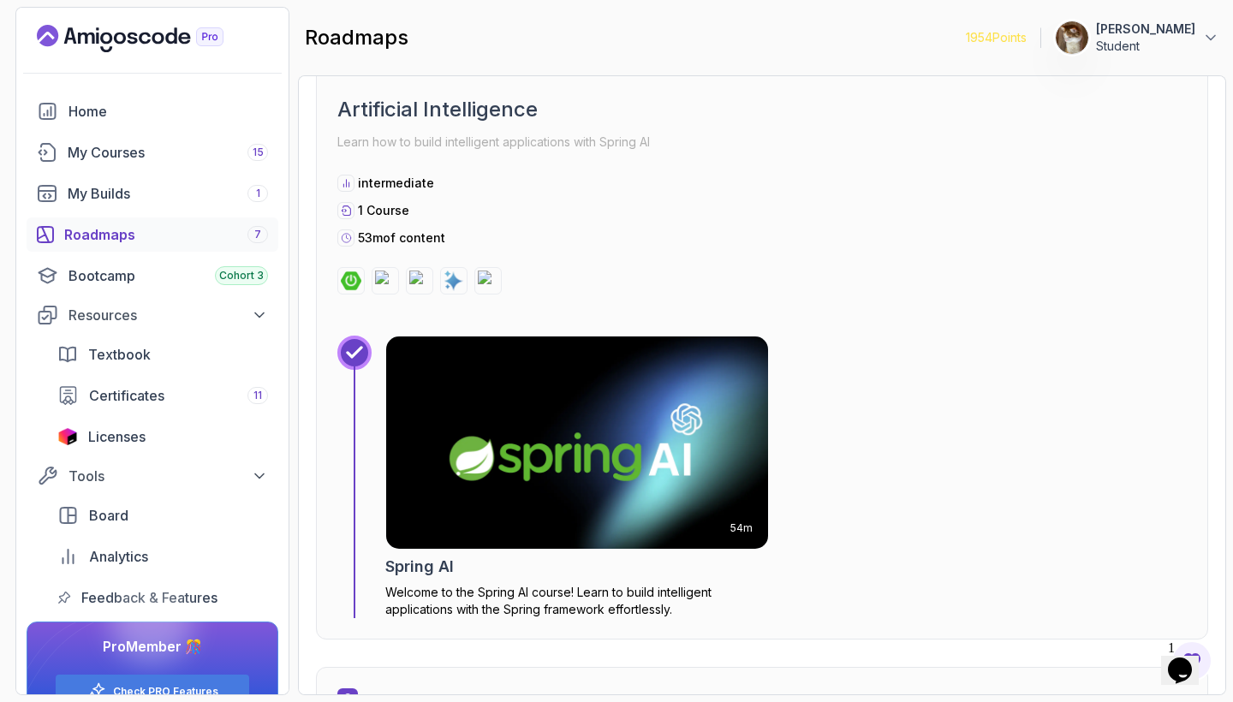
click at [686, 377] on img at bounding box center [577, 442] width 401 height 223
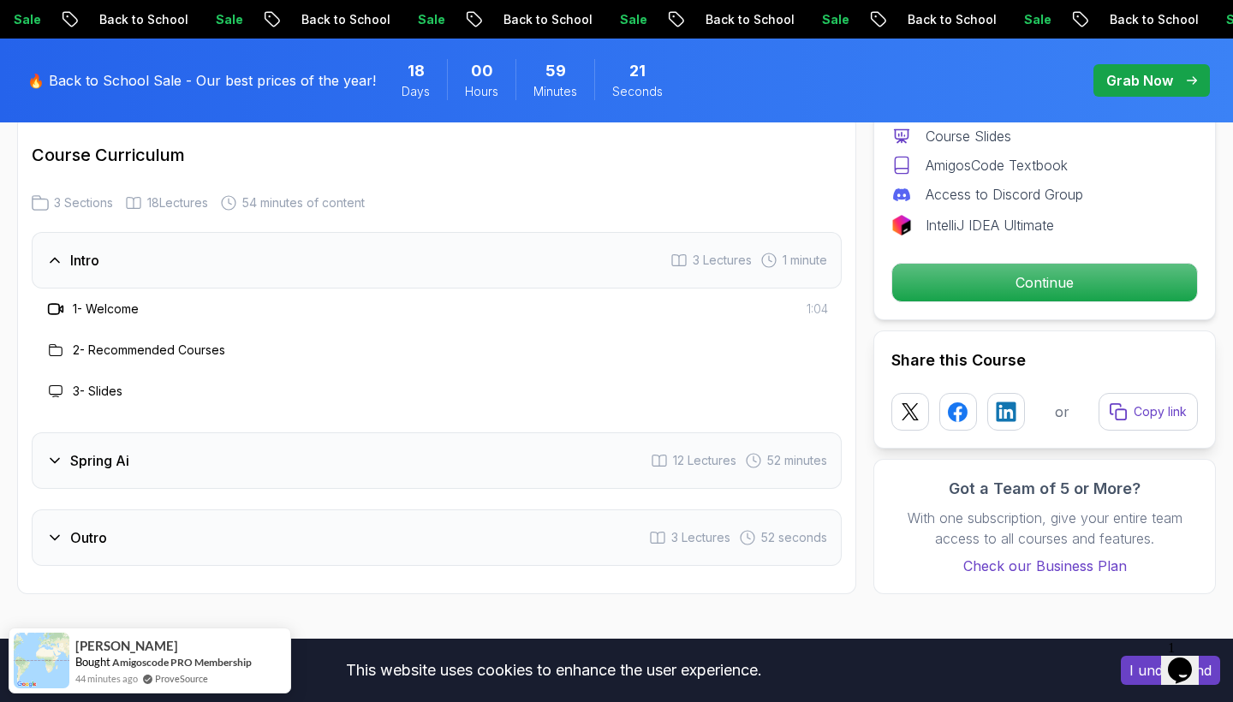
scroll to position [2165, 0]
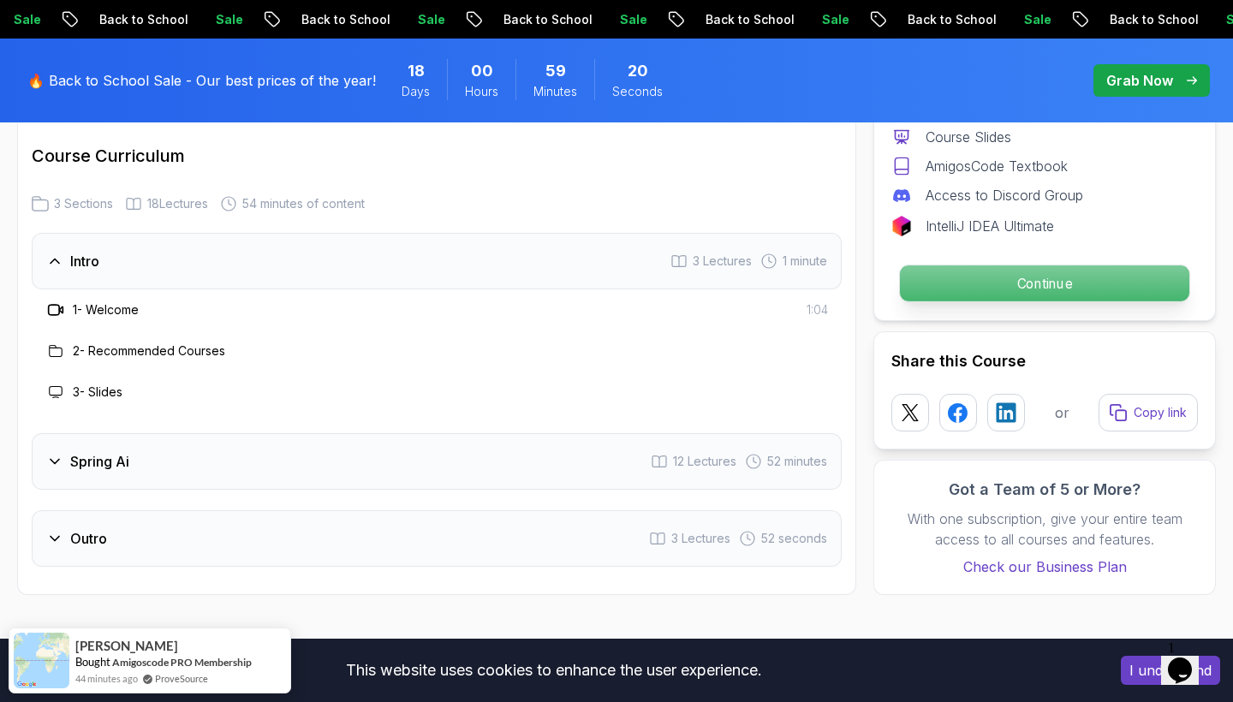
click at [933, 277] on p "Continue" at bounding box center [1044, 283] width 289 height 36
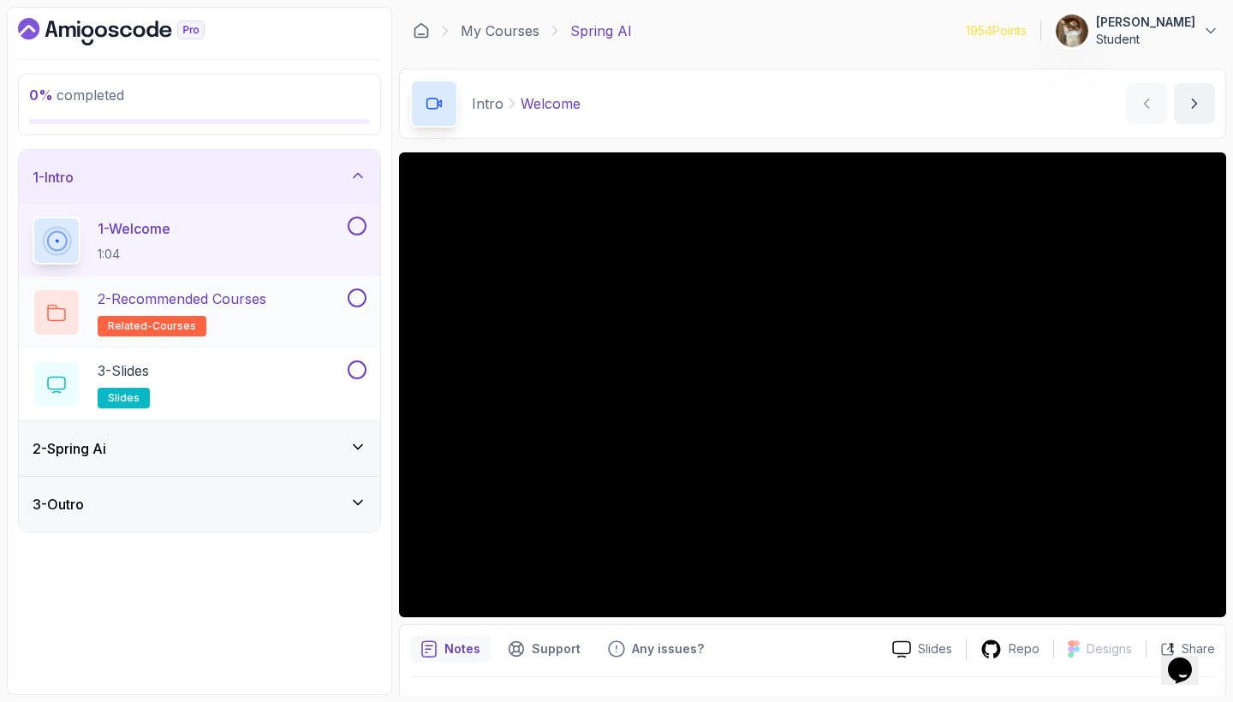
click at [225, 302] on p "2 - Recommended Courses" at bounding box center [182, 299] width 169 height 21
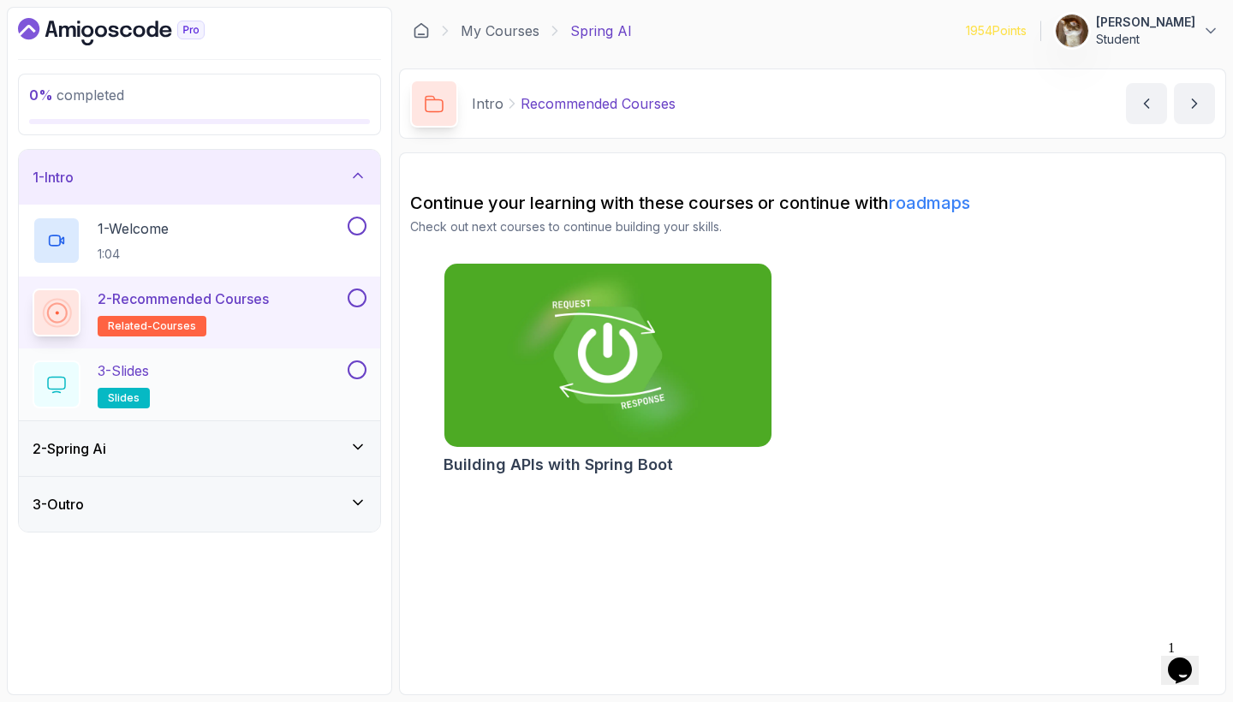
click at [212, 373] on div "3 - Slides slides" at bounding box center [189, 384] width 312 height 48
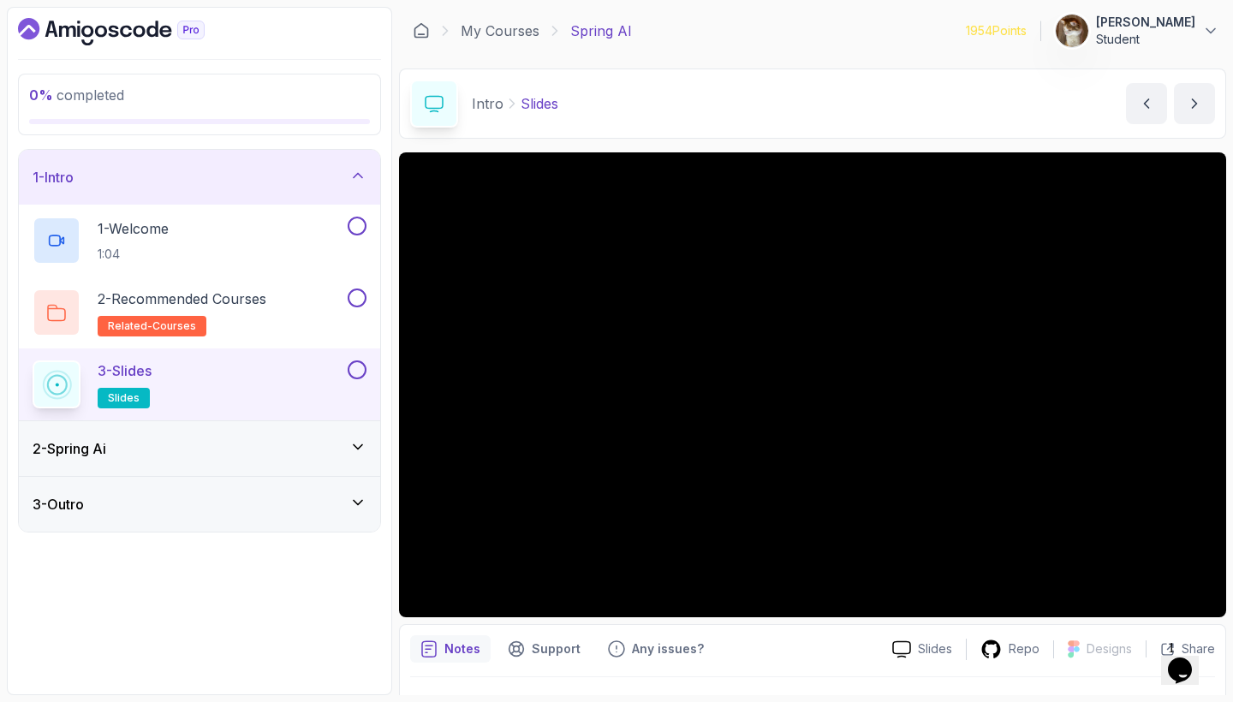
click at [360, 185] on div "1 - Intro" at bounding box center [200, 177] width 334 height 21
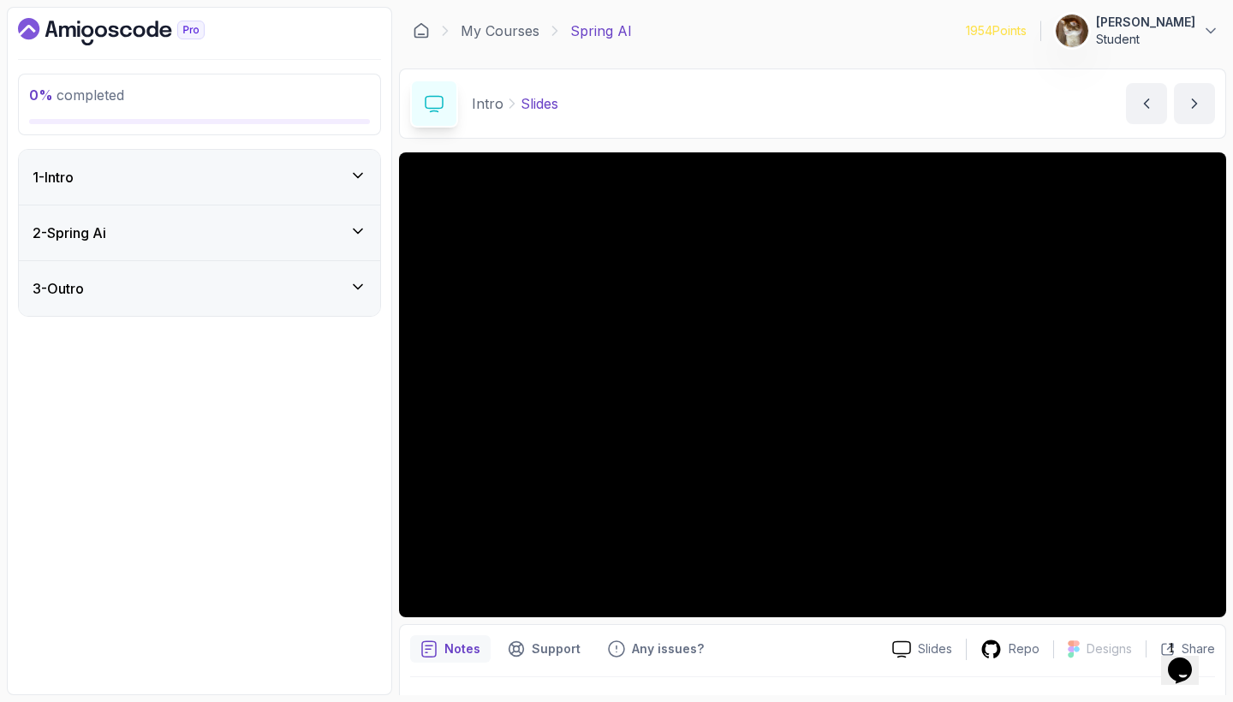
click at [362, 235] on icon at bounding box center [357, 231] width 17 height 17
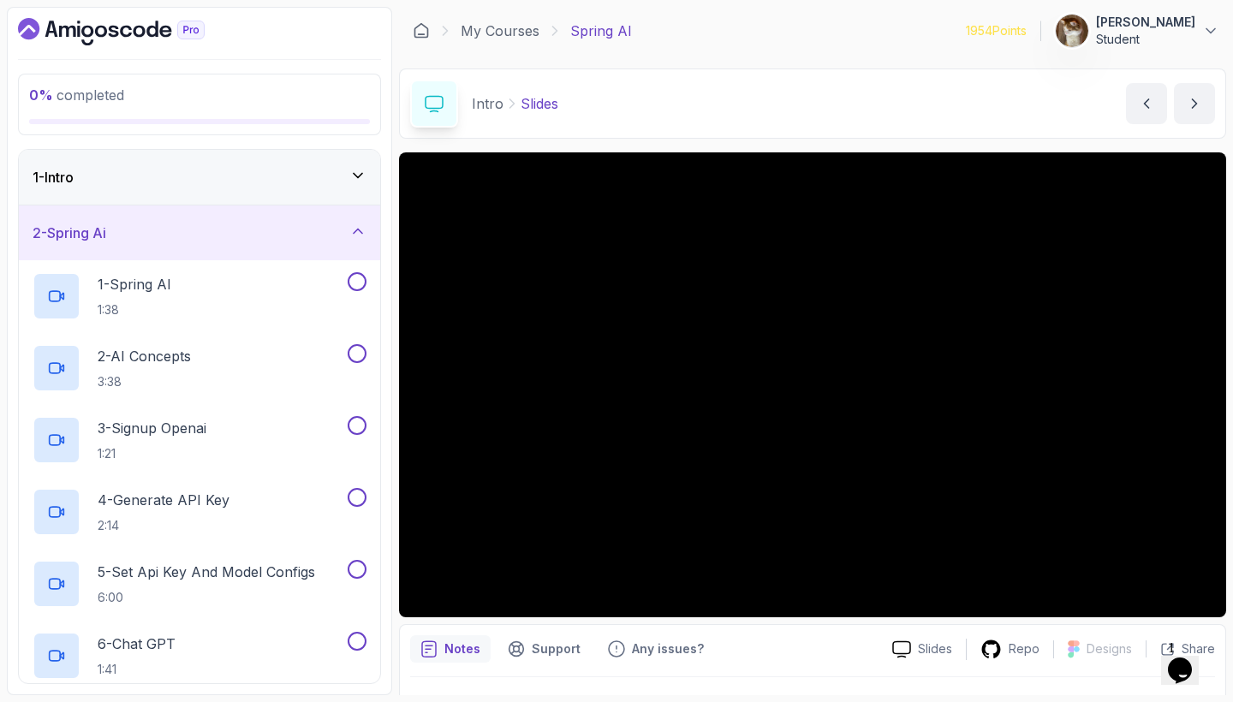
click at [232, 234] on div "2 - Spring Ai" at bounding box center [200, 233] width 334 height 21
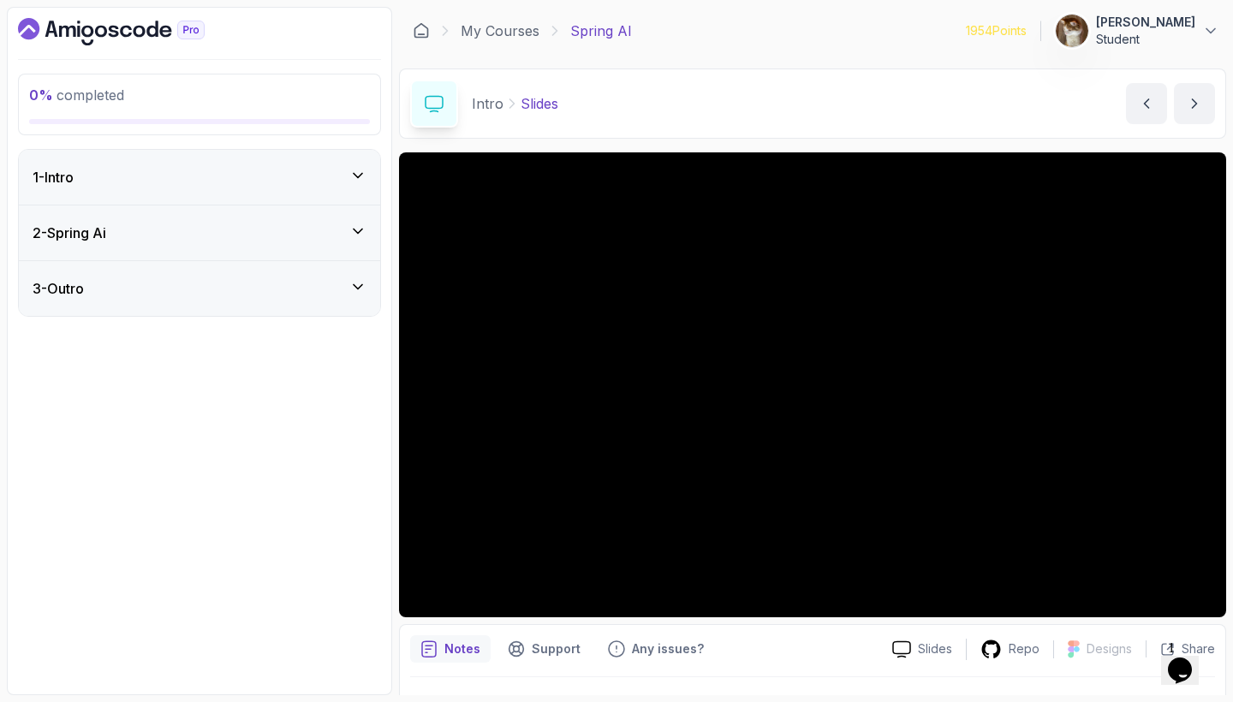
click at [310, 298] on div "3 - Outro" at bounding box center [200, 288] width 334 height 21
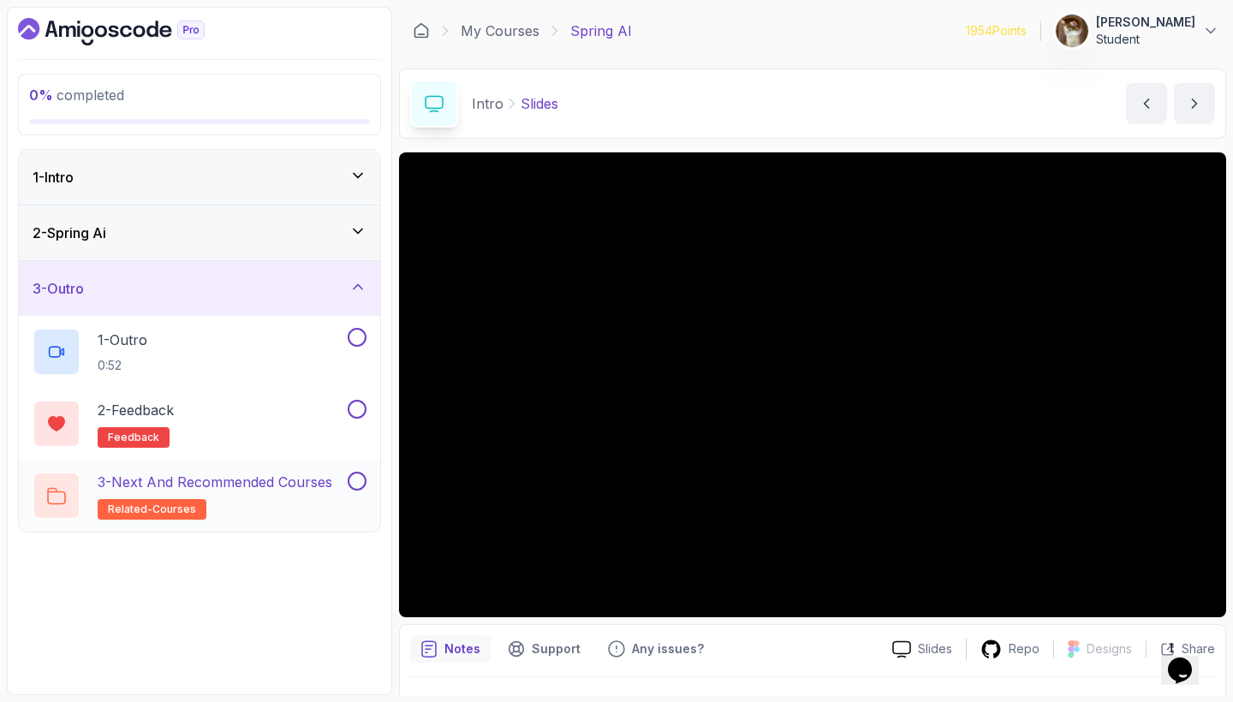
click at [234, 504] on h2 "3 - Next and Recommended Courses related-courses" at bounding box center [215, 496] width 235 height 48
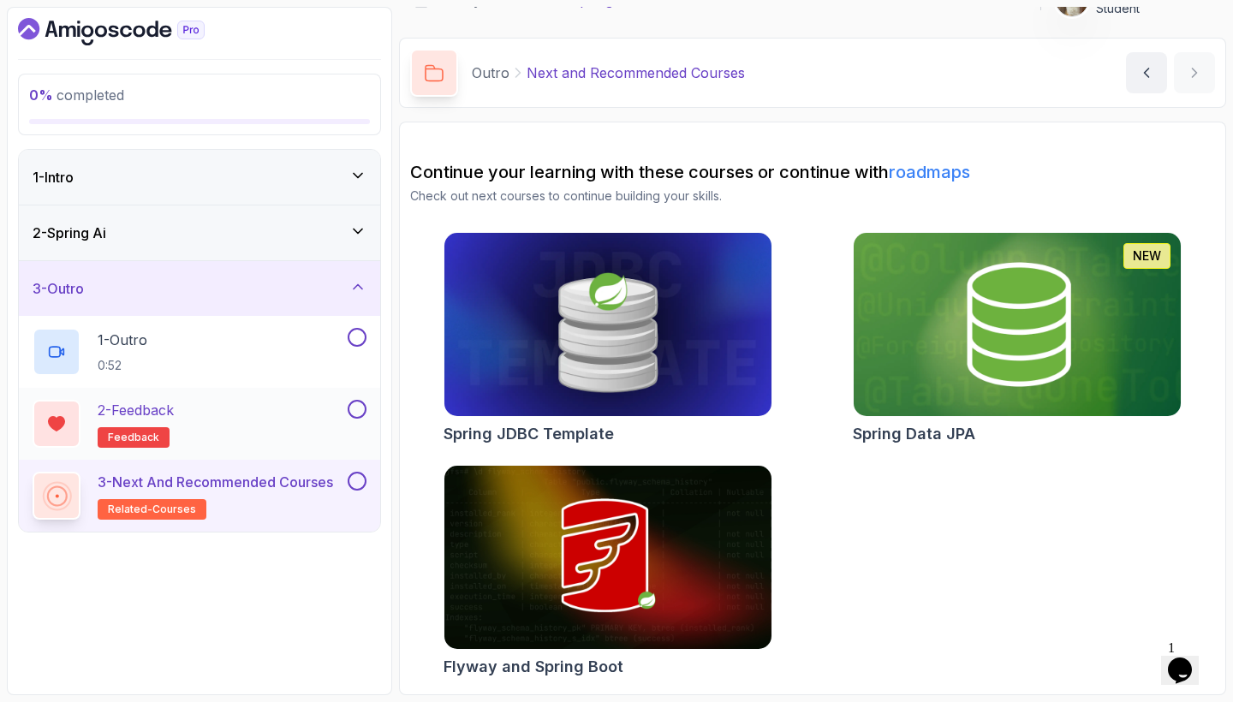
click at [313, 407] on div "2 - Feedback feedback" at bounding box center [189, 424] width 312 height 48
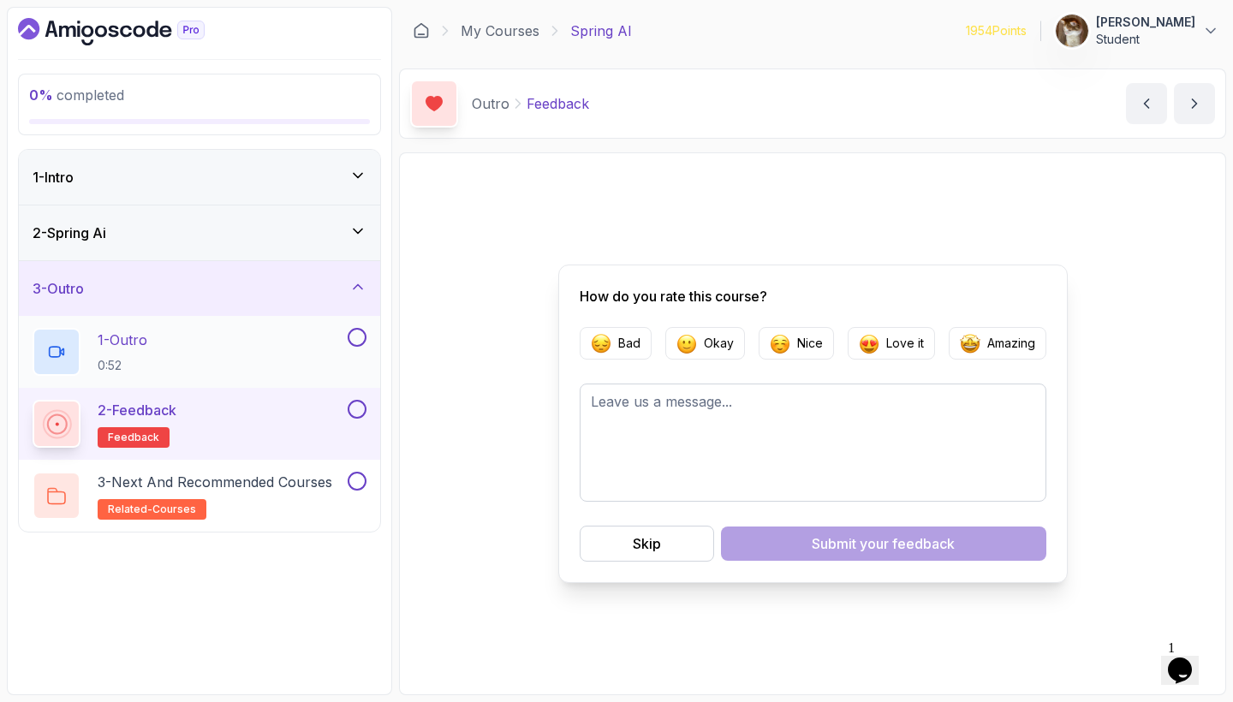
click at [292, 352] on div "1 - Outro 0:52" at bounding box center [189, 352] width 312 height 48
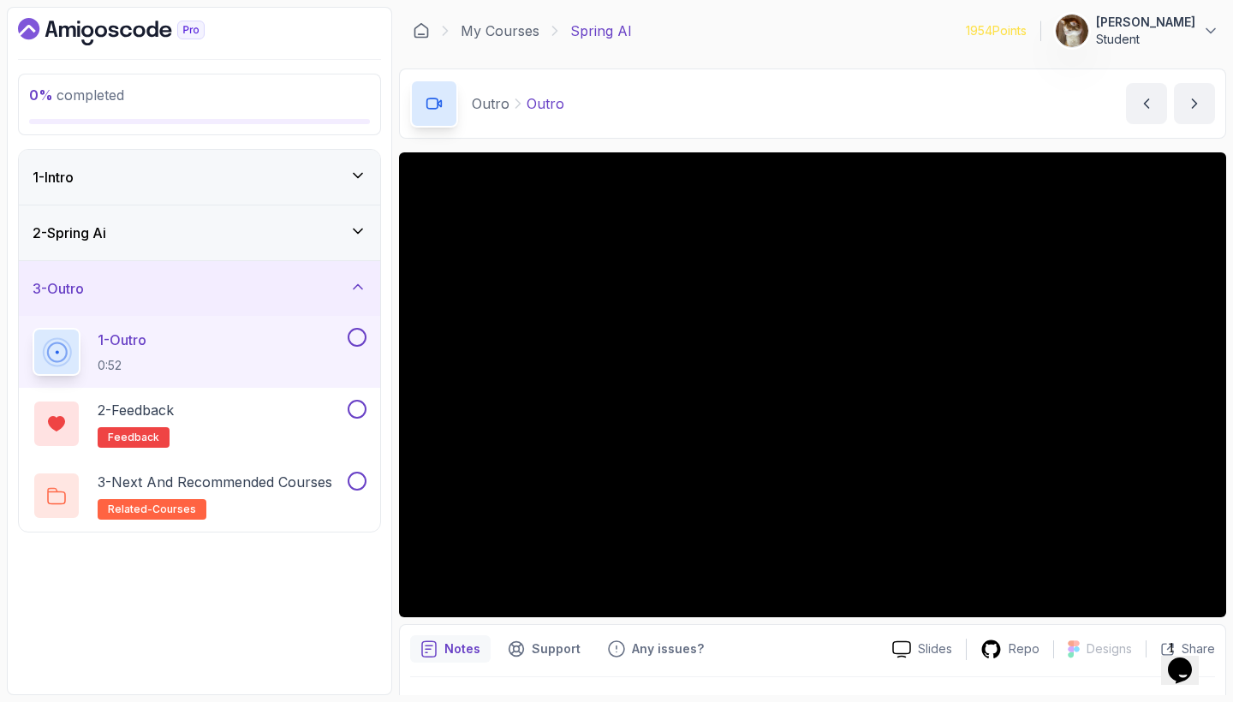
click at [354, 226] on icon at bounding box center [357, 231] width 17 height 17
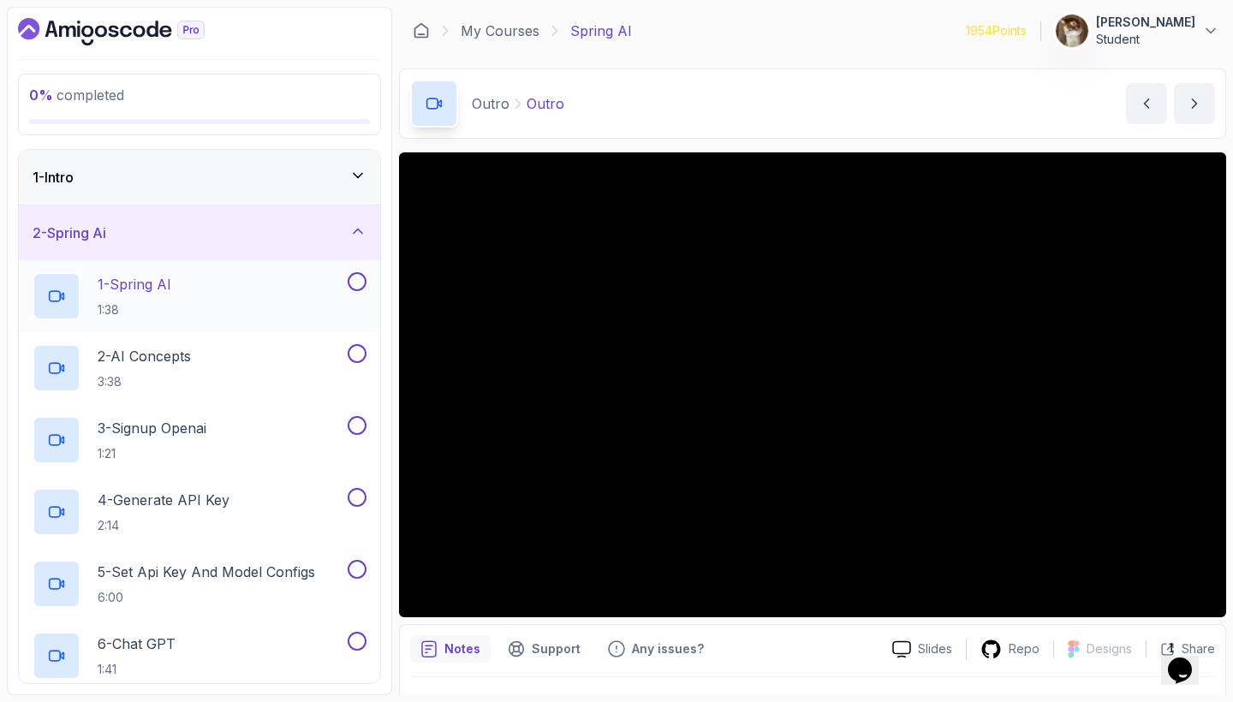
click at [209, 276] on div "1 - Spring AI 1:38" at bounding box center [189, 296] width 312 height 48
